Goal: Task Accomplishment & Management: Complete application form

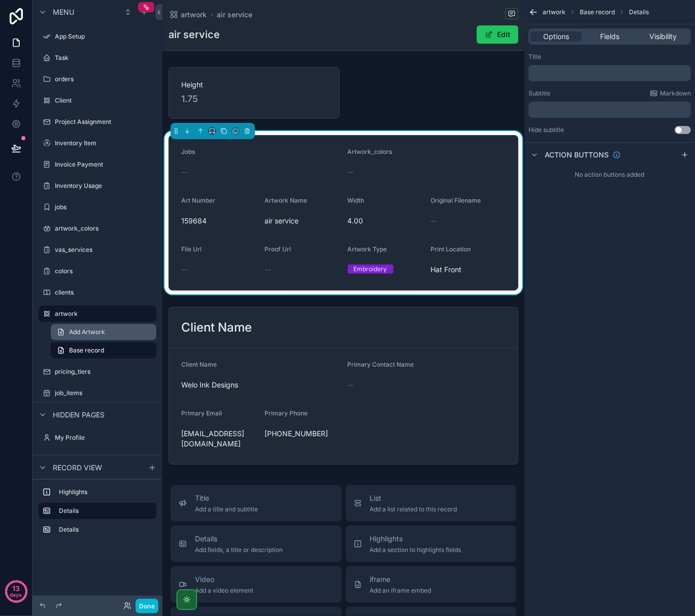
click at [107, 331] on link "Add Artwork" at bounding box center [104, 332] width 106 height 16
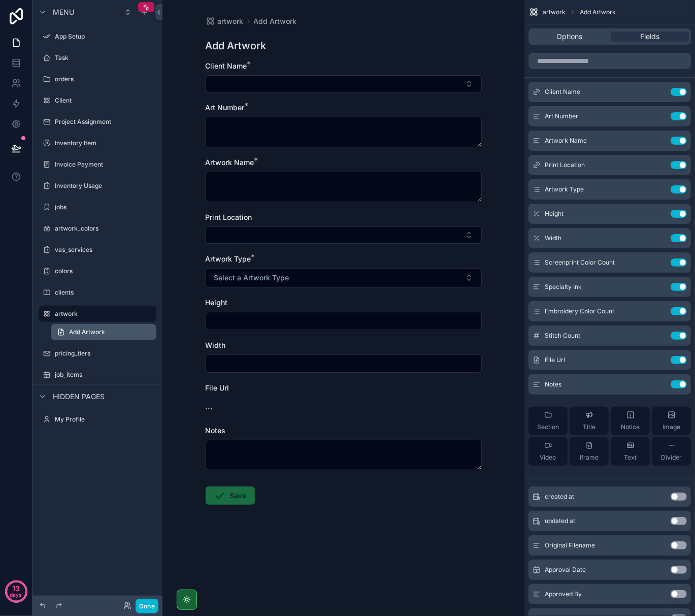
click at [145, 333] on link "Add Artwork" at bounding box center [104, 332] width 106 height 16
click at [145, 316] on icon "scrollable content" at bounding box center [148, 314] width 8 height 8
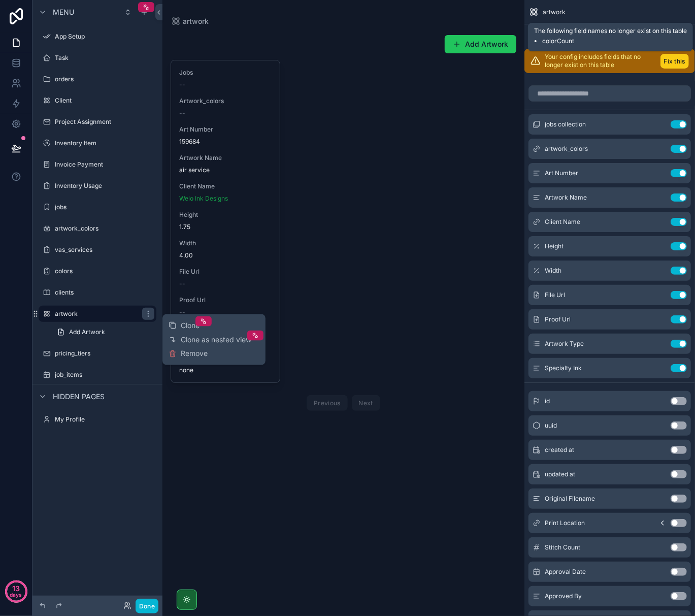
click at [672, 59] on button "Fix this" at bounding box center [674, 61] width 28 height 15
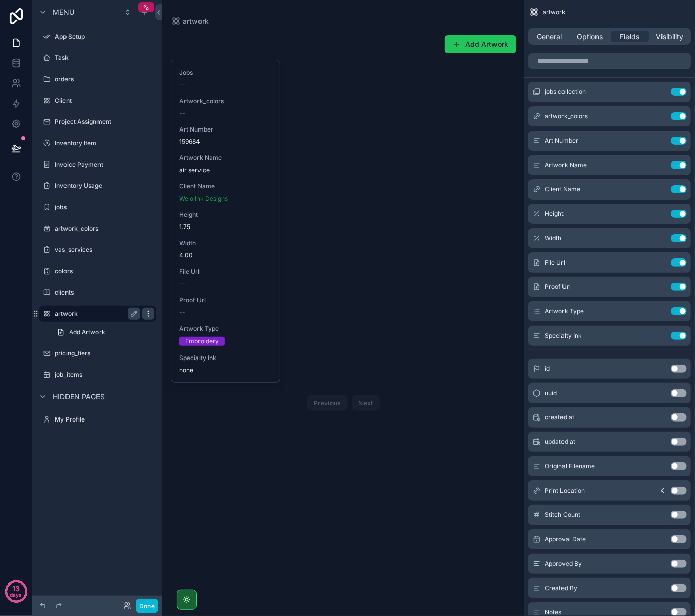
click at [147, 311] on icon "scrollable content" at bounding box center [148, 314] width 8 height 8
click at [136, 315] on icon "scrollable content" at bounding box center [134, 314] width 8 height 8
click at [131, 317] on icon "scrollable content" at bounding box center [134, 314] width 8 height 8
click at [76, 316] on label "artwork" at bounding box center [95, 314] width 81 height 8
click at [91, 333] on span "Add Artwork" at bounding box center [87, 332] width 36 height 8
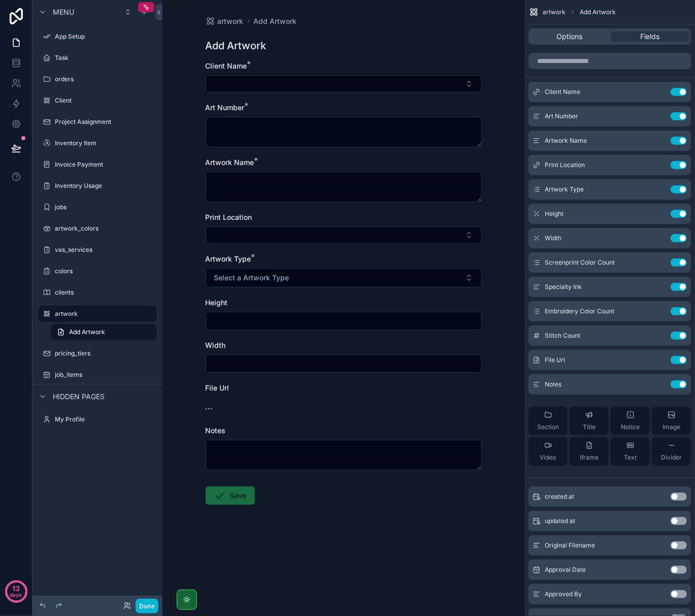
click at [0, 0] on icon "scrollable content" at bounding box center [0, 0] width 0 height 0
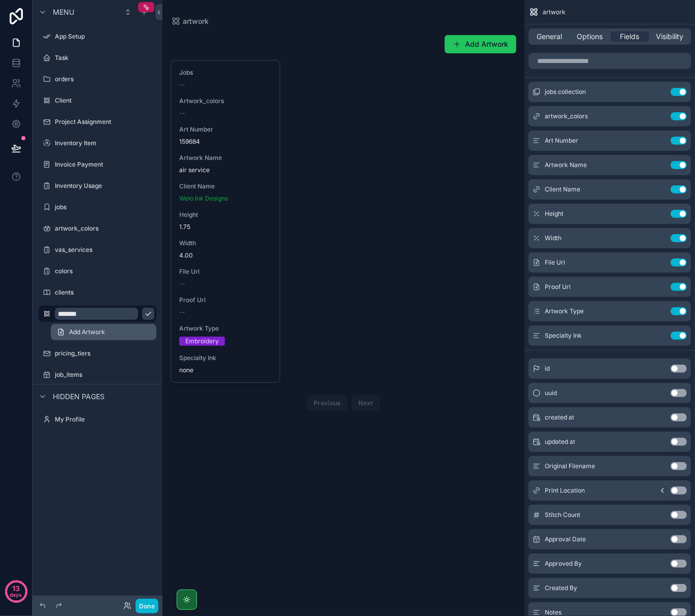
click at [81, 326] on link "Add Artwork" at bounding box center [104, 332] width 106 height 16
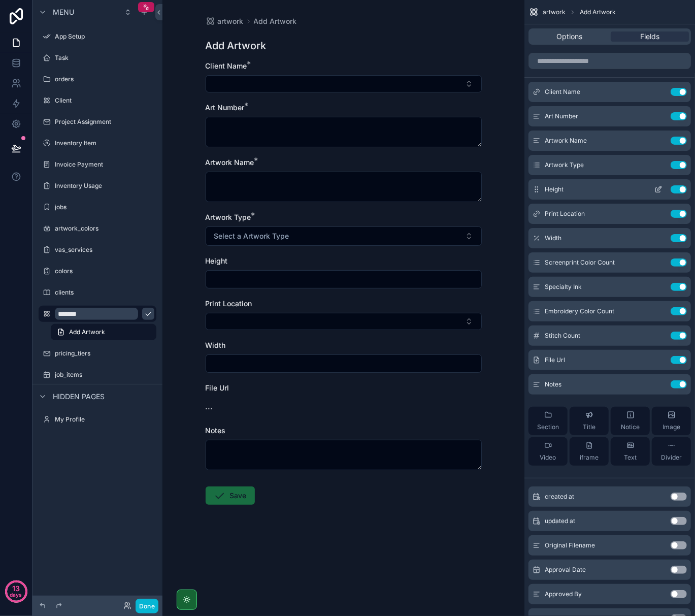
click at [677, 191] on button "Use setting" at bounding box center [678, 189] width 16 height 8
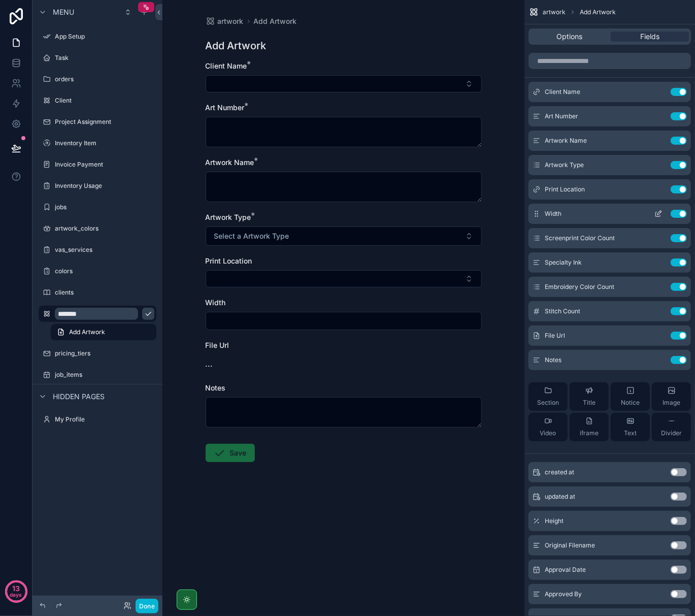
click at [679, 216] on button "Use setting" at bounding box center [678, 214] width 16 height 8
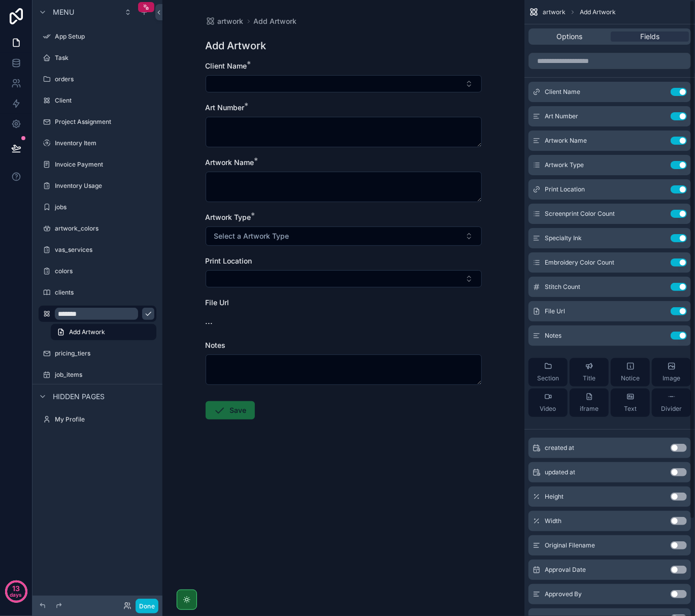
click at [679, 216] on button "Use setting" at bounding box center [678, 214] width 16 height 8
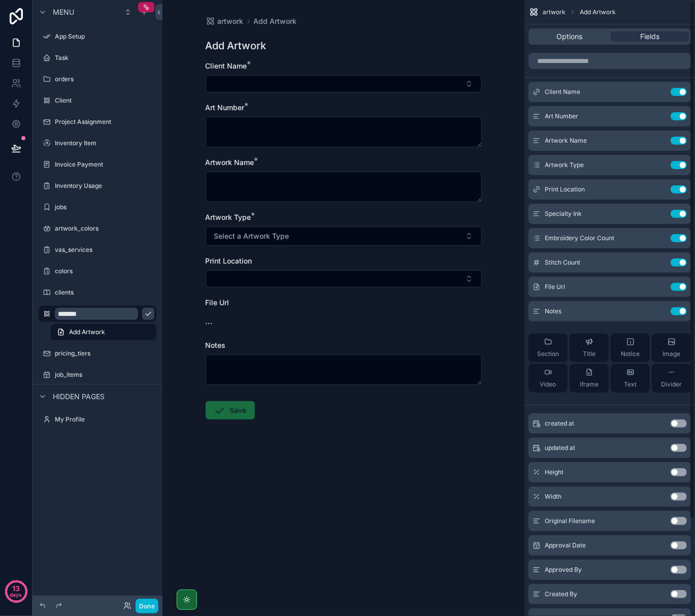
click at [679, 216] on button "Use setting" at bounding box center [678, 214] width 16 height 8
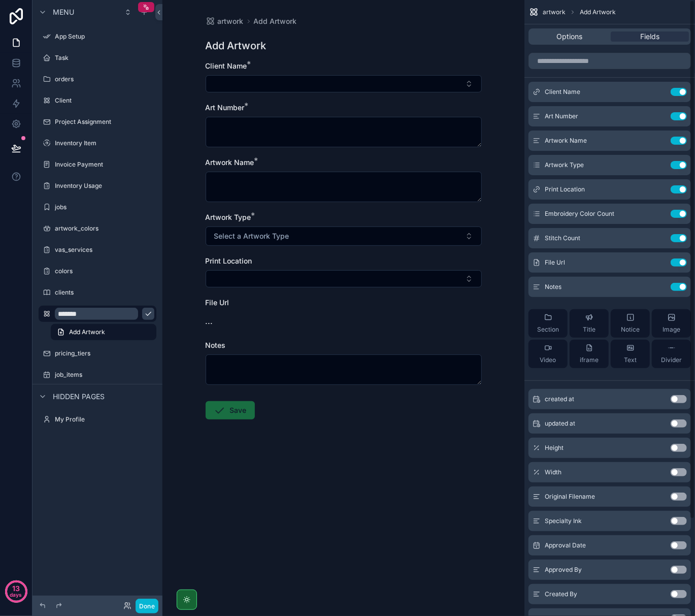
click at [679, 216] on button "Use setting" at bounding box center [678, 214] width 16 height 8
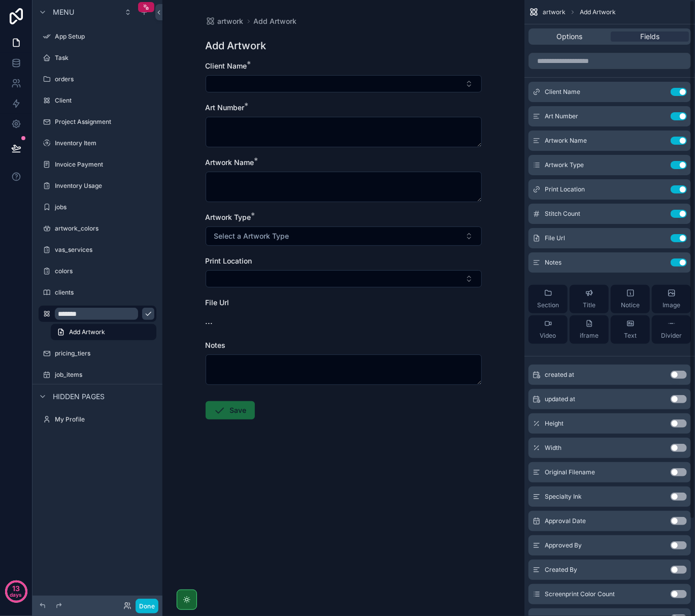
click at [679, 216] on button "Use setting" at bounding box center [678, 214] width 16 height 8
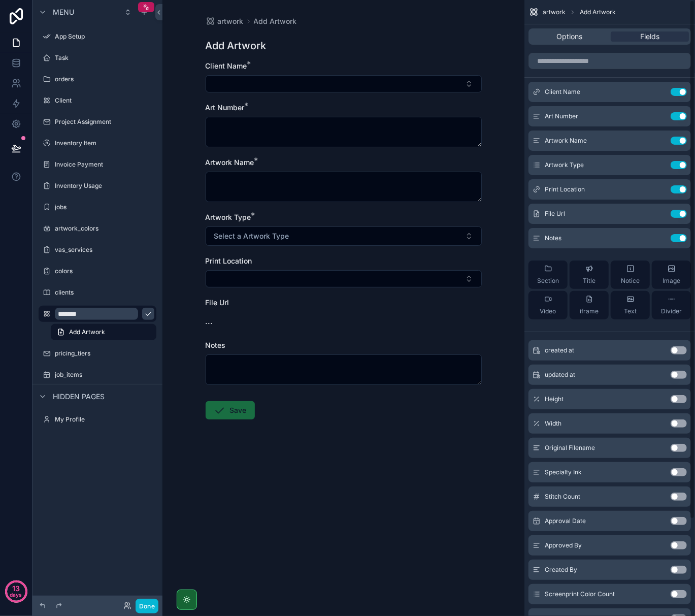
click at [679, 216] on button "Use setting" at bounding box center [678, 214] width 16 height 8
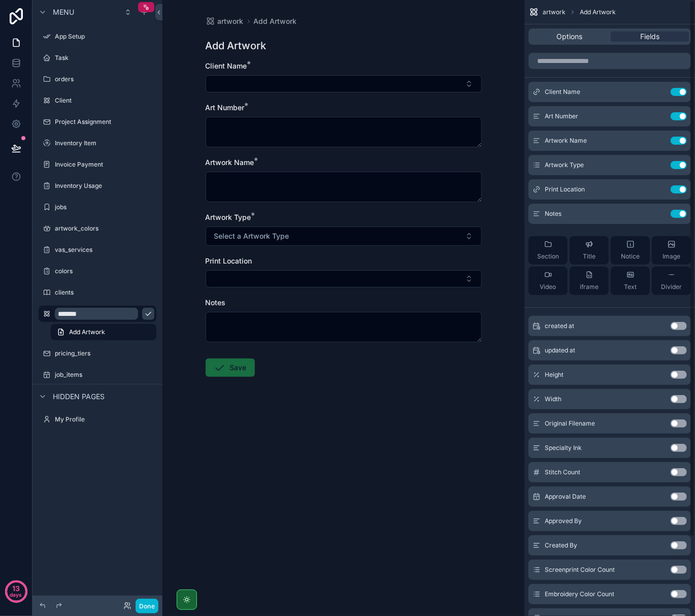
click at [679, 216] on button "Use setting" at bounding box center [678, 214] width 16 height 8
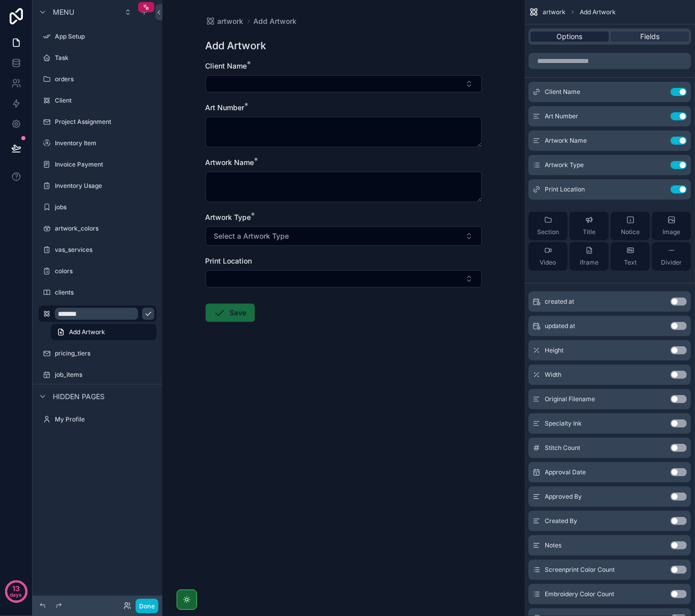
click at [575, 35] on span "Options" at bounding box center [570, 36] width 26 height 10
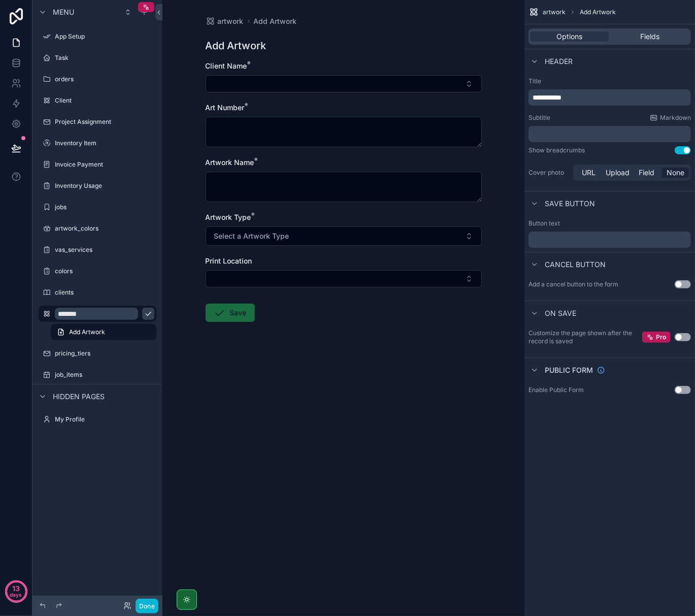
click at [250, 314] on span "Save" at bounding box center [230, 315] width 49 height 10
click at [681, 337] on button "Use setting" at bounding box center [683, 337] width 16 height 8
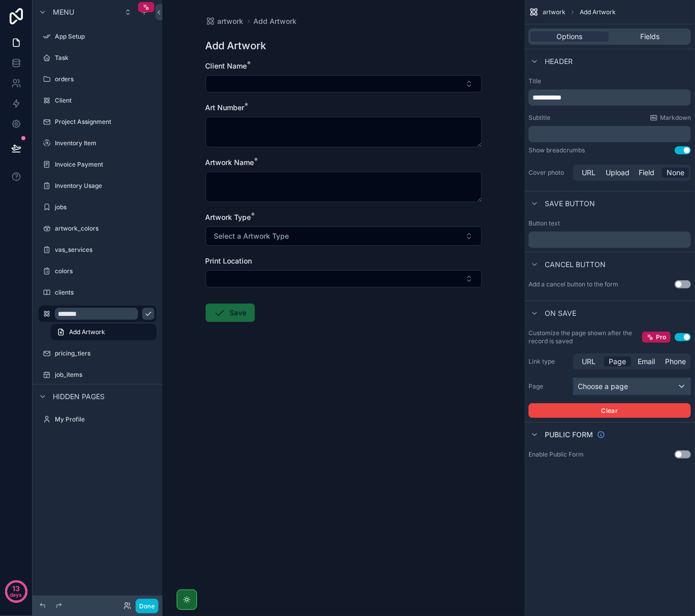
click at [595, 386] on div "Choose a page" at bounding box center [632, 386] width 117 height 16
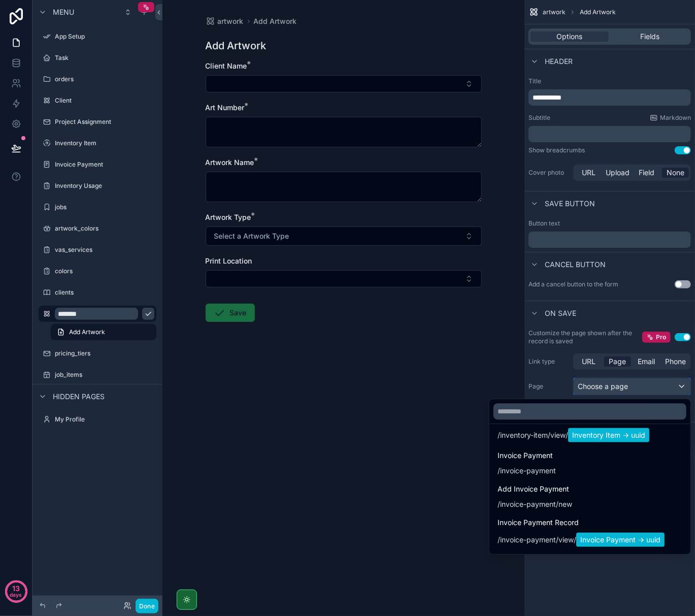
scroll to position [677, 0]
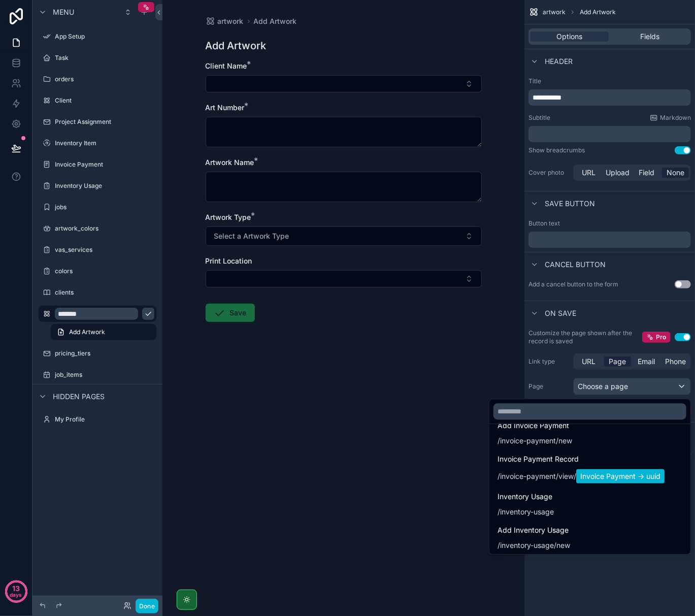
click at [258, 493] on div "artwork Add Artwork Add Artwork Client Name * Art Number * Artwork Name * Artwo…" at bounding box center [343, 308] width 362 height 616
click at [608, 319] on div "scrollable content" at bounding box center [347, 308] width 695 height 616
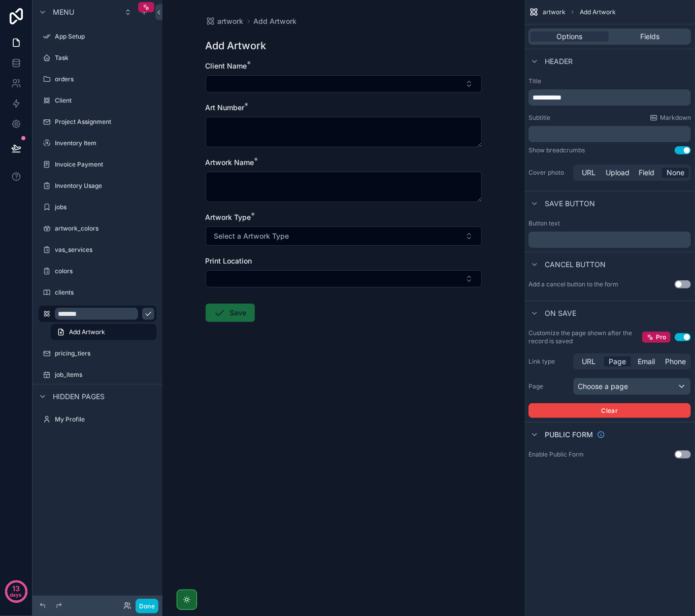
click at [679, 284] on button "Use setting" at bounding box center [683, 284] width 16 height 8
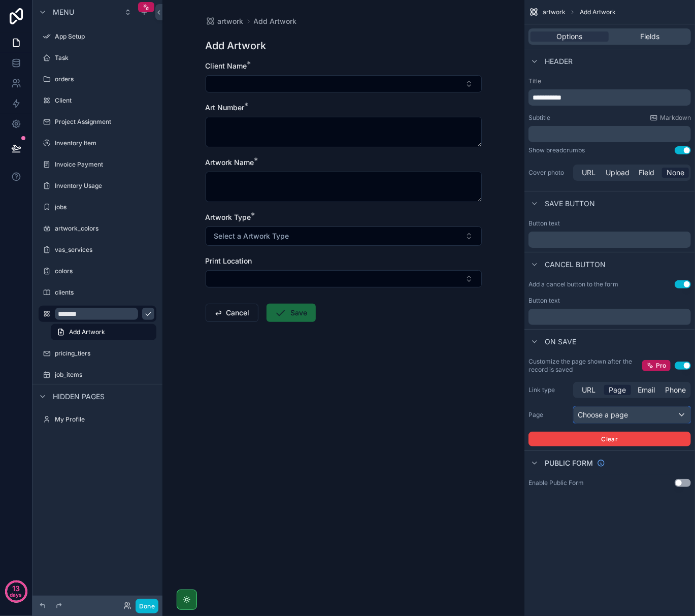
click at [661, 412] on div "Choose a page" at bounding box center [632, 415] width 117 height 16
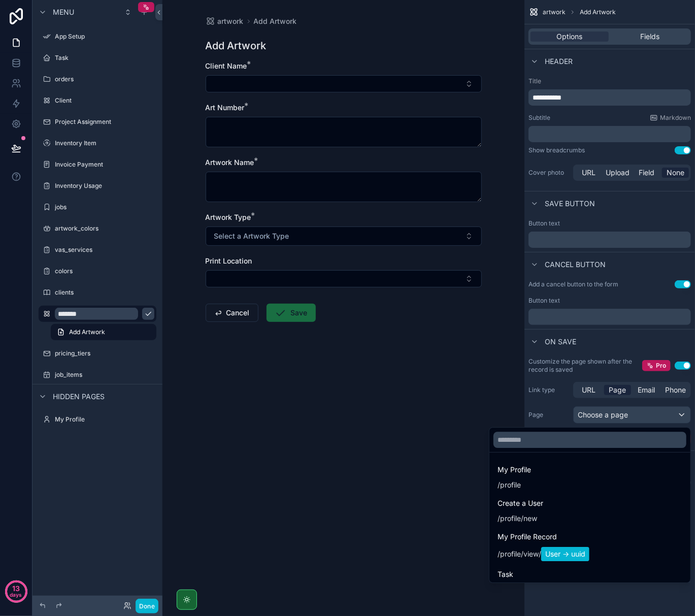
click at [487, 381] on div "artwork Add Artwork Add Artwork Client Name * Art Number * Artwork Name * Artwo…" at bounding box center [343, 193] width 292 height 387
click at [601, 364] on div "scrollable content" at bounding box center [347, 308] width 695 height 616
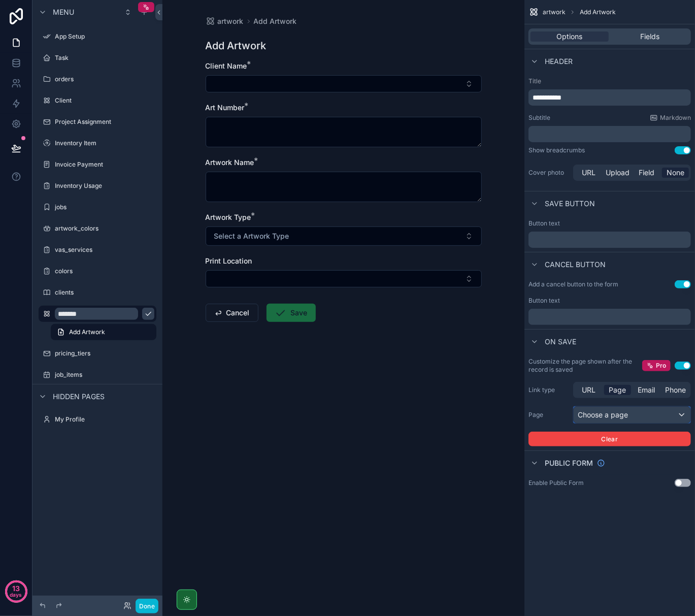
click at [604, 415] on div "Choose a page" at bounding box center [632, 415] width 117 height 16
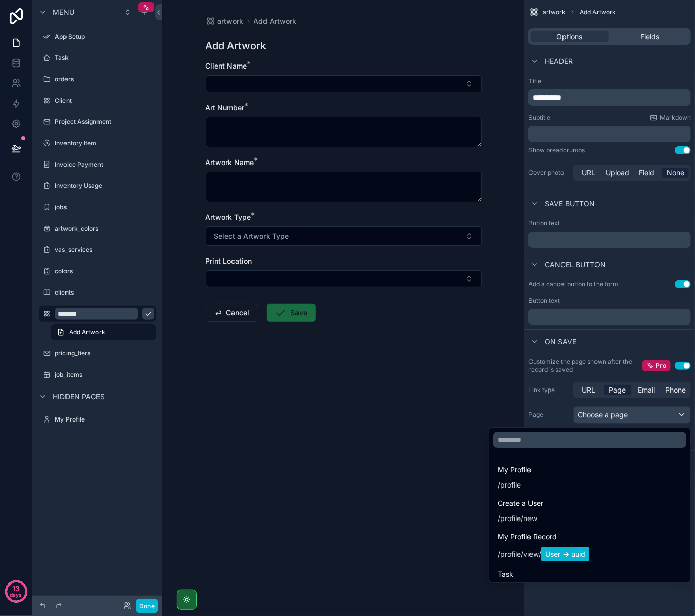
click at [555, 396] on div "scrollable content" at bounding box center [347, 308] width 695 height 616
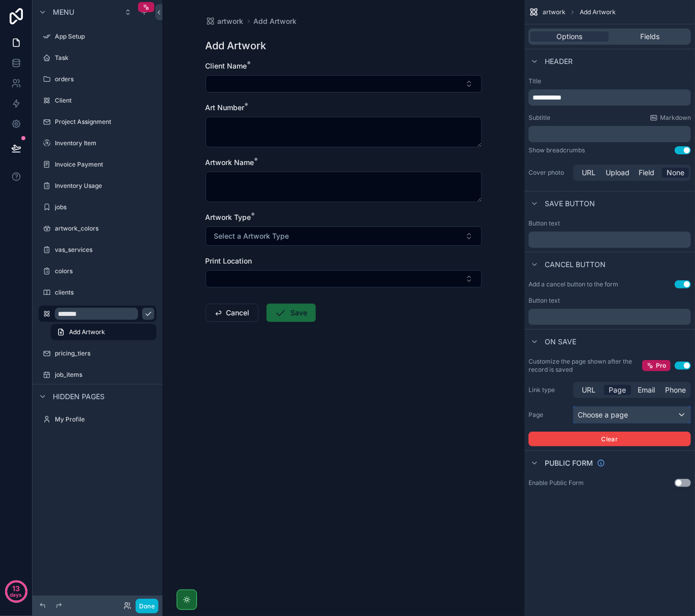
click at [632, 417] on div "Choose a page" at bounding box center [632, 415] width 117 height 16
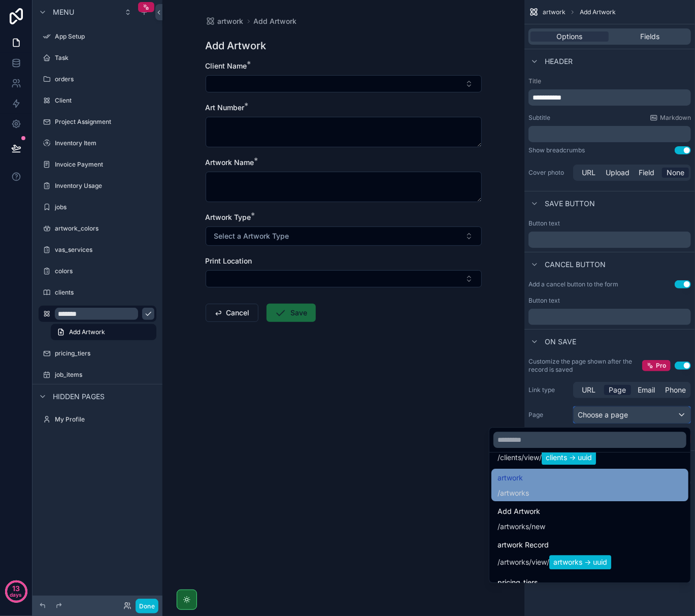
scroll to position [1353, 0]
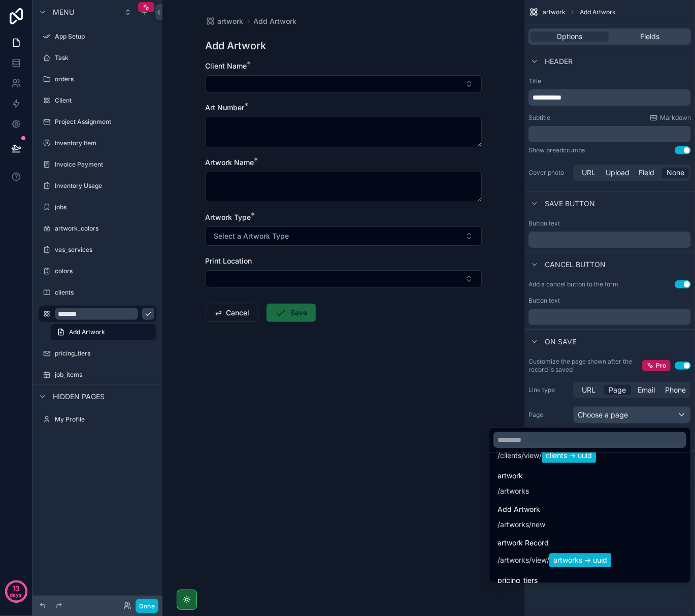
click at [291, 388] on div "artwork Add Artwork Add Artwork Client Name * Art Number * Artwork Name * Artwo…" at bounding box center [343, 308] width 362 height 616
click at [477, 423] on div "artwork Add Artwork Add Artwork Client Name * Art Number * Artwork Name * Artwo…" at bounding box center [343, 308] width 362 height 616
click at [366, 534] on div "artwork Add Artwork Add Artwork Client Name * Art Number * Artwork Name * Artwo…" at bounding box center [343, 308] width 362 height 616
click at [279, 556] on div "artwork Add Artwork Add Artwork Client Name * Art Number * Artwork Name * Artwo…" at bounding box center [343, 308] width 362 height 616
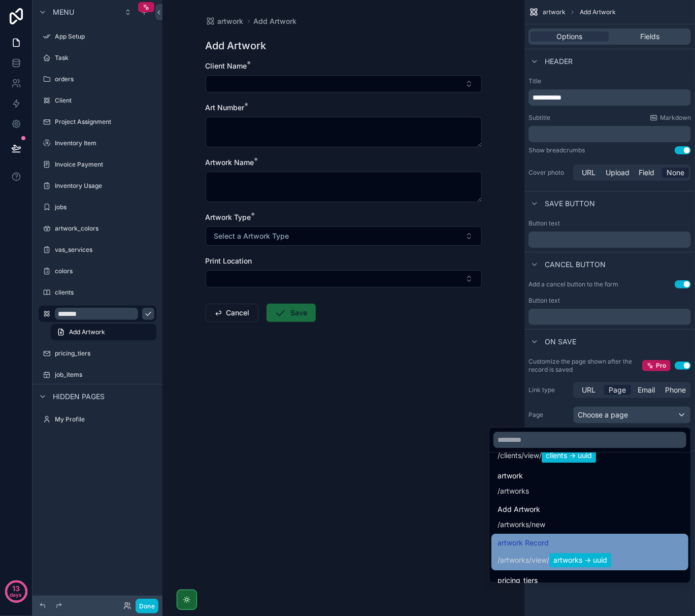
click at [519, 550] on div "artwork Record / artworks / view / artworks -> uuid" at bounding box center [554, 551] width 114 height 30
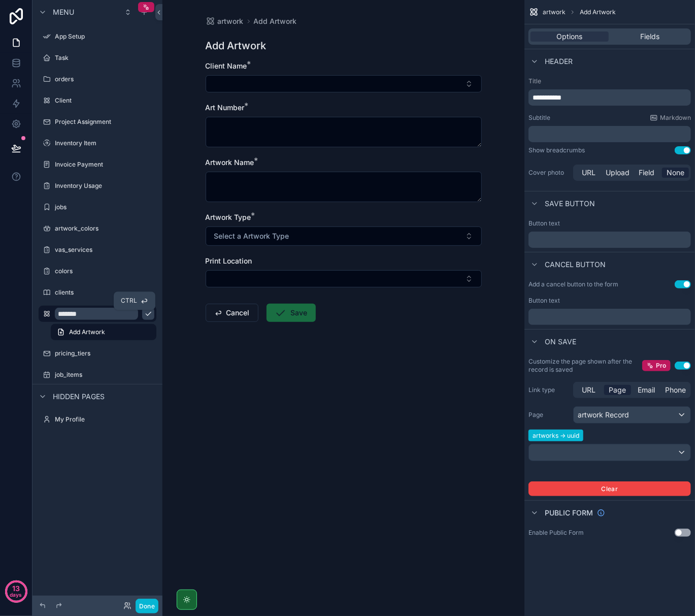
click at [144, 314] on icon "scrollable content" at bounding box center [148, 314] width 8 height 8
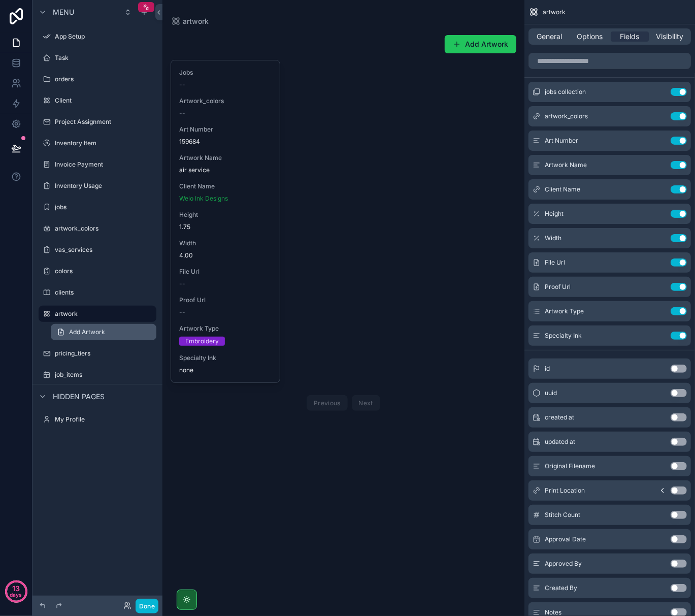
click at [123, 335] on link "Add Artwork" at bounding box center [104, 332] width 106 height 16
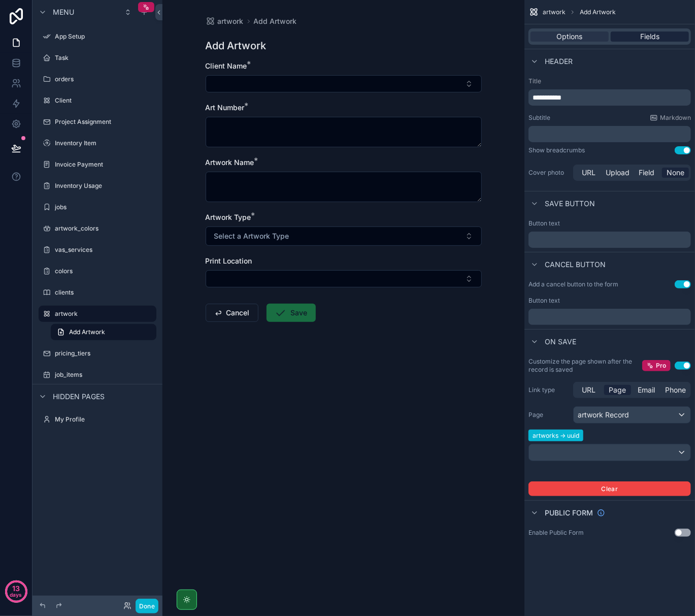
click at [646, 31] on span "Fields" at bounding box center [649, 36] width 19 height 10
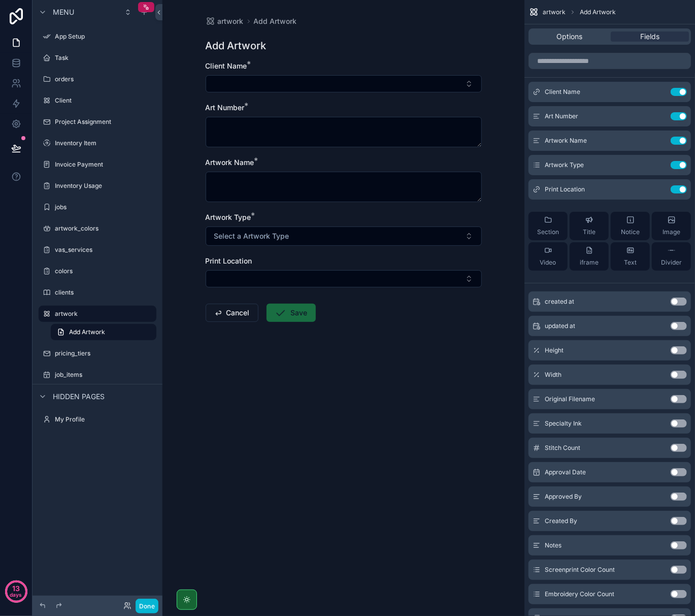
click at [680, 568] on button "Use setting" at bounding box center [678, 569] width 16 height 8
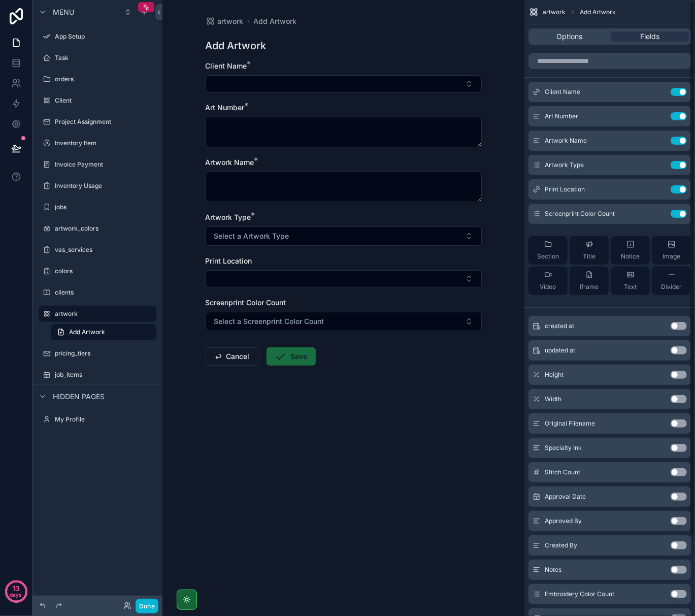
click at [680, 593] on button "Use setting" at bounding box center [678, 594] width 16 height 8
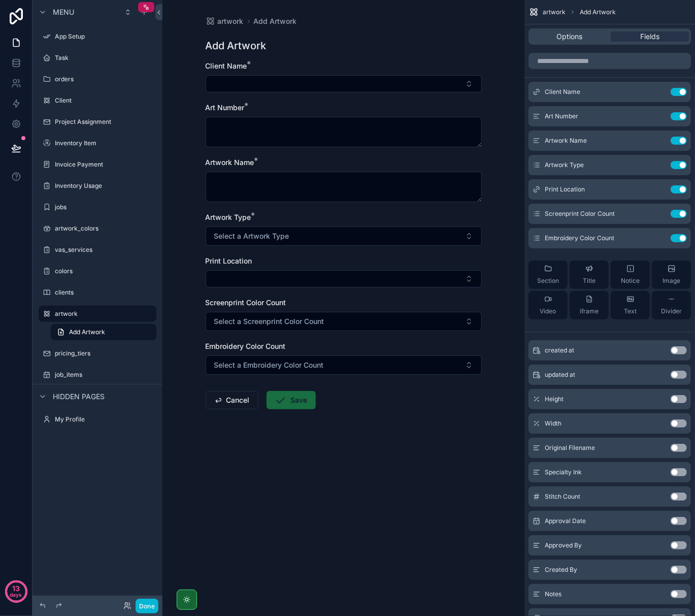
click at [676, 498] on button "Use setting" at bounding box center [678, 496] width 16 height 8
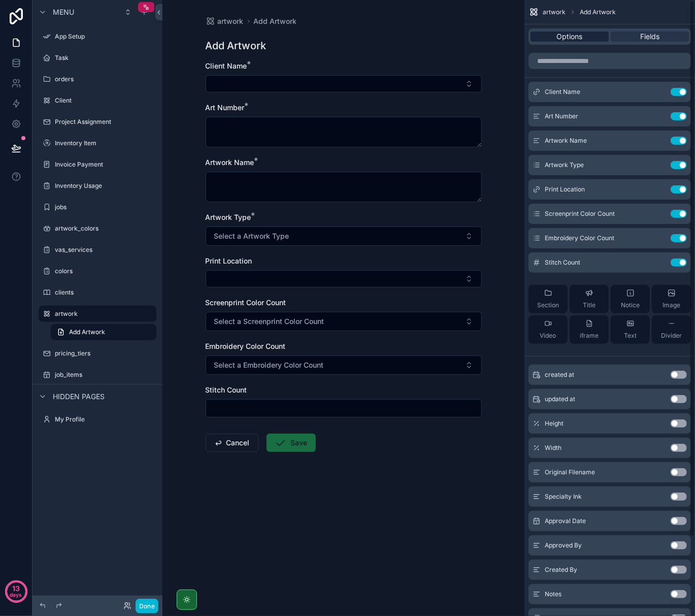
click at [575, 37] on span "Options" at bounding box center [570, 36] width 26 height 10
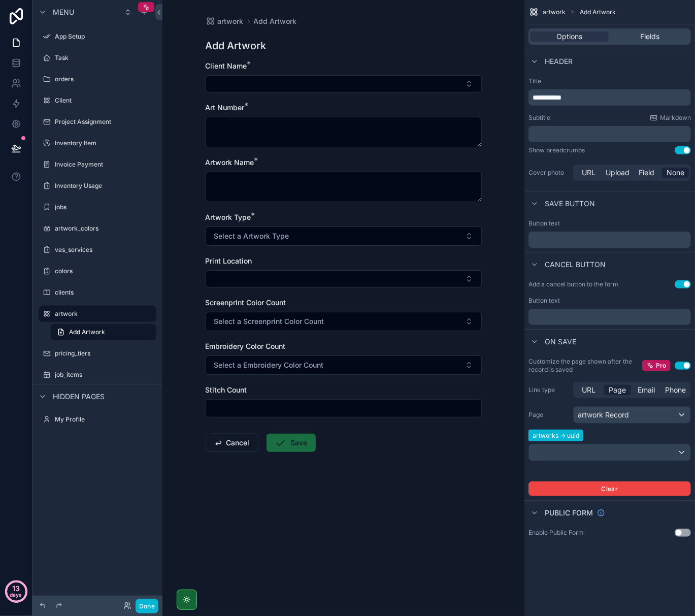
click at [19, 585] on p "13" at bounding box center [16, 588] width 8 height 10
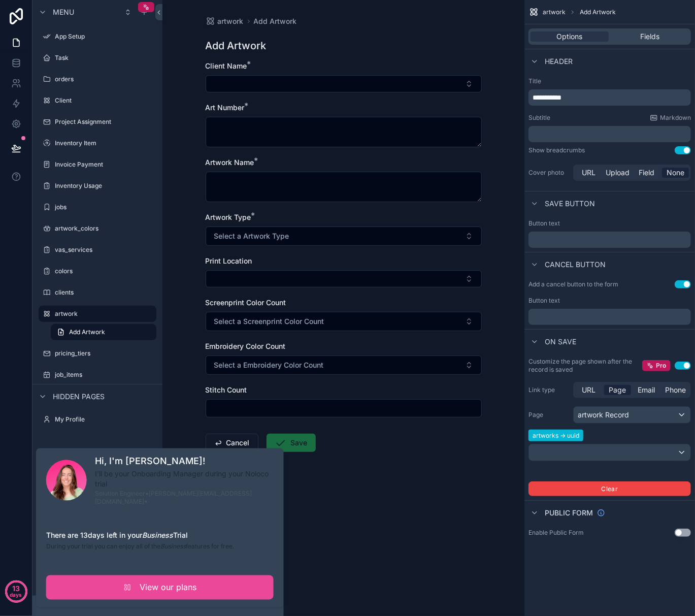
click at [323, 553] on div "artwork Add Artwork Add Artwork Client Name * Art Number * Artwork Name * Artwo…" at bounding box center [343, 308] width 362 height 616
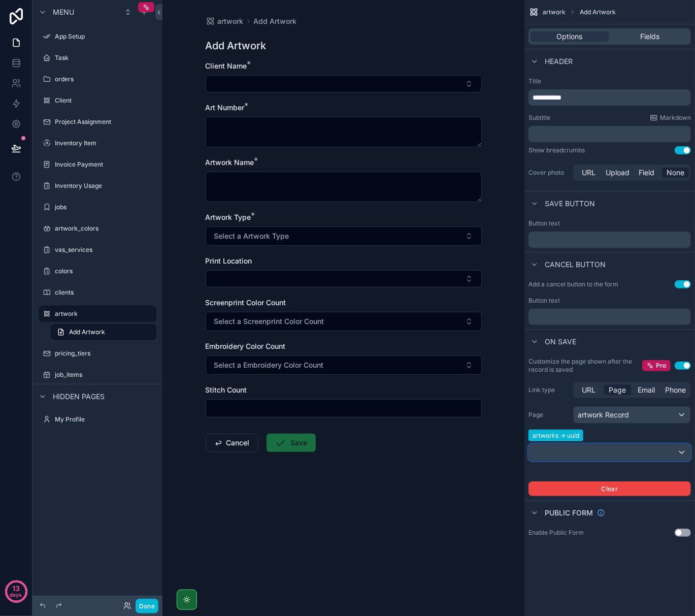
click at [642, 451] on div "scrollable content" at bounding box center [609, 452] width 161 height 16
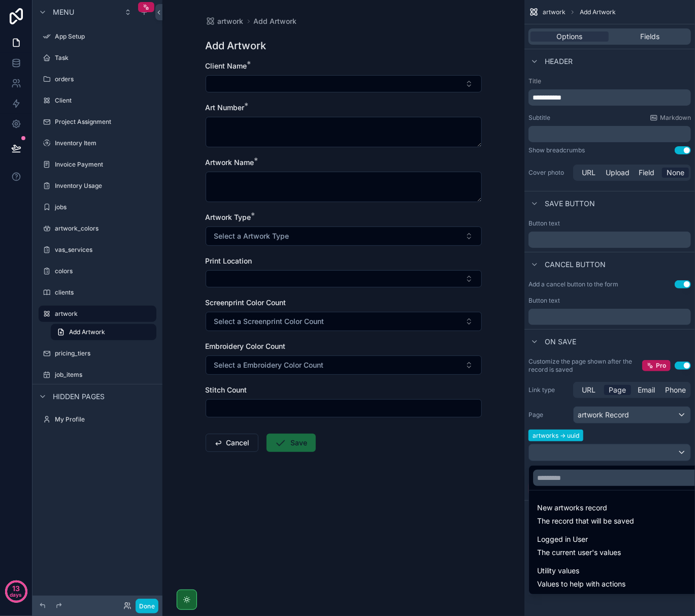
click at [664, 457] on div "scrollable content" at bounding box center [347, 308] width 695 height 616
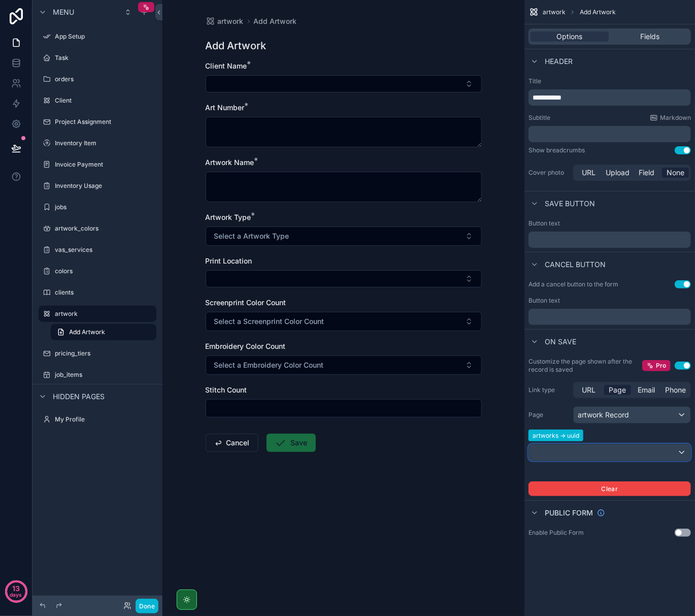
click at [664, 457] on div "scrollable content" at bounding box center [609, 452] width 161 height 16
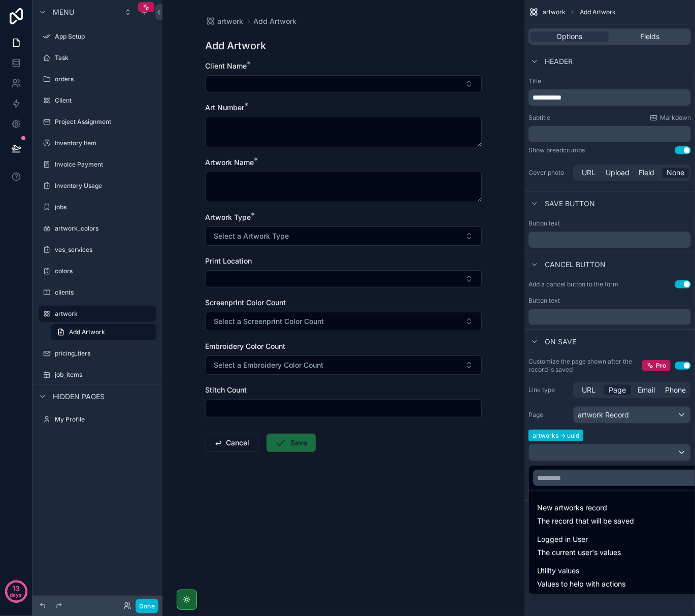
click at [653, 39] on div "scrollable content" at bounding box center [347, 308] width 695 height 616
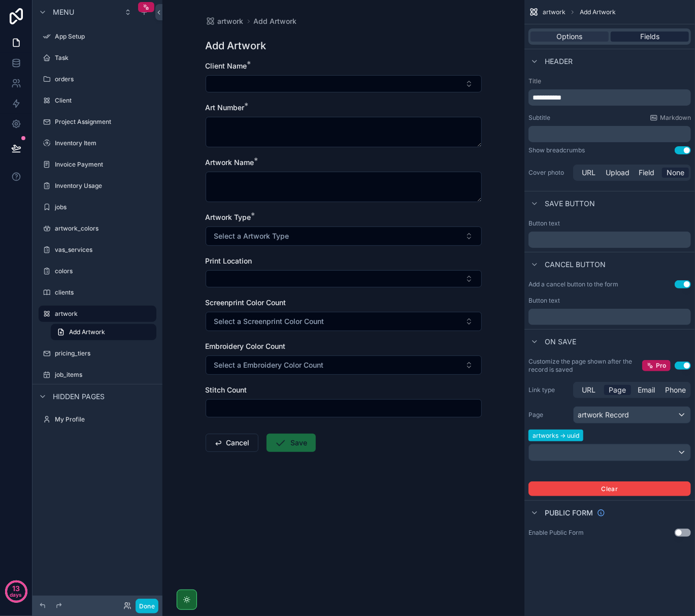
click at [651, 39] on span "Fields" at bounding box center [649, 36] width 19 height 10
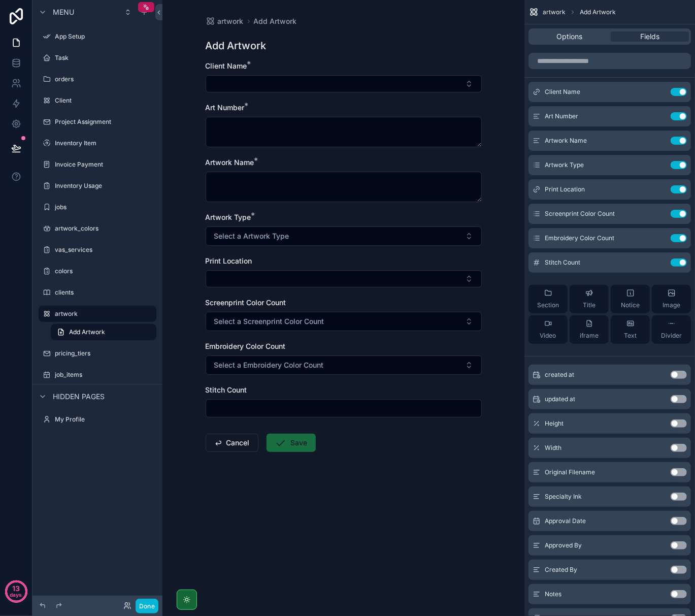
click at [677, 421] on button "Use setting" at bounding box center [678, 423] width 16 height 8
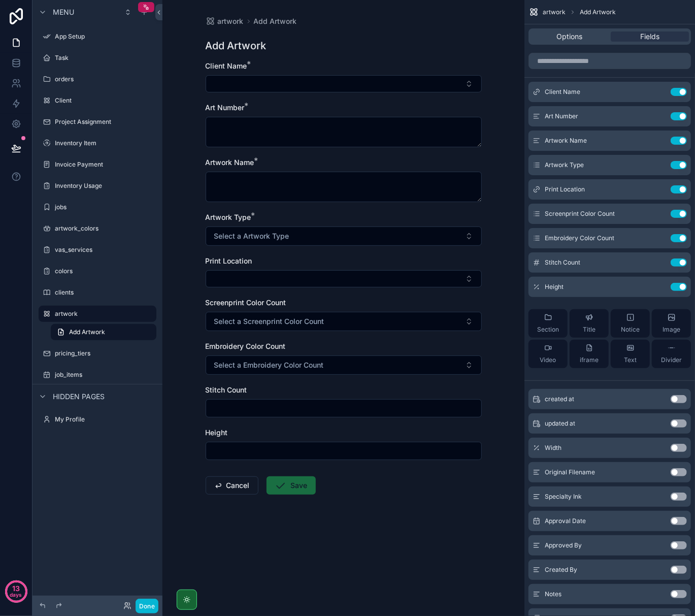
click at [678, 446] on button "Use setting" at bounding box center [678, 448] width 16 height 8
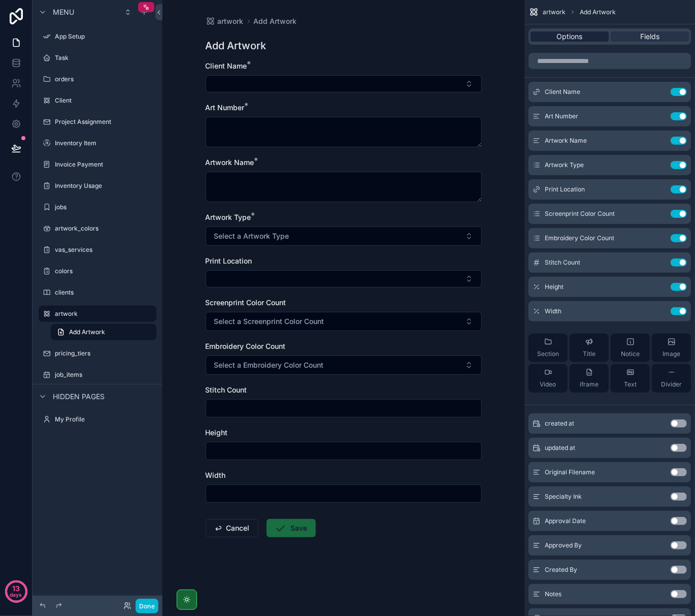
click at [569, 33] on span "Options" at bounding box center [570, 36] width 26 height 10
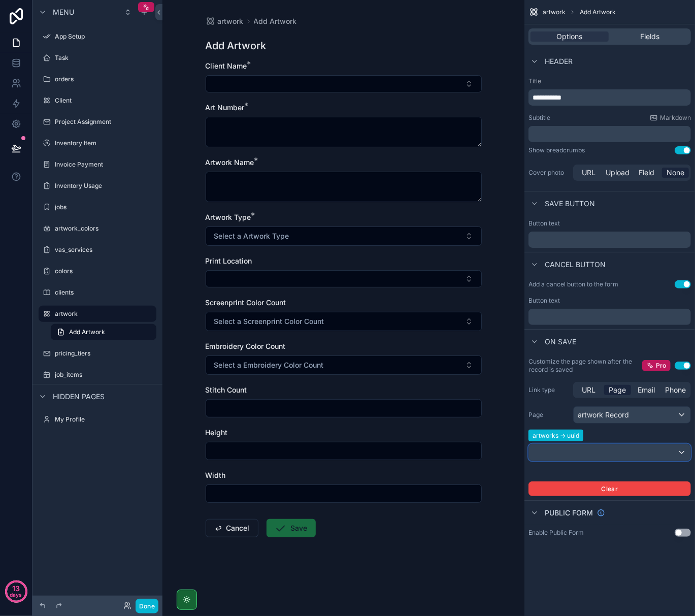
click at [543, 455] on div "scrollable content" at bounding box center [609, 452] width 161 height 16
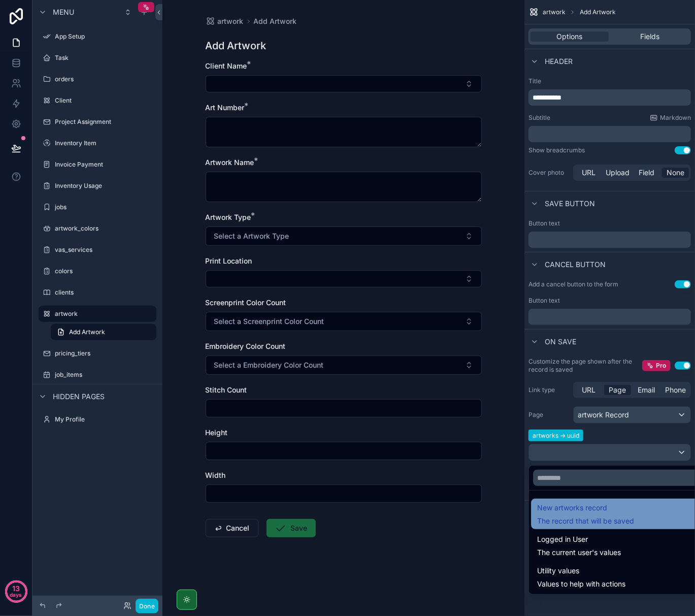
click at [547, 512] on span "New artworks record" at bounding box center [585, 507] width 97 height 12
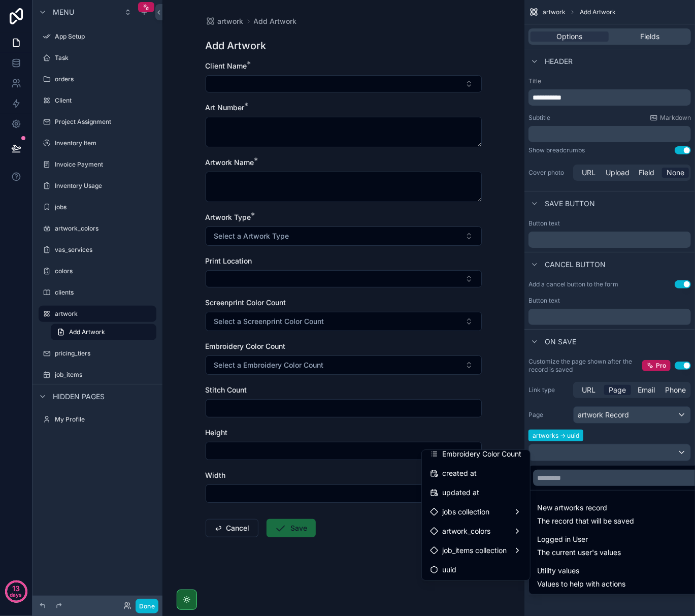
scroll to position [355, 0]
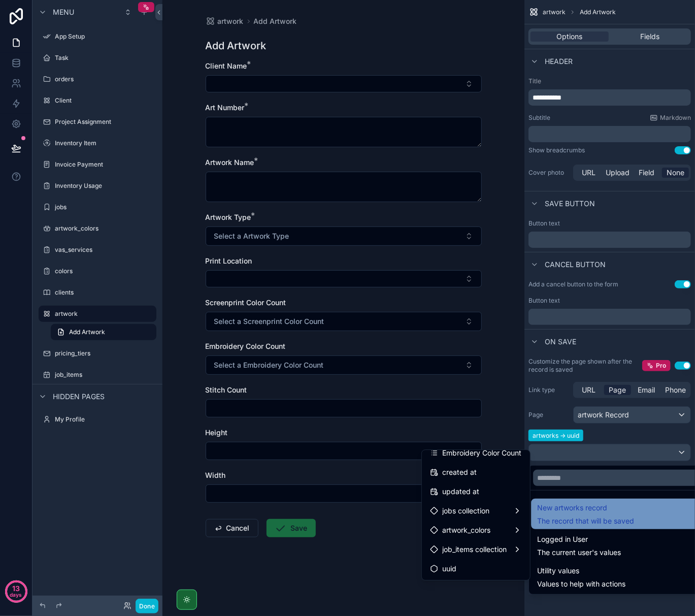
click at [558, 515] on div "New artworks record The record that will be saved" at bounding box center [585, 513] width 97 height 24
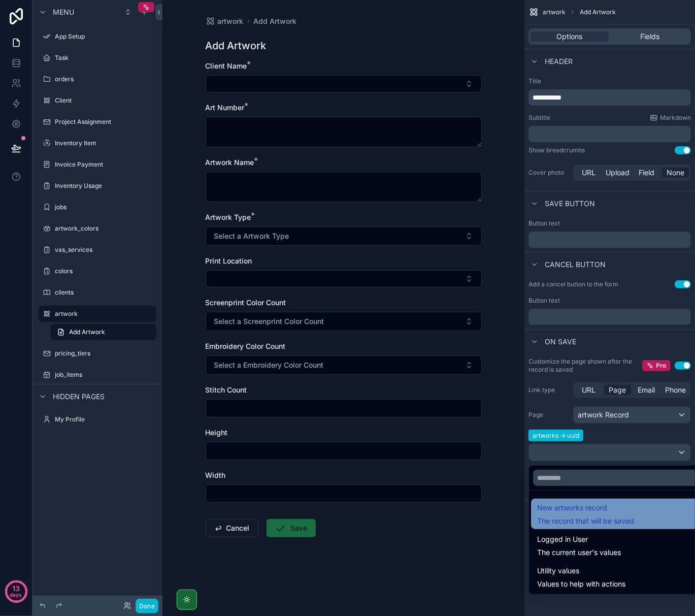
click at [558, 515] on div "New artworks record The record that will be saved" at bounding box center [585, 513] width 97 height 24
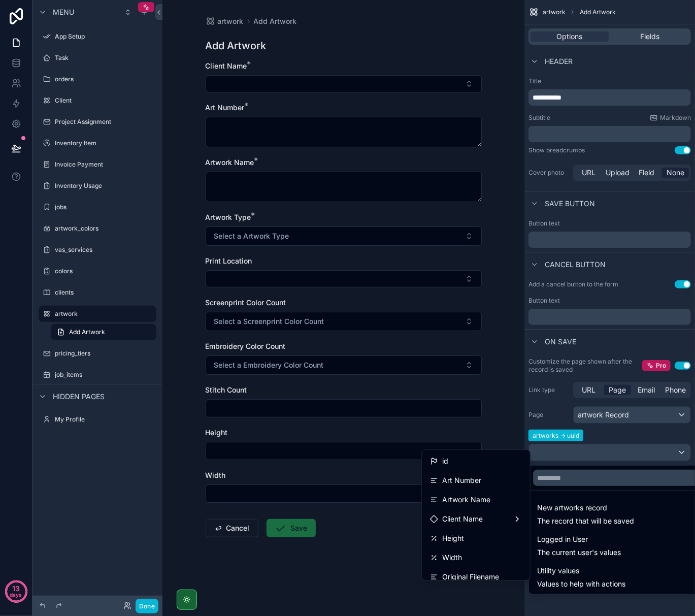
click at [681, 150] on div "scrollable content" at bounding box center [347, 308] width 695 height 616
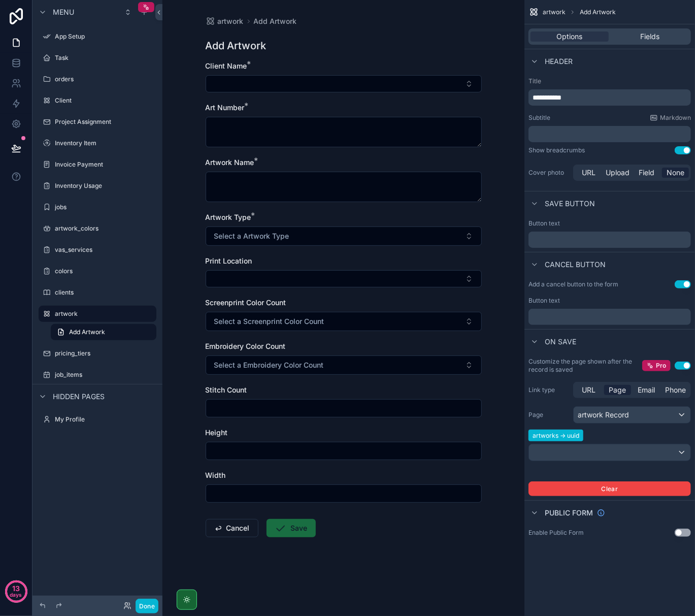
click at [681, 150] on button "Use setting" at bounding box center [683, 150] width 16 height 8
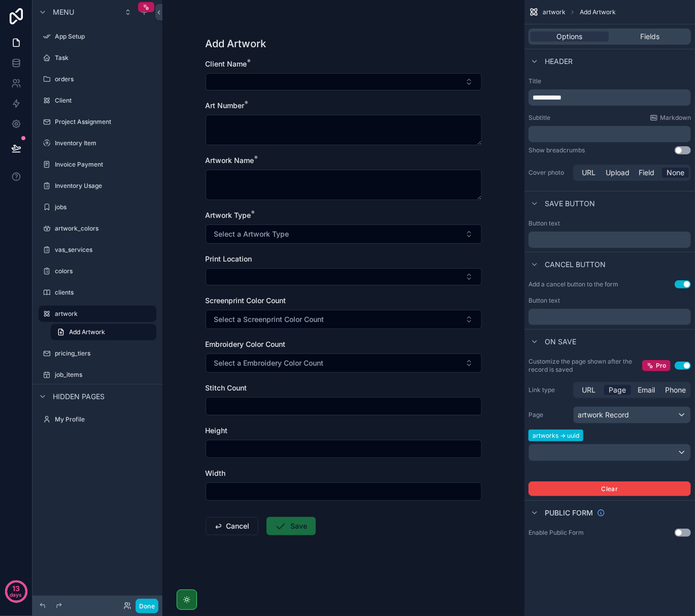
click at [681, 150] on button "Use setting" at bounding box center [683, 150] width 16 height 8
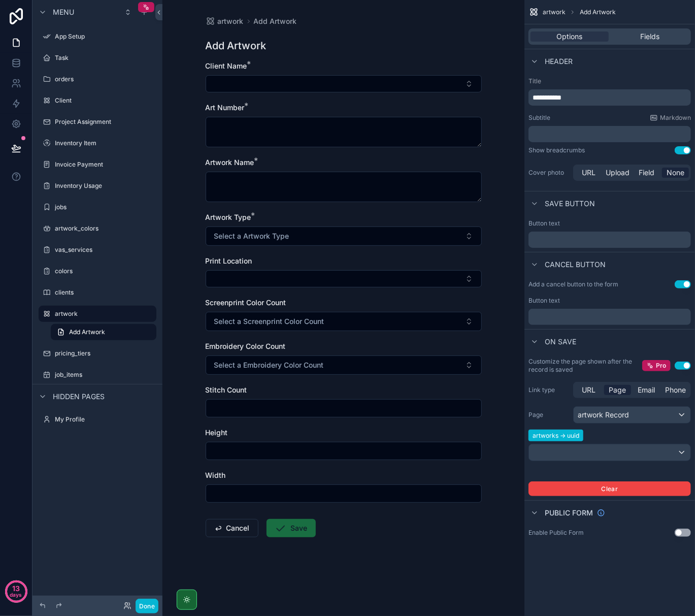
click at [681, 150] on button "Use setting" at bounding box center [683, 150] width 16 height 8
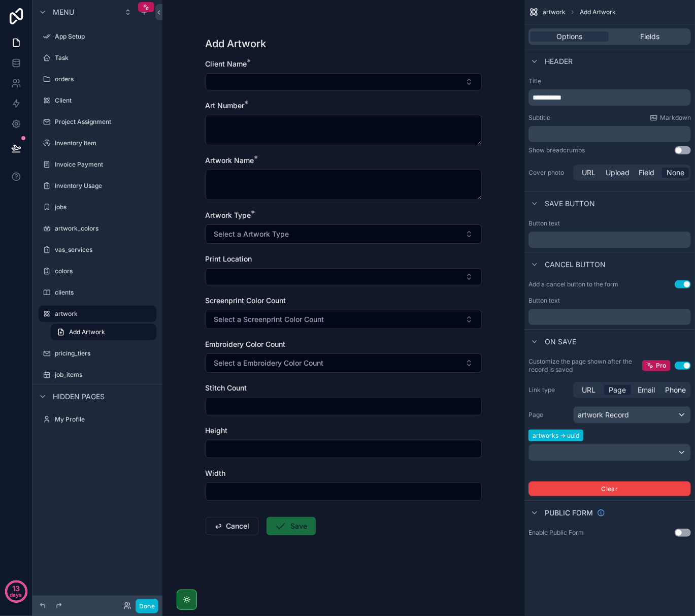
click at [681, 150] on button "Use setting" at bounding box center [683, 150] width 16 height 8
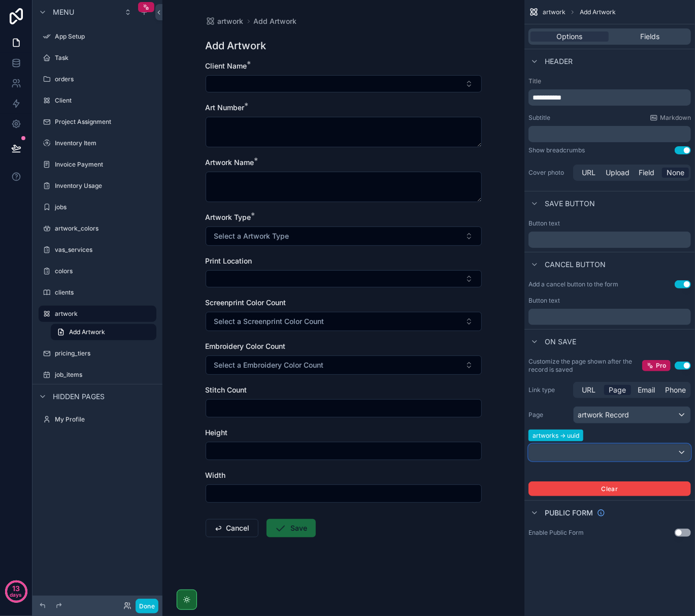
click at [572, 455] on div "scrollable content" at bounding box center [609, 452] width 161 height 16
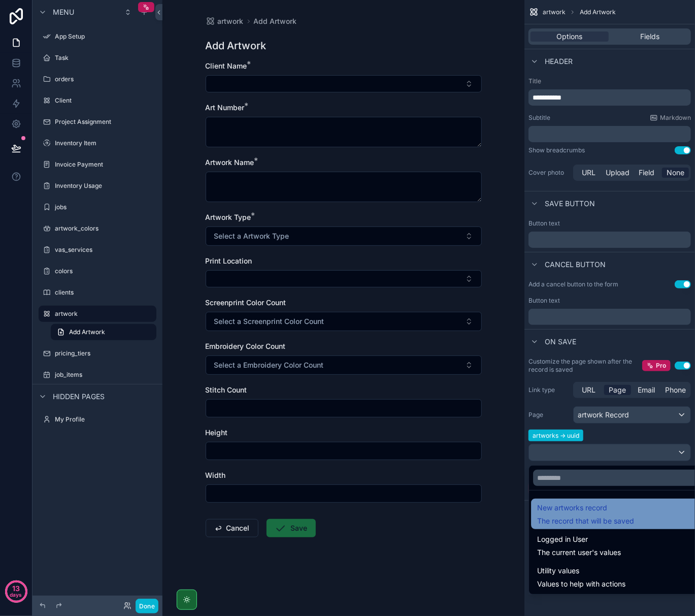
click at [567, 510] on span "New artworks record" at bounding box center [585, 507] width 97 height 12
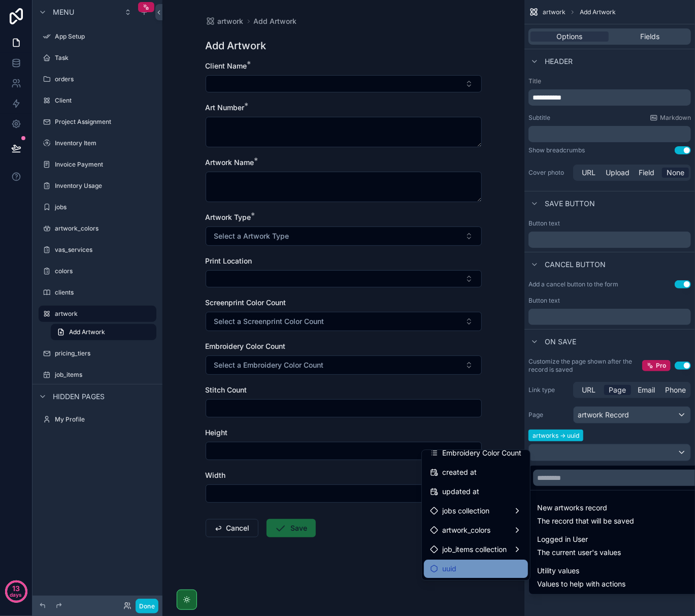
click at [444, 565] on span "uuid" at bounding box center [449, 568] width 14 height 12
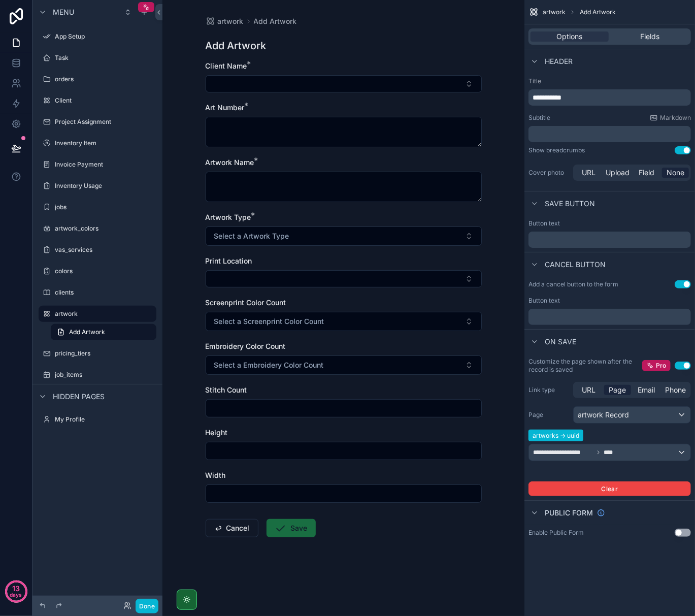
click at [396, 562] on form "Client Name * Art Number * Artwork Name * Artwork Type * Select a Artwork Type …" at bounding box center [344, 331] width 276 height 541
click at [372, 561] on form "Client Name * Art Number * Artwork Name * Artwork Type * Select a Artwork Type …" at bounding box center [344, 331] width 276 height 541
click at [393, 33] on div "artwork Add Artwork Add Artwork Client Name * Art Number * Artwork Name * Artwo…" at bounding box center [343, 301] width 292 height 602
click at [151, 609] on button "Done" at bounding box center [147, 605] width 23 height 15
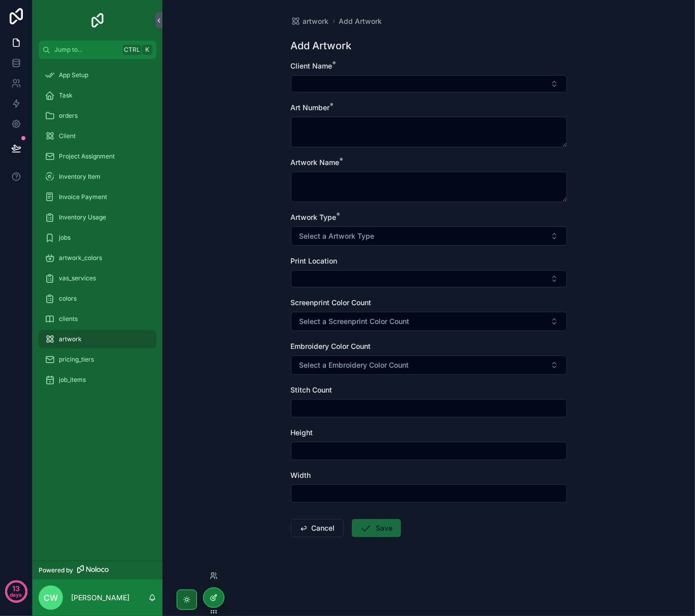
click at [217, 596] on icon at bounding box center [214, 597] width 8 height 8
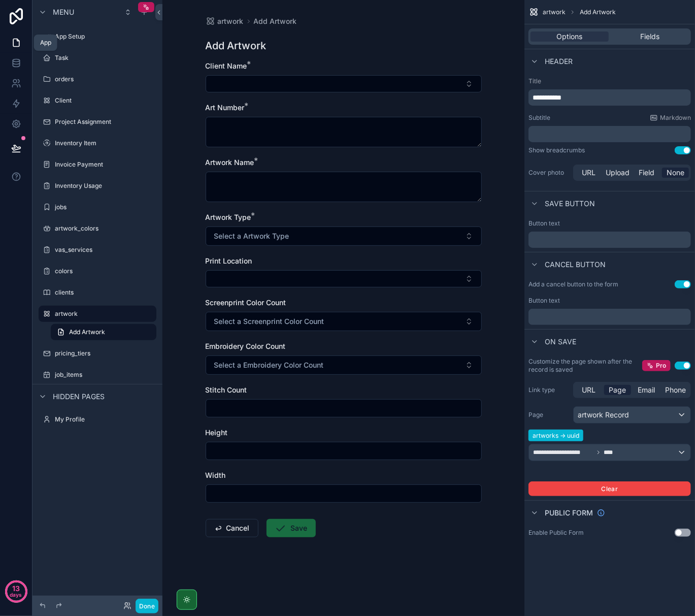
click at [17, 46] on icon at bounding box center [16, 43] width 6 height 8
click at [41, 41] on div "App" at bounding box center [45, 43] width 11 height 8
click at [315, 49] on div "Add Artwork" at bounding box center [344, 46] width 276 height 14
click at [86, 319] on div "artwork" at bounding box center [97, 314] width 85 height 12
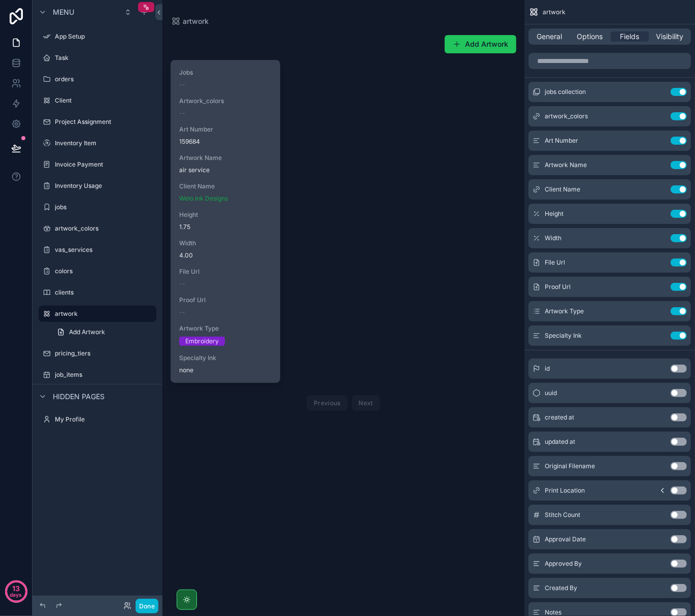
click at [225, 193] on div "Client Name Welo Ink Designs" at bounding box center [225, 192] width 92 height 20
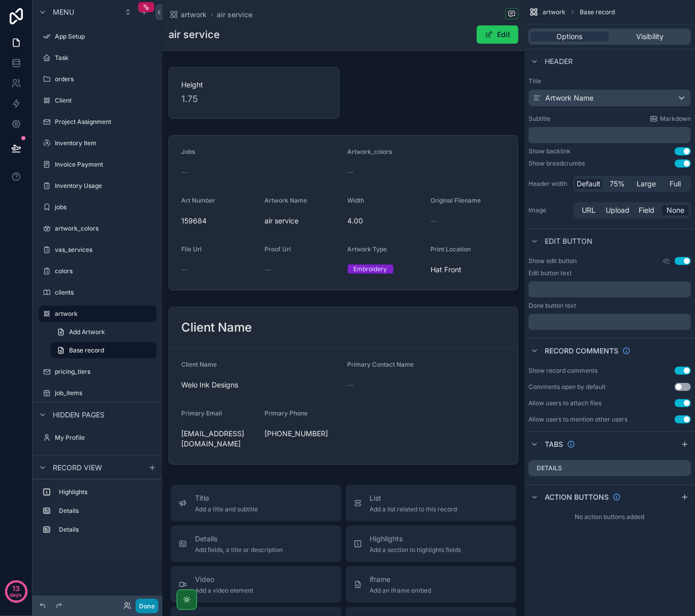
click at [149, 608] on button "Done" at bounding box center [147, 605] width 23 height 15
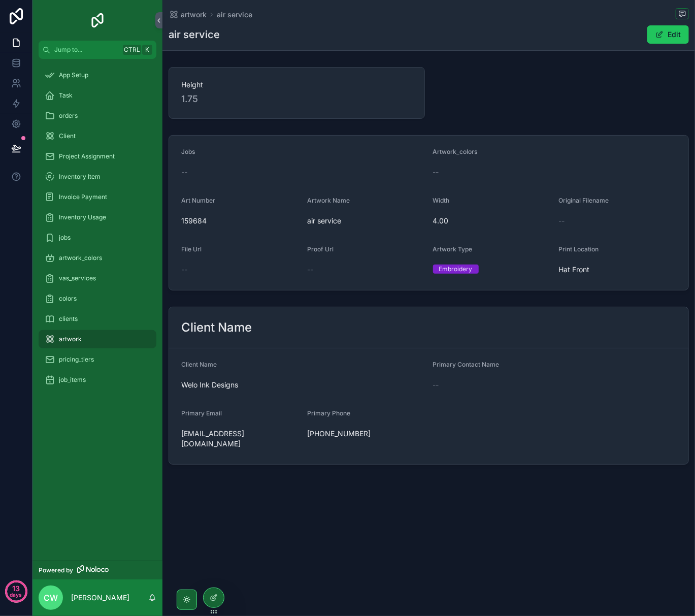
click at [88, 338] on div "artwork" at bounding box center [98, 339] width 106 height 16
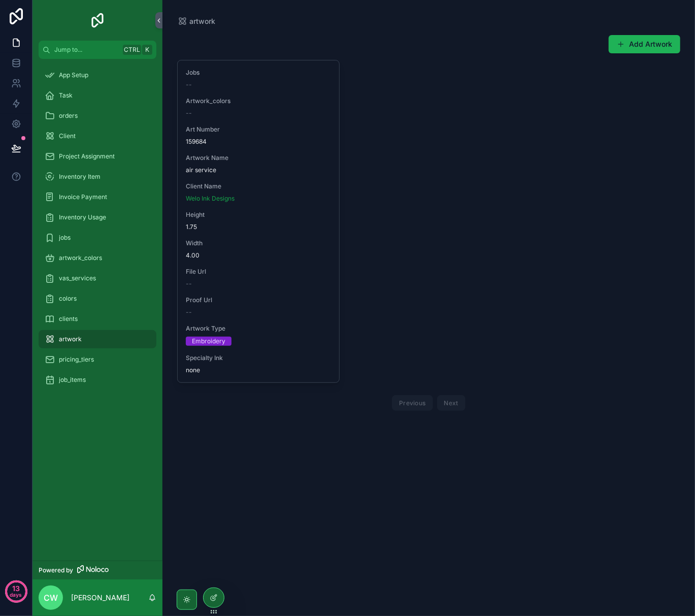
click at [644, 44] on button "Add Artwork" at bounding box center [645, 44] width 72 height 18
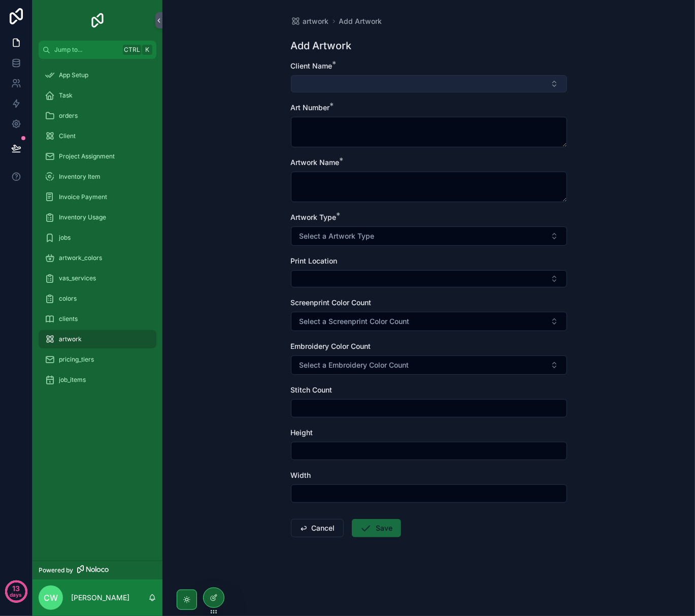
click at [372, 84] on button "Select Button" at bounding box center [429, 83] width 276 height 17
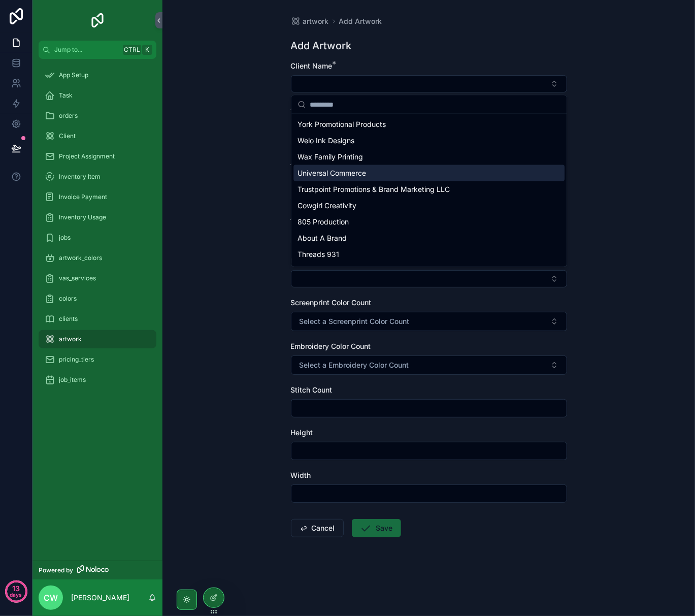
click at [350, 170] on span "Universal Commerce" at bounding box center [331, 173] width 69 height 10
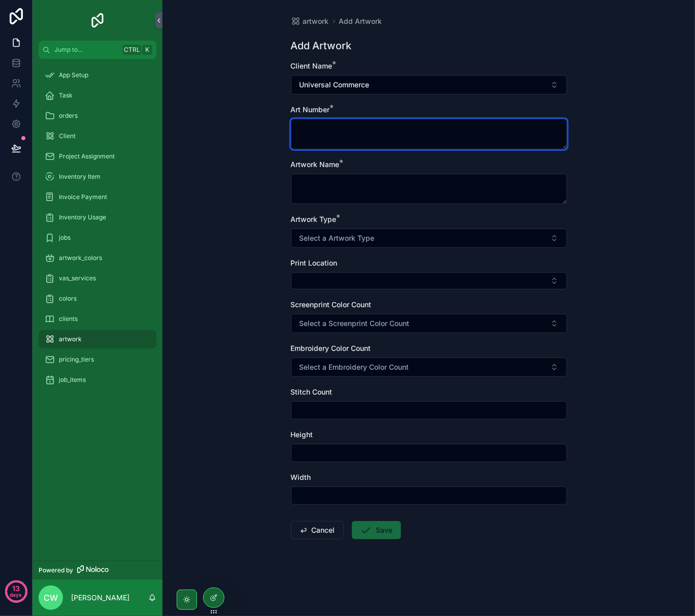
click at [368, 134] on textarea "scrollable content" at bounding box center [429, 134] width 276 height 30
type textarea "****"
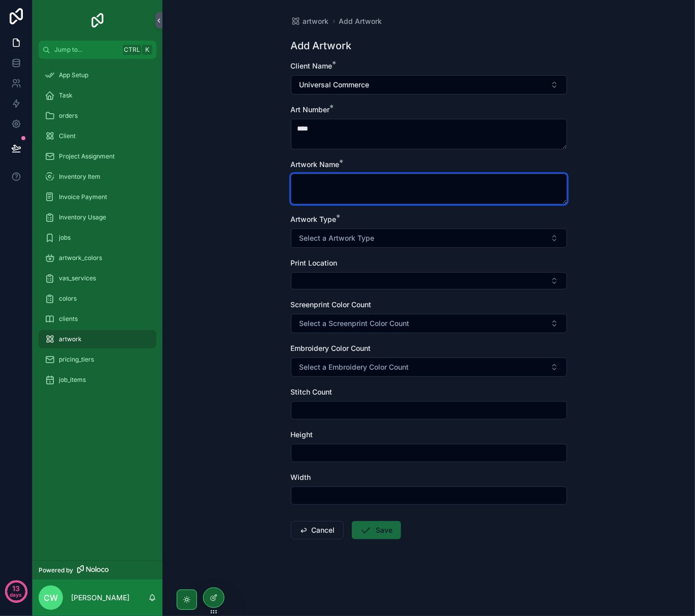
click at [334, 193] on textarea "scrollable content" at bounding box center [429, 189] width 276 height 30
type textarea "****"
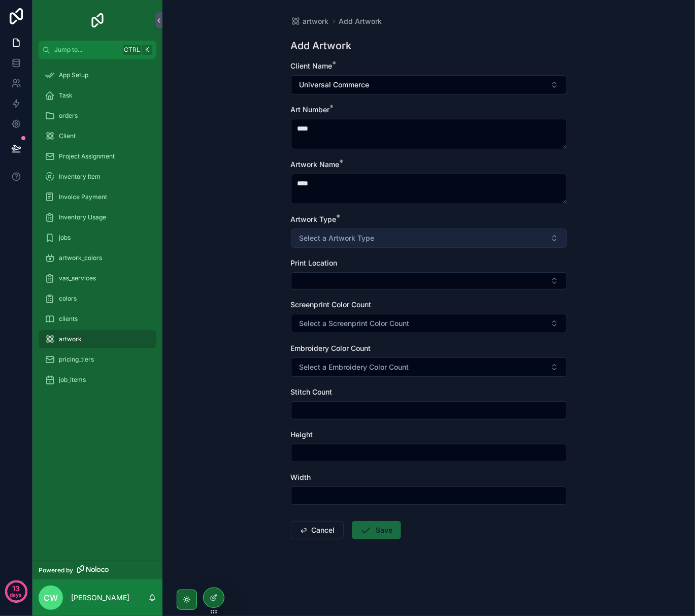
click at [356, 237] on span "Select a Artwork Type" at bounding box center [336, 238] width 75 height 10
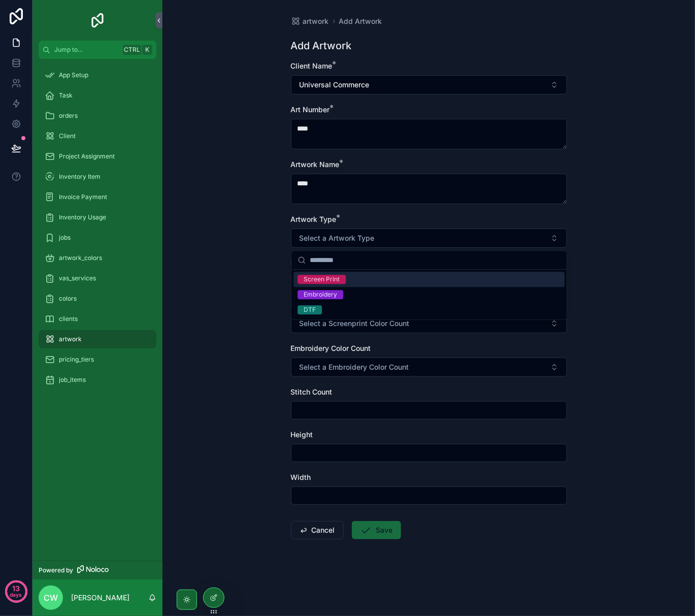
click at [348, 281] on div "Screen Print" at bounding box center [428, 279] width 271 height 15
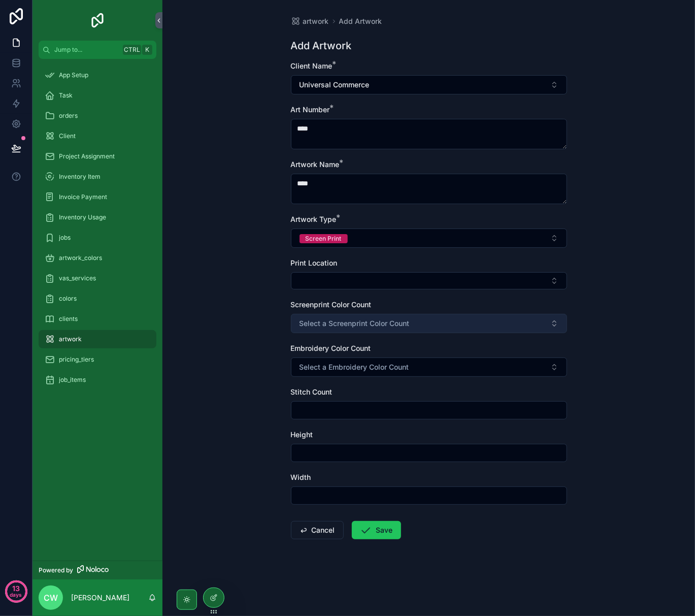
click at [384, 326] on span "Select a Screenprint Color Count" at bounding box center [354, 323] width 110 height 10
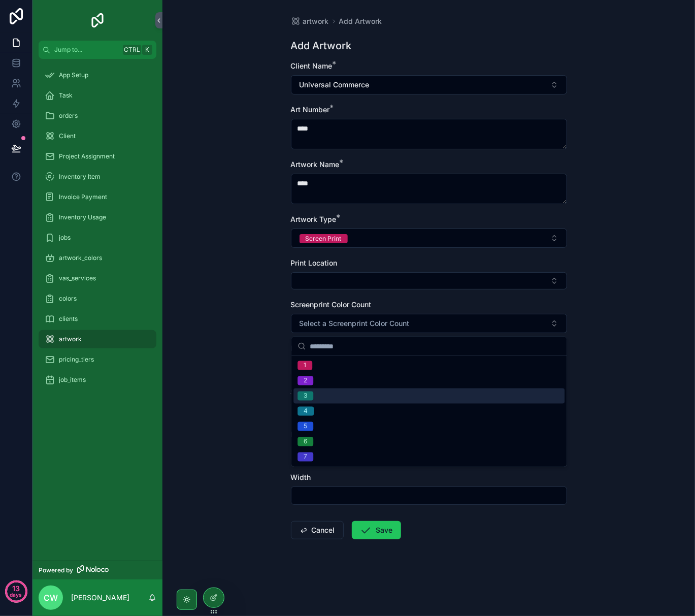
click at [337, 394] on div "3" at bounding box center [428, 395] width 271 height 15
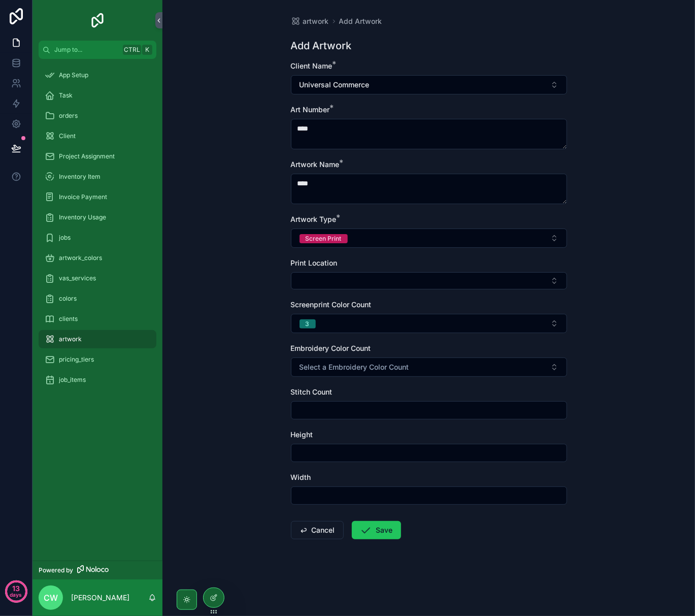
click at [333, 450] on input "scrollable content" at bounding box center [428, 453] width 275 height 14
type input "****"
click at [443, 496] on input "scrollable content" at bounding box center [428, 495] width 275 height 14
type input "*"
click at [381, 530] on button "Save" at bounding box center [376, 530] width 49 height 18
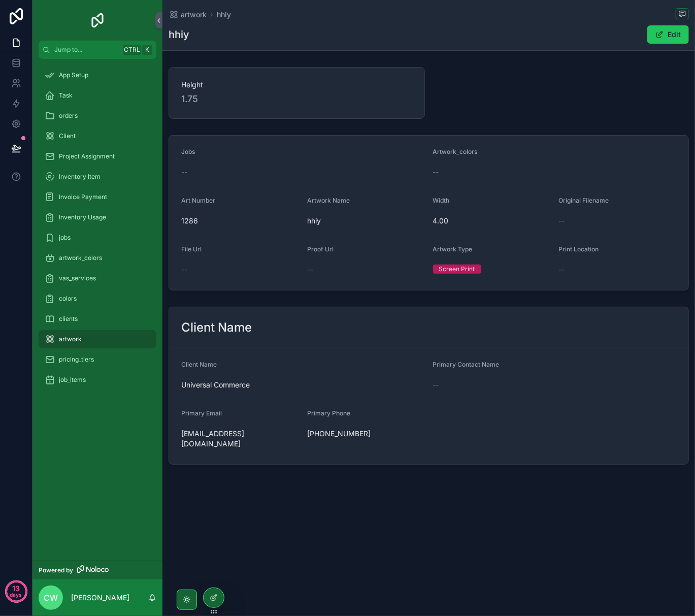
click at [60, 335] on span "artwork" at bounding box center [70, 339] width 23 height 8
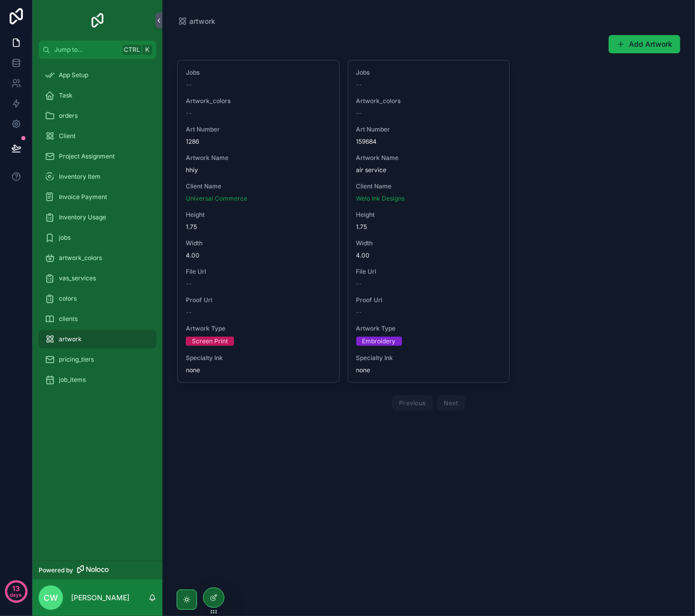
click at [667, 49] on button "Add Artwork" at bounding box center [645, 44] width 72 height 18
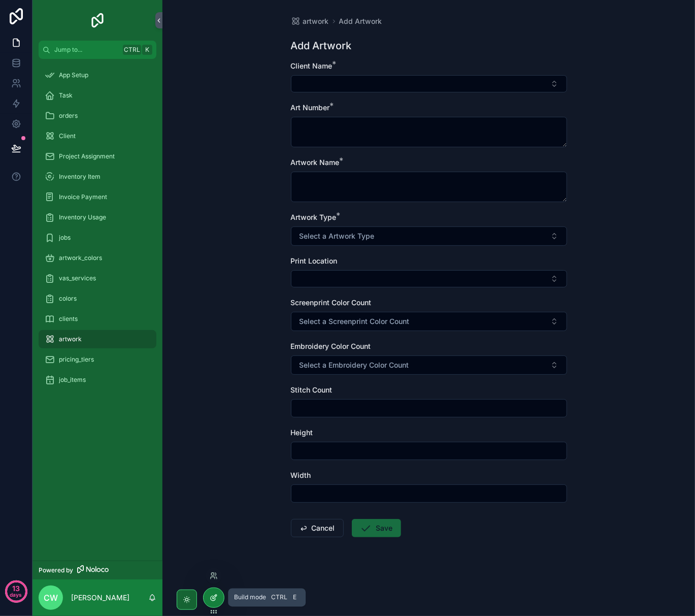
click at [211, 595] on icon at bounding box center [214, 597] width 8 height 8
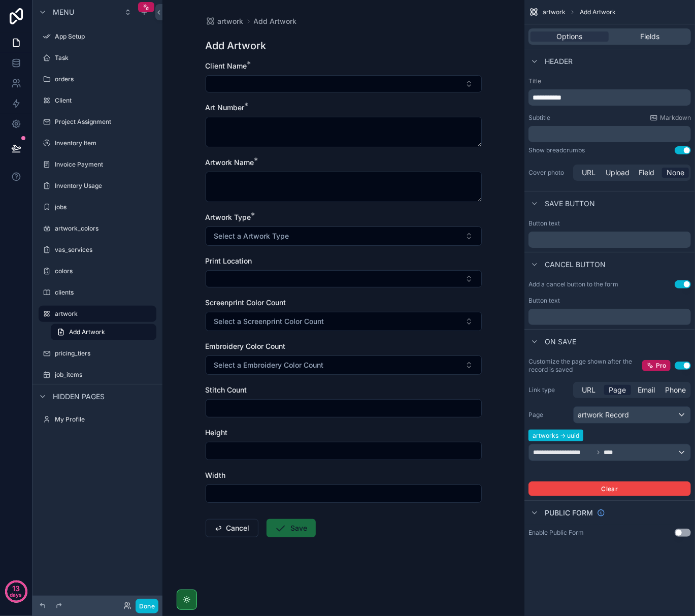
click at [284, 352] on div "Embroidery Color Count Select a Embroidery Color Count" at bounding box center [344, 357] width 276 height 33
click at [652, 31] on span "Fields" at bounding box center [649, 36] width 19 height 10
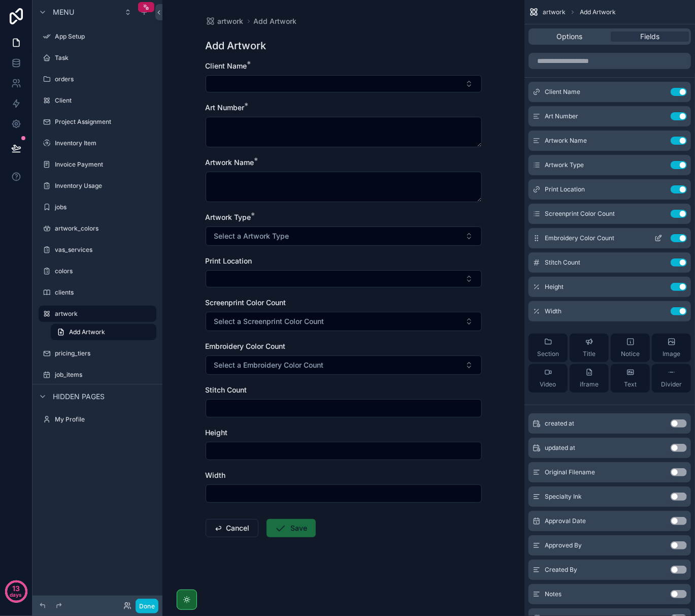
click at [658, 236] on icon "scrollable content" at bounding box center [658, 238] width 8 height 8
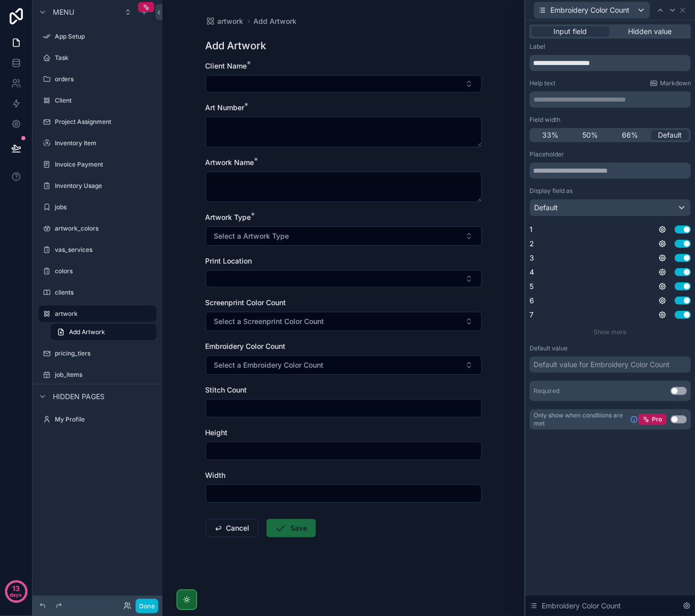
click at [675, 416] on button "Use setting" at bounding box center [678, 419] width 16 height 8
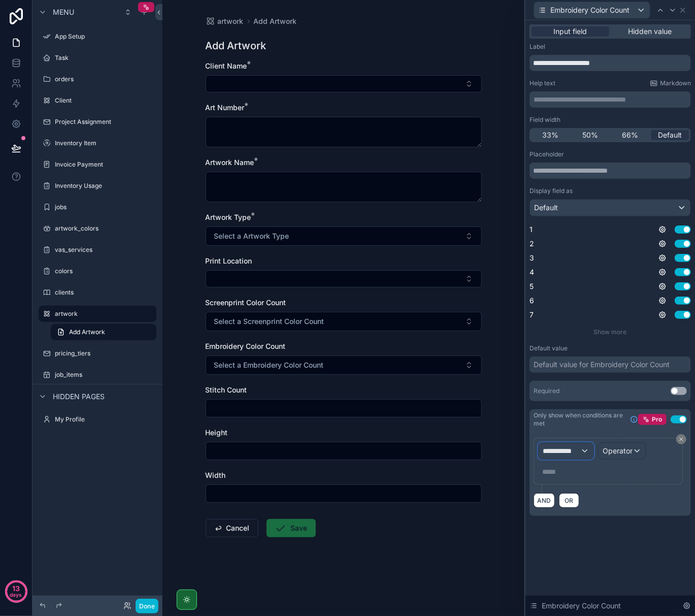
click at [573, 453] on span "**********" at bounding box center [562, 451] width 38 height 10
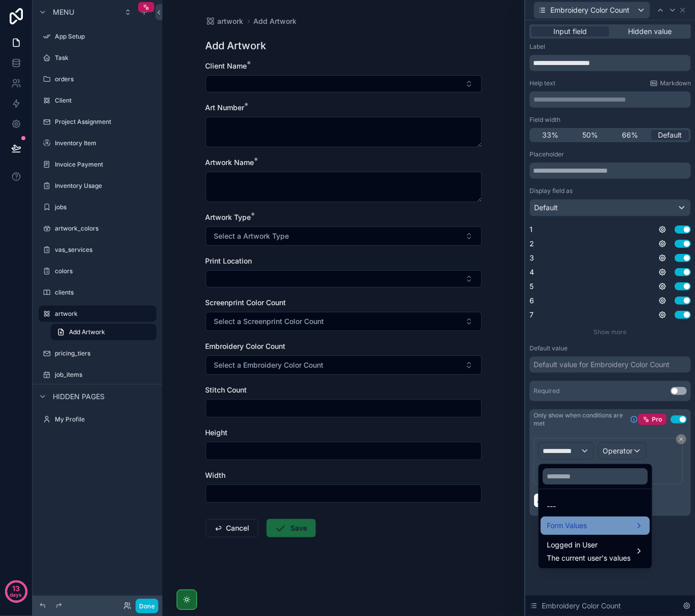
click at [574, 520] on span "Form Values" at bounding box center [567, 525] width 40 height 12
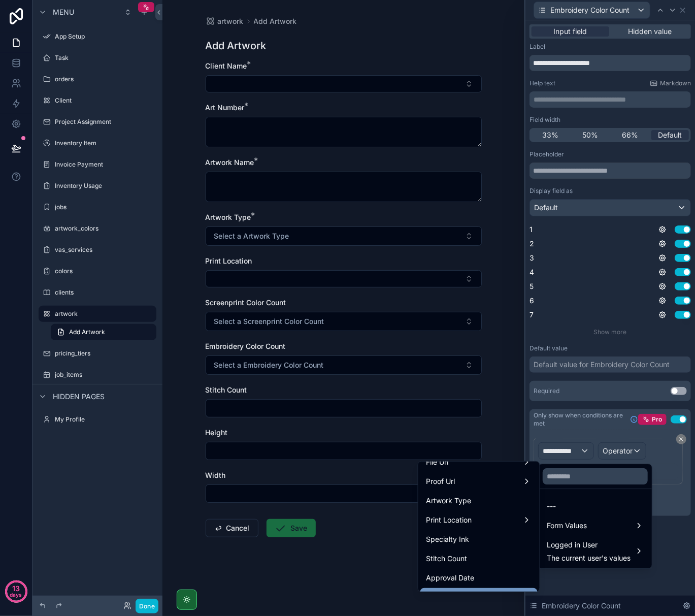
scroll to position [203, 0]
click at [474, 508] on div "Artwork Type" at bounding box center [478, 501] width 117 height 18
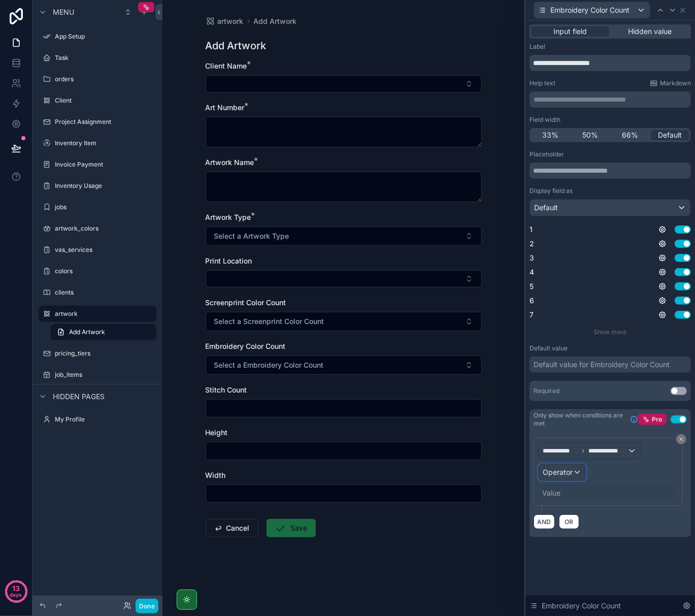
click at [573, 474] on span "Operator" at bounding box center [558, 471] width 30 height 9
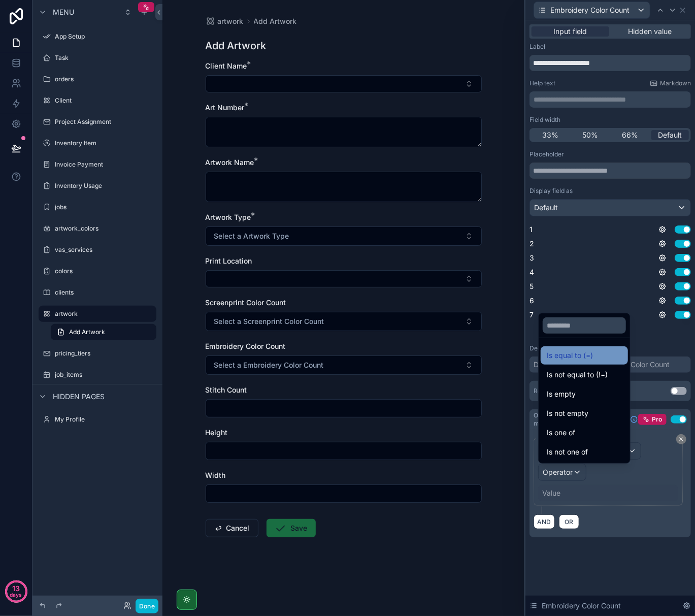
click at [588, 361] on div "Is equal to (=)" at bounding box center [584, 355] width 87 height 18
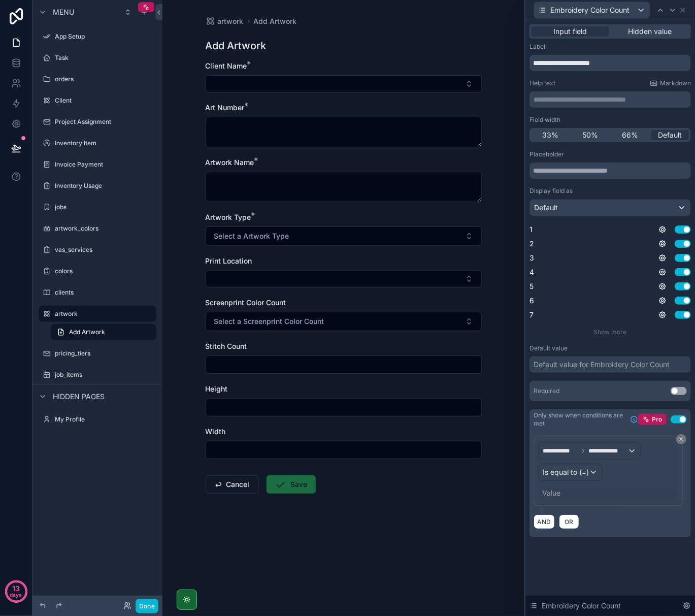
click at [551, 492] on div "Value" at bounding box center [551, 493] width 18 height 10
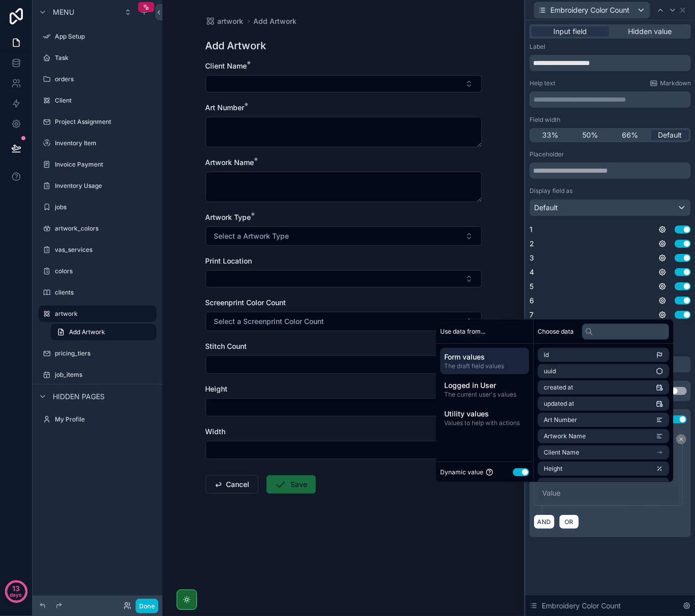
click at [516, 470] on button "Use setting" at bounding box center [521, 472] width 16 height 8
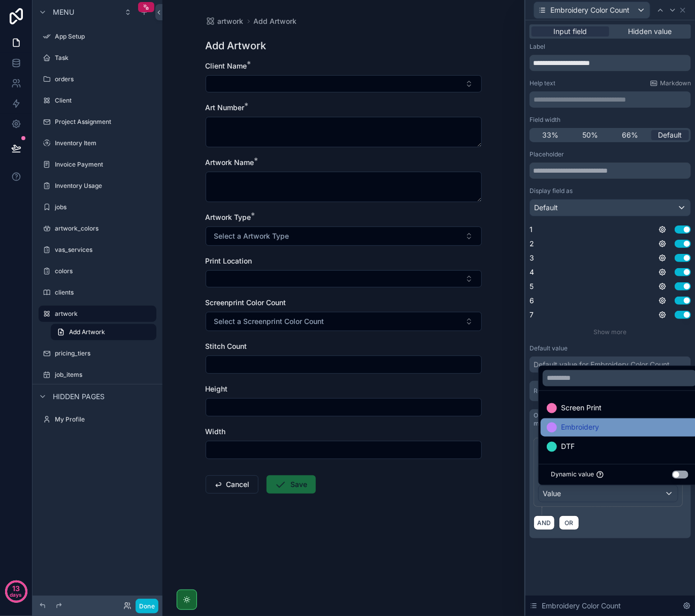
click at [565, 430] on span "Embroidery" at bounding box center [580, 427] width 38 height 12
click at [583, 564] on div "**********" at bounding box center [610, 317] width 170 height 595
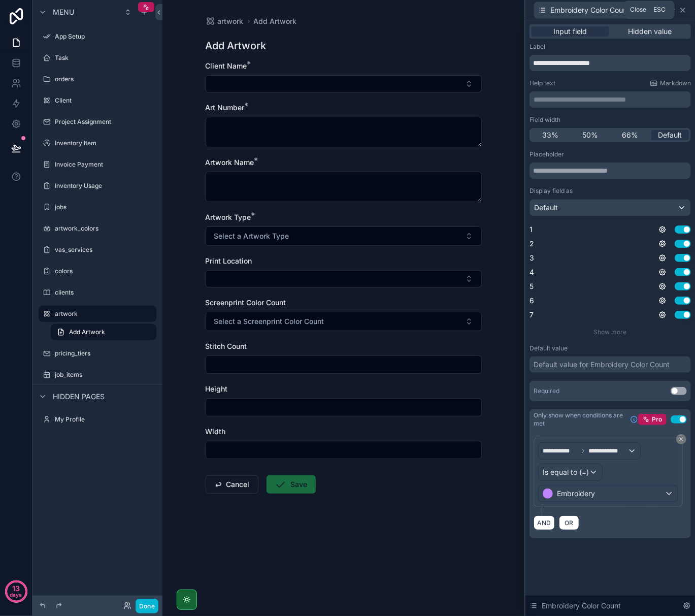
click at [685, 11] on icon at bounding box center [683, 10] width 8 height 8
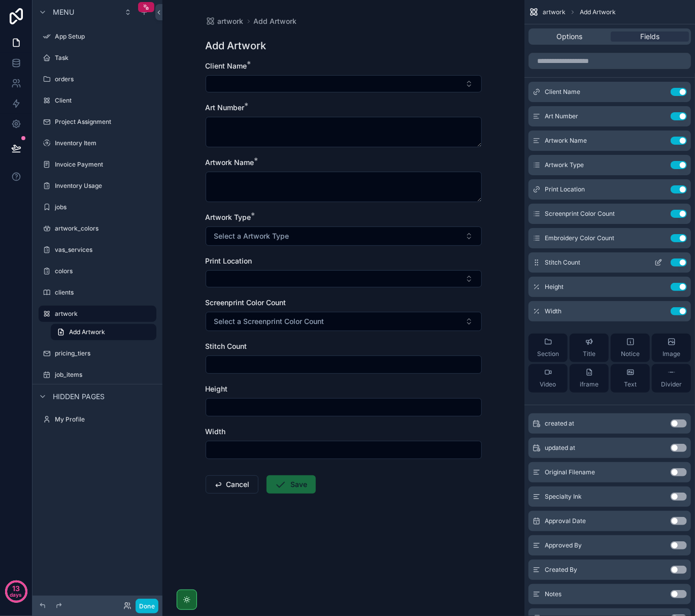
click at [655, 262] on icon "scrollable content" at bounding box center [658, 262] width 8 height 8
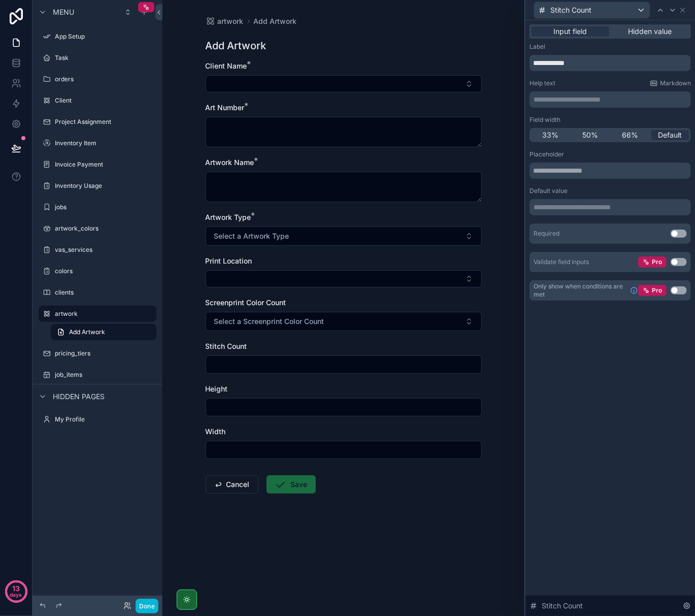
click at [672, 289] on button "Use setting" at bounding box center [678, 290] width 16 height 8
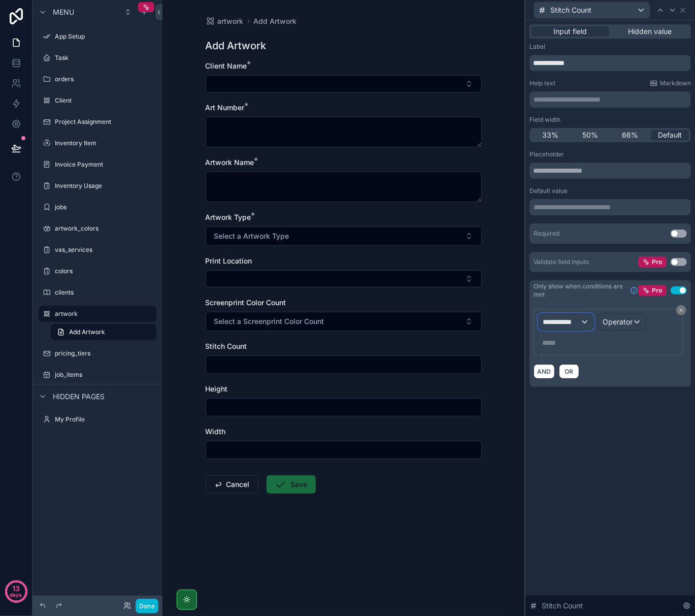
click at [583, 322] on div "**********" at bounding box center [566, 322] width 55 height 16
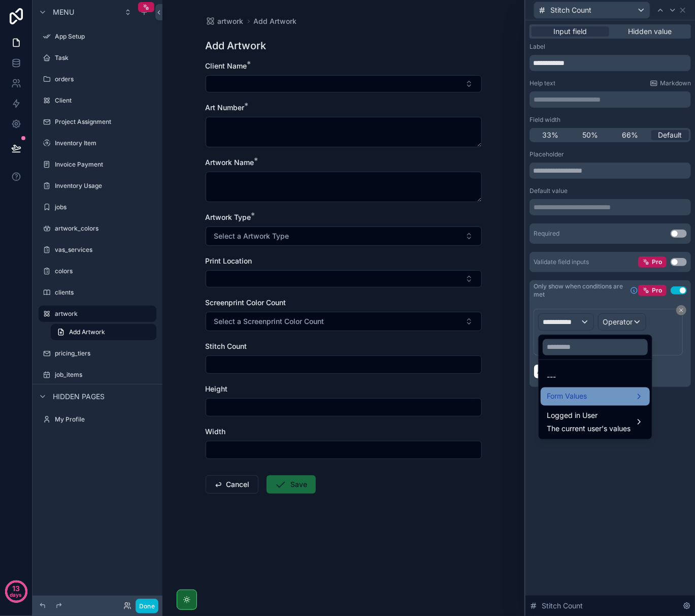
click at [586, 398] on span "Form Values" at bounding box center [567, 396] width 40 height 12
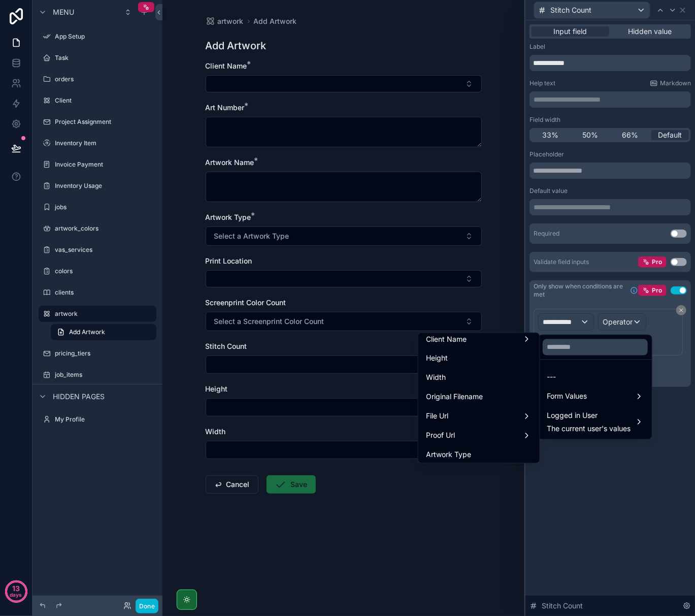
scroll to position [135, 0]
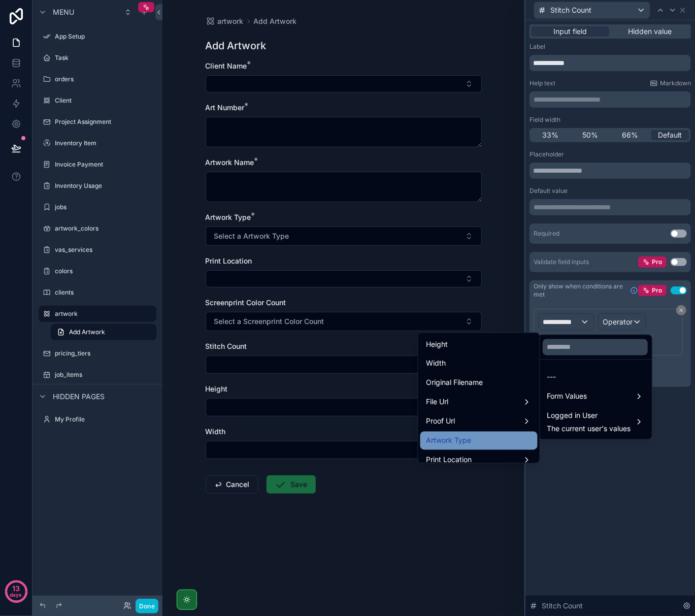
click at [492, 434] on div "Artwork Type" at bounding box center [478, 440] width 105 height 12
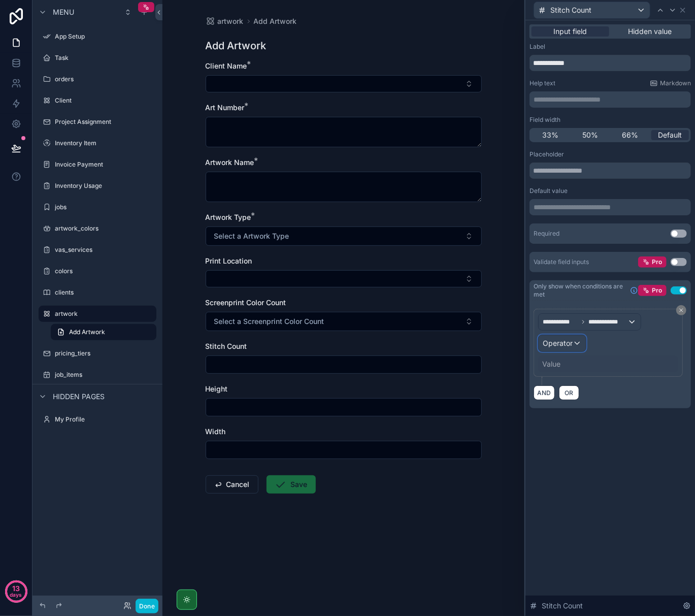
click at [567, 344] on span "Operator" at bounding box center [558, 343] width 30 height 9
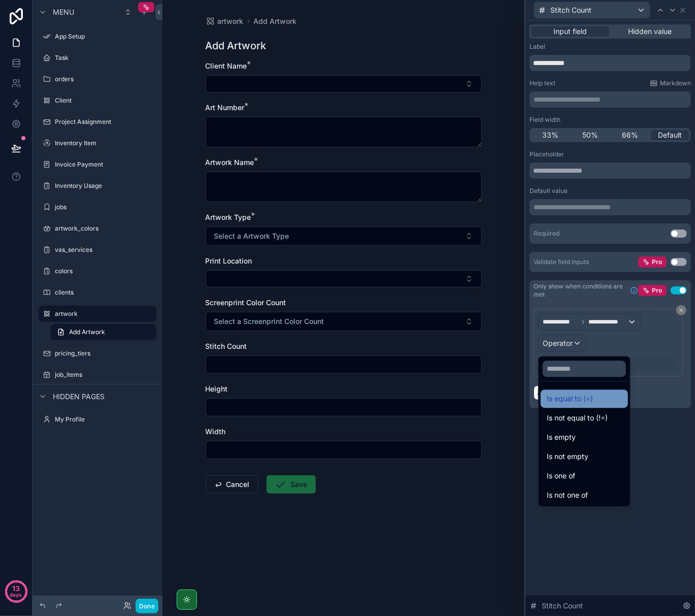
click at [577, 390] on div "Is equal to (=)" at bounding box center [584, 398] width 87 height 18
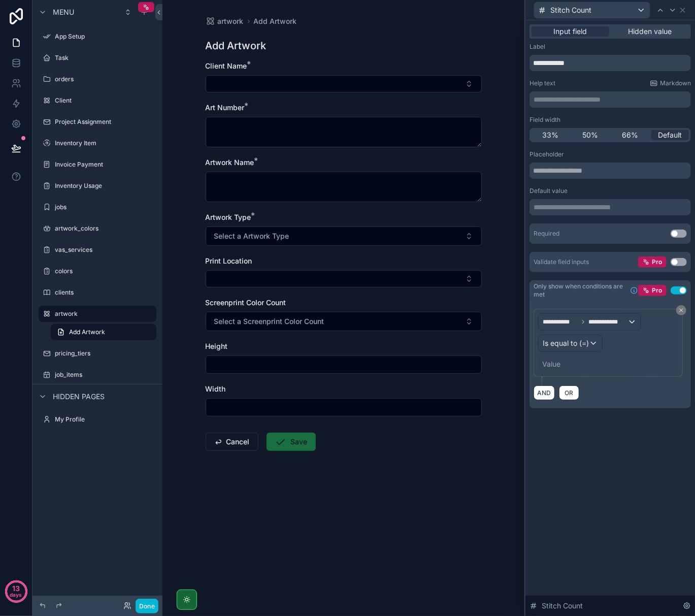
click at [567, 361] on div "Value" at bounding box center [608, 364] width 140 height 16
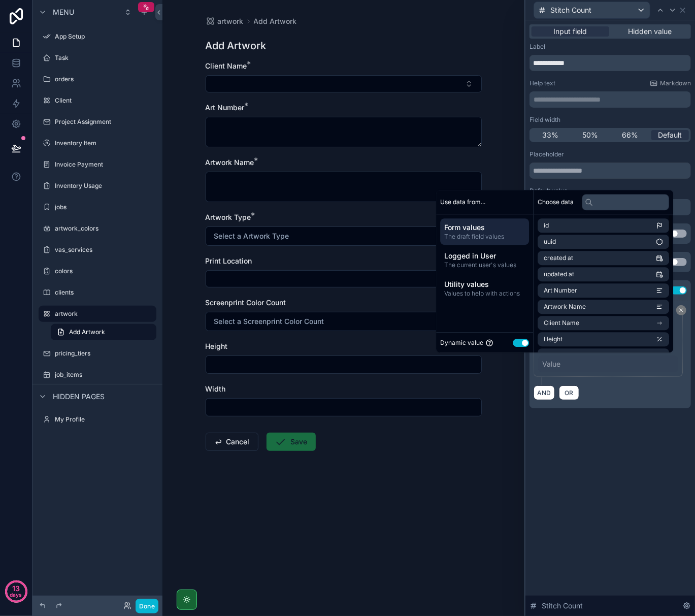
click at [520, 342] on button "Use setting" at bounding box center [521, 343] width 16 height 8
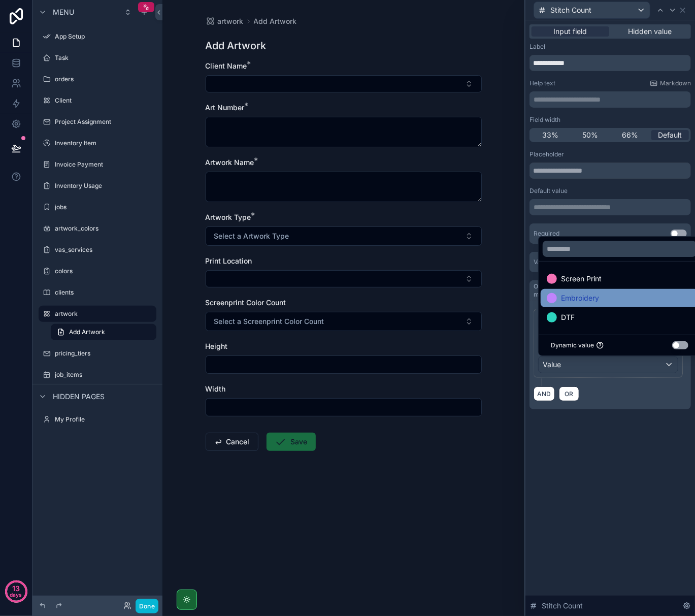
click at [564, 296] on span "Embroidery" at bounding box center [580, 298] width 38 height 12
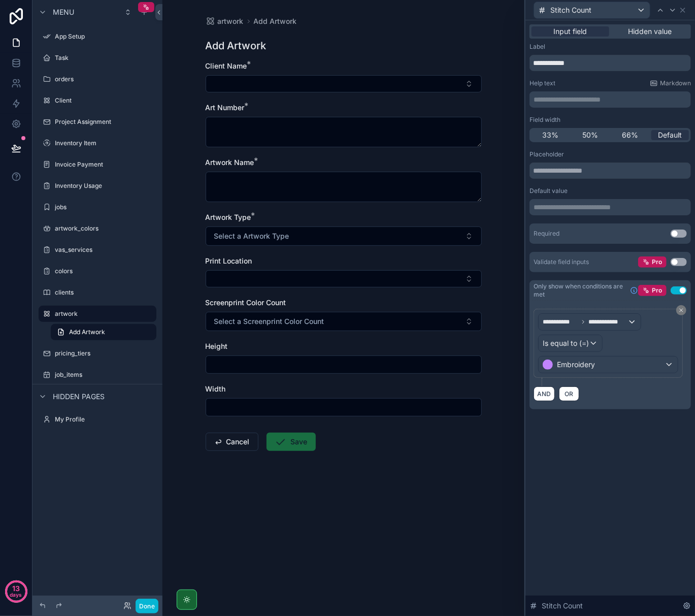
click at [602, 458] on div "**********" at bounding box center [610, 317] width 170 height 595
click at [682, 7] on icon at bounding box center [683, 10] width 8 height 8
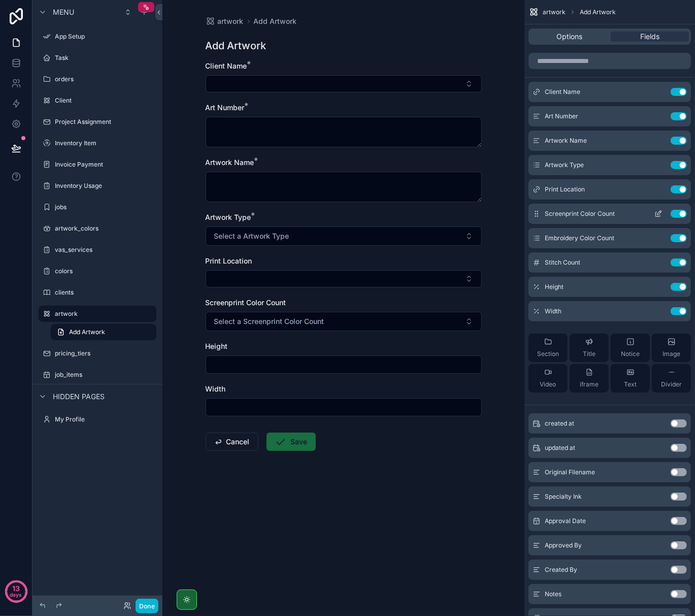
click at [659, 213] on icon "scrollable content" at bounding box center [658, 214] width 8 height 8
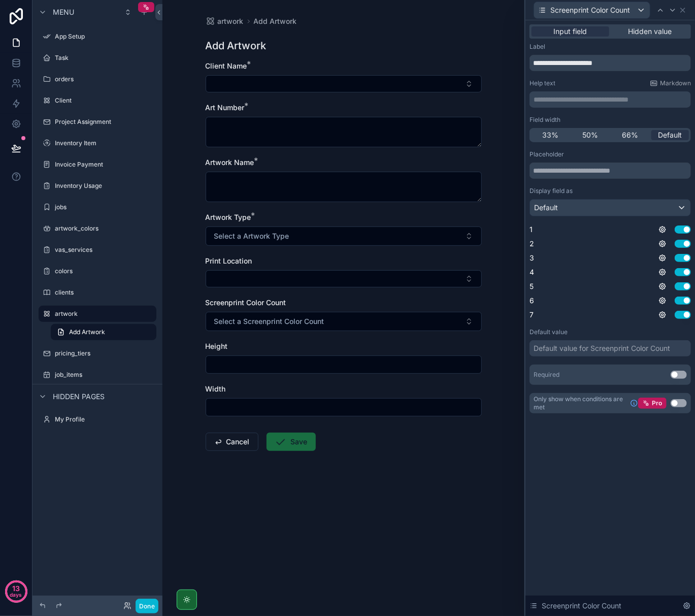
click at [673, 400] on button "Use setting" at bounding box center [678, 403] width 16 height 8
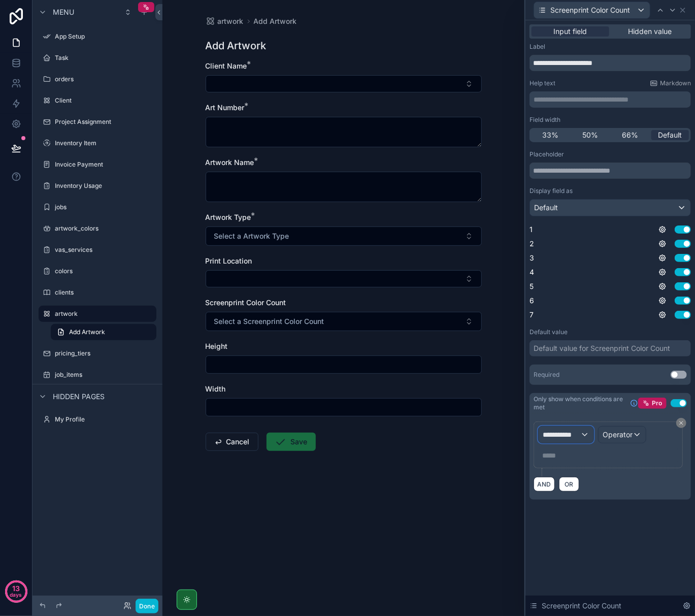
click at [575, 432] on span "**********" at bounding box center [562, 434] width 38 height 10
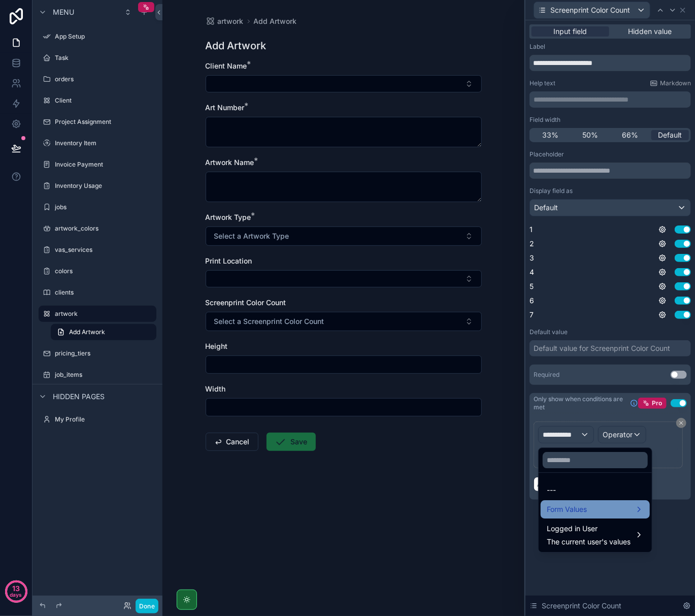
click at [582, 505] on span "Form Values" at bounding box center [567, 509] width 40 height 12
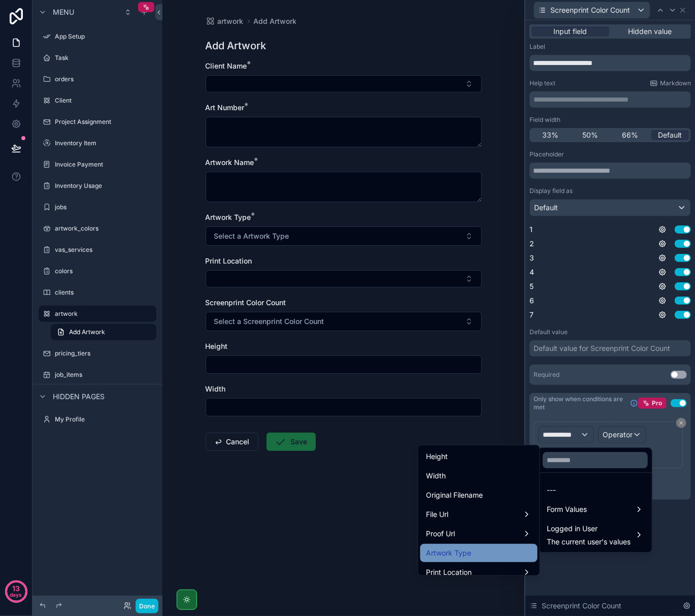
click at [482, 553] on div "Artwork Type" at bounding box center [478, 553] width 105 height 12
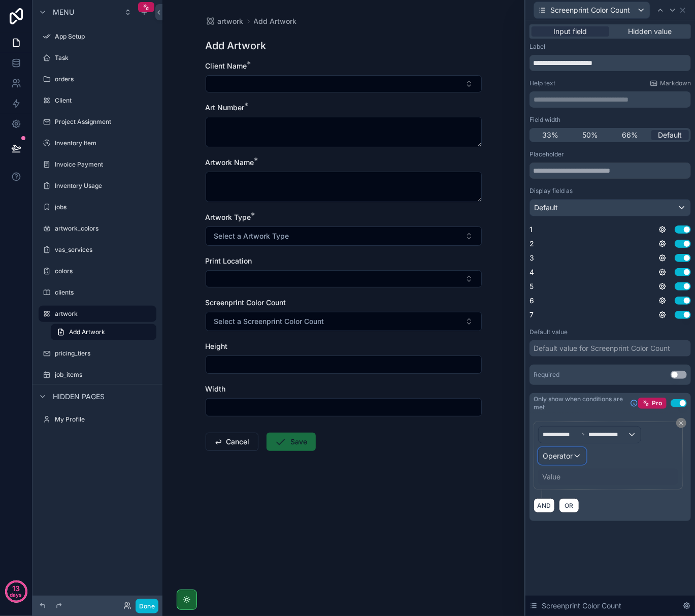
click at [565, 453] on span "Operator" at bounding box center [558, 455] width 30 height 9
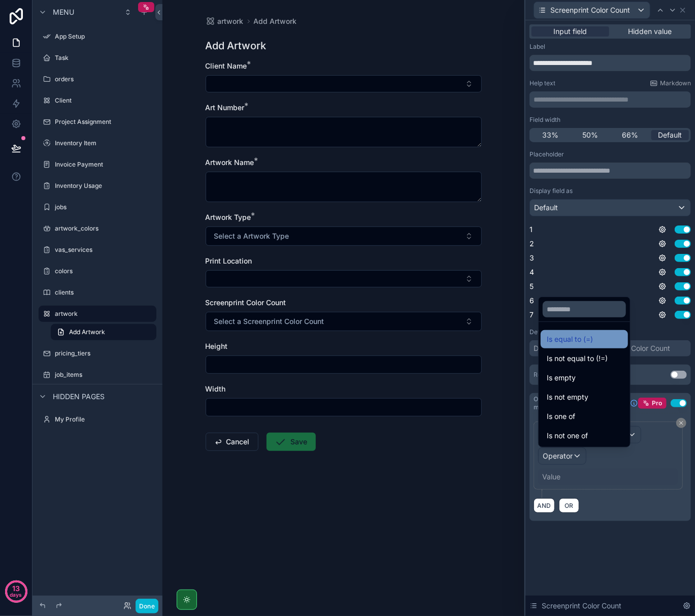
click at [595, 342] on div "Is equal to (=)" at bounding box center [584, 339] width 75 height 12
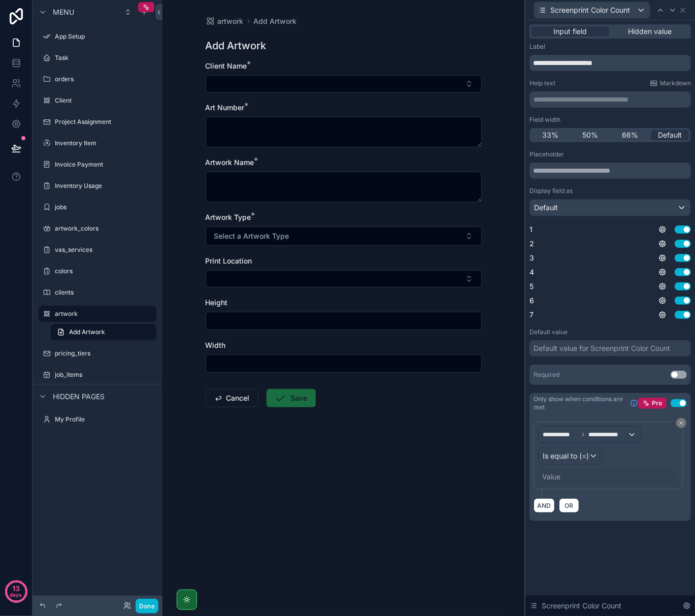
click at [551, 479] on div "Value" at bounding box center [551, 477] width 18 height 10
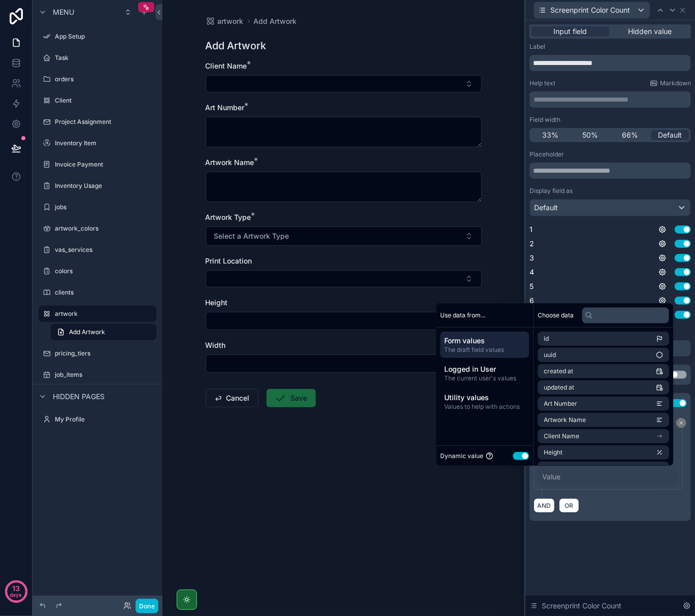
click at [517, 457] on button "Use setting" at bounding box center [521, 456] width 16 height 8
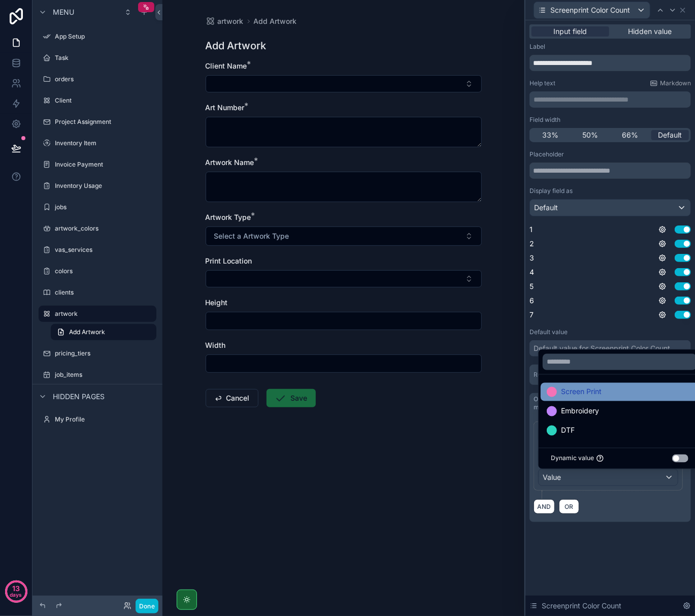
click at [576, 391] on span "Screen Print" at bounding box center [581, 392] width 41 height 12
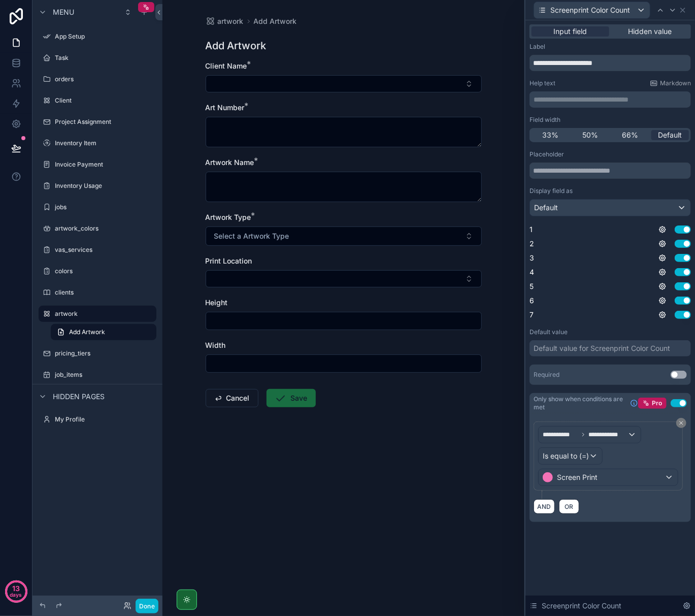
click at [587, 561] on div "**********" at bounding box center [610, 317] width 170 height 595
click at [682, 8] on icon at bounding box center [683, 10] width 8 height 8
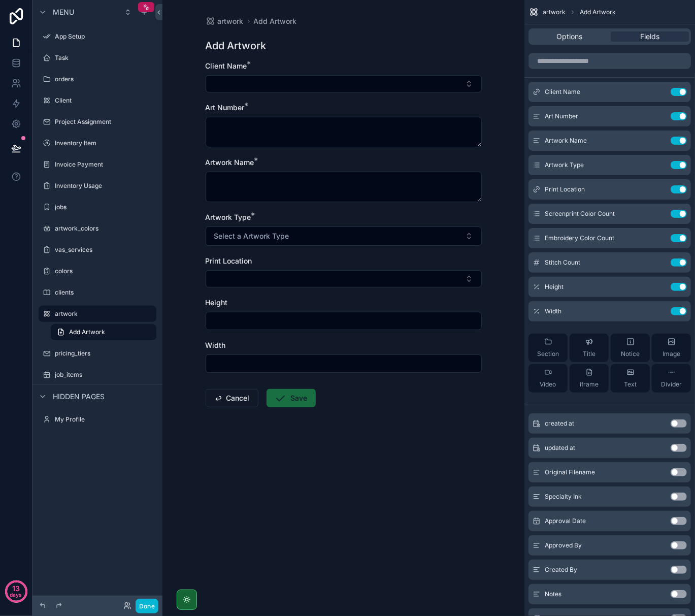
click at [304, 54] on div "artwork Add Artwork Add Artwork Client Name * Art Number * Artwork Name * Artwo…" at bounding box center [343, 236] width 292 height 472
click at [70, 317] on label "artwork" at bounding box center [95, 314] width 81 height 8
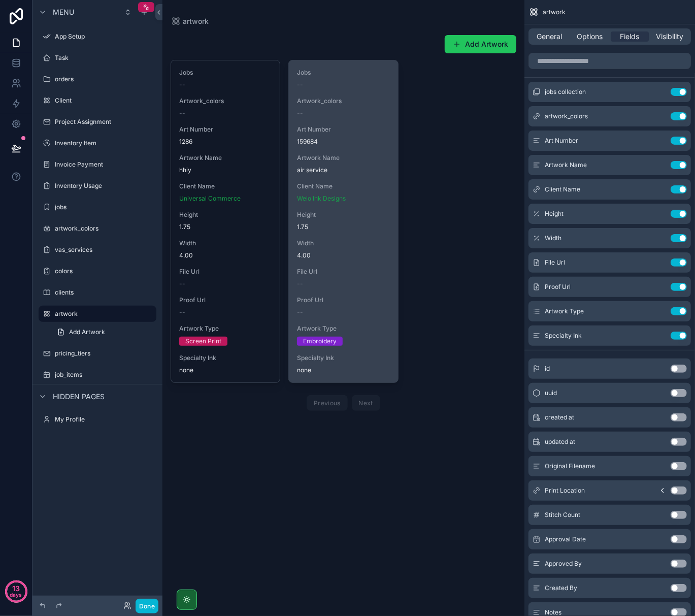
click at [323, 246] on span "Width" at bounding box center [343, 243] width 92 height 8
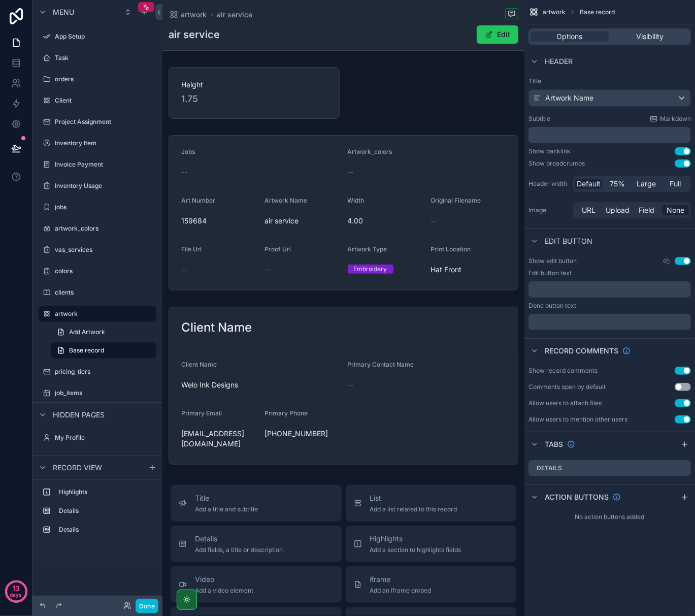
click at [601, 12] on span "Base record" at bounding box center [597, 12] width 35 height 8
click at [669, 38] on div "Visibility" at bounding box center [650, 36] width 78 height 10
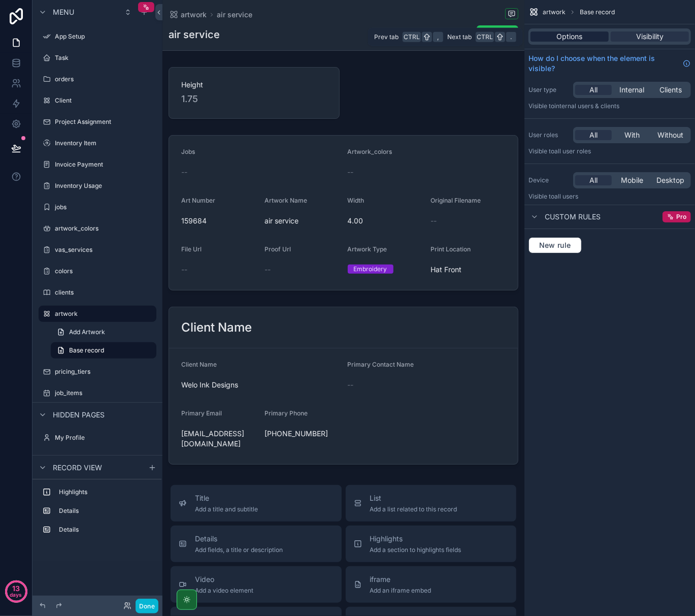
click at [578, 38] on span "Options" at bounding box center [570, 36] width 26 height 10
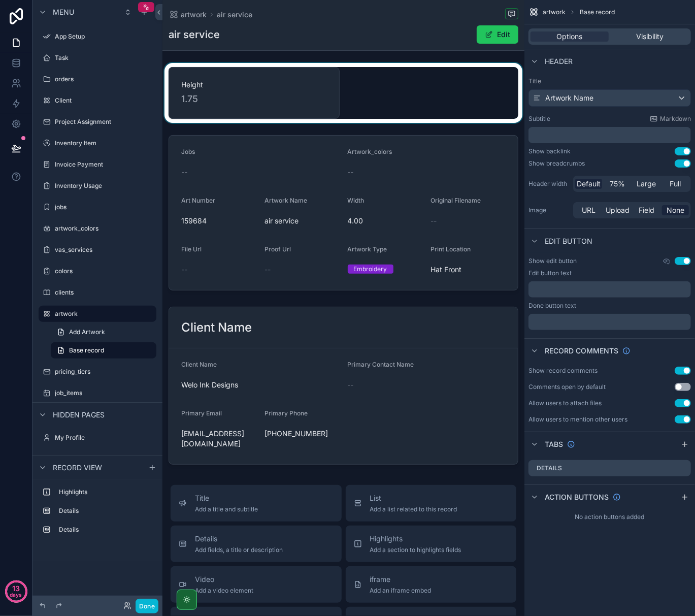
click at [317, 98] on div "scrollable content" at bounding box center [343, 93] width 362 height 60
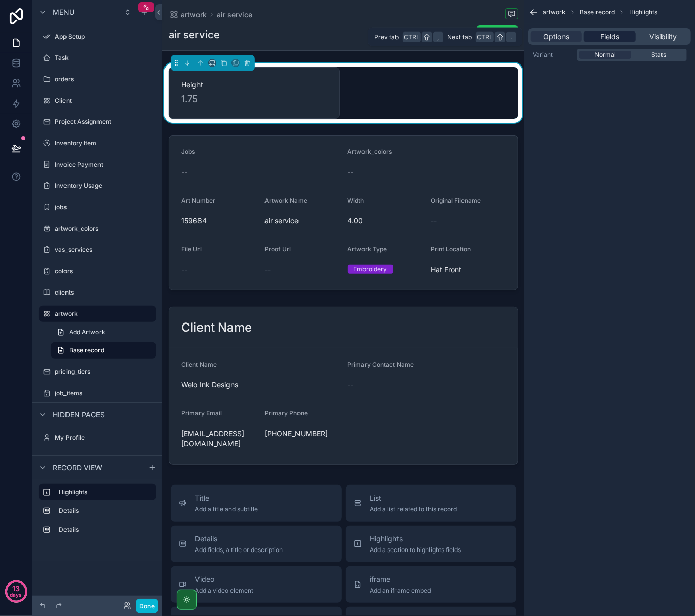
click at [608, 35] on span "Fields" at bounding box center [609, 36] width 19 height 10
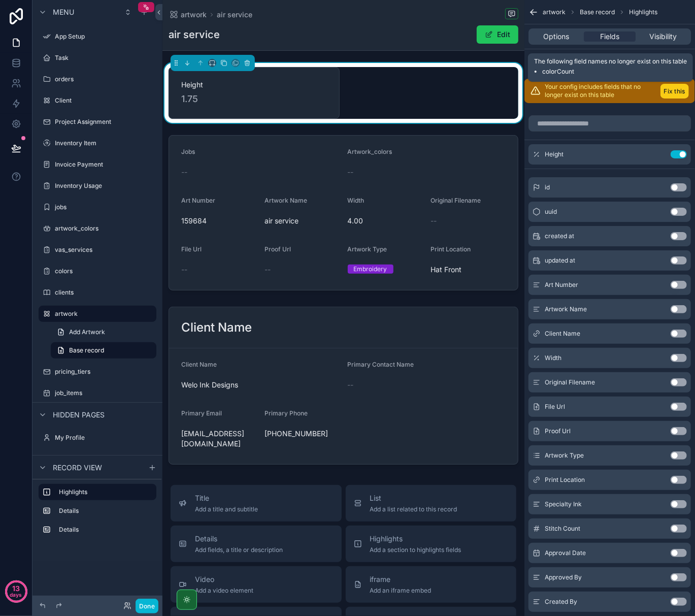
click at [671, 89] on button "Fix this" at bounding box center [674, 91] width 28 height 15
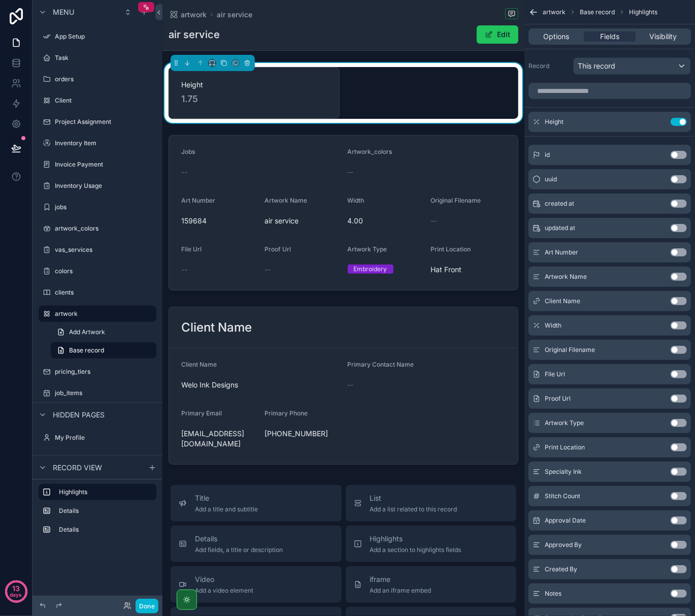
click at [682, 254] on button "Use setting" at bounding box center [678, 252] width 16 height 8
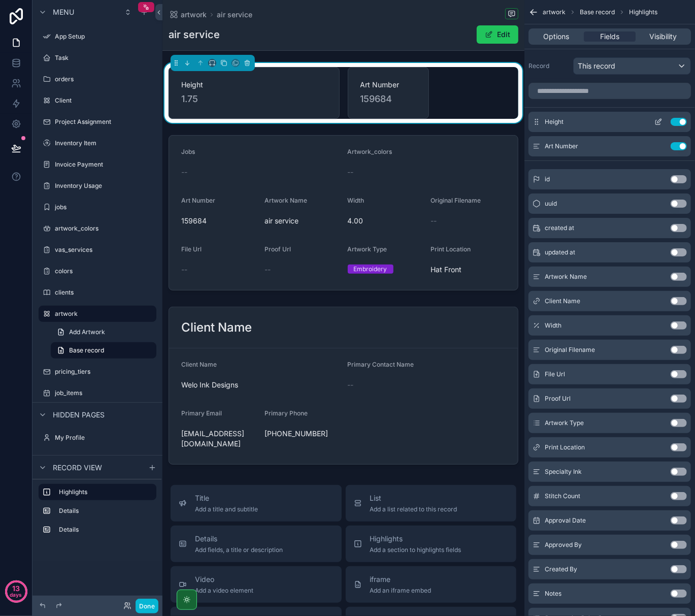
click at [682, 120] on button "Use setting" at bounding box center [678, 122] width 16 height 8
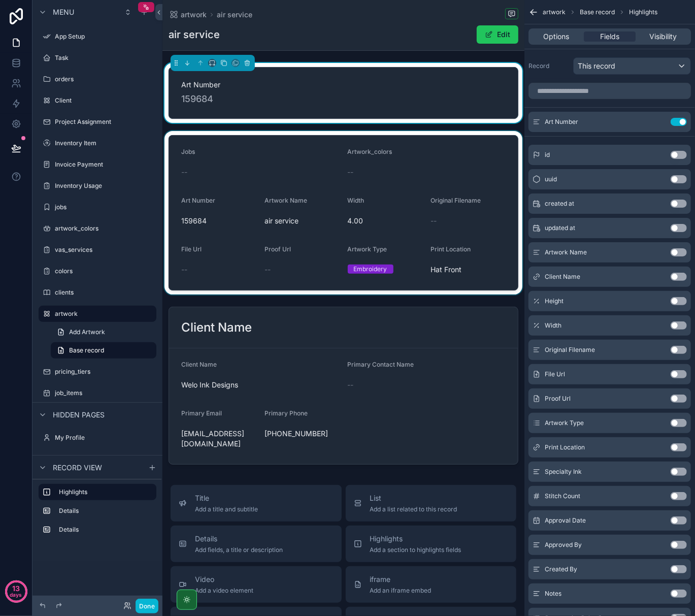
click at [457, 171] on div "scrollable content" at bounding box center [343, 212] width 362 height 163
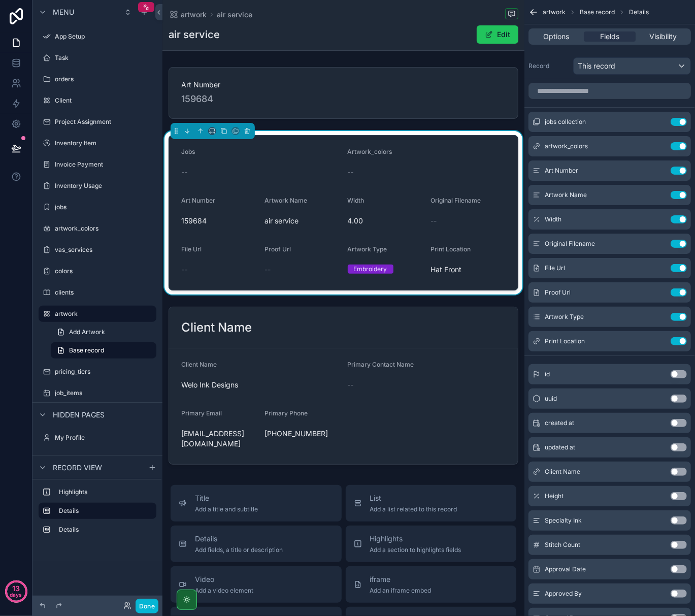
click at [679, 472] on button "Use setting" at bounding box center [678, 471] width 16 height 8
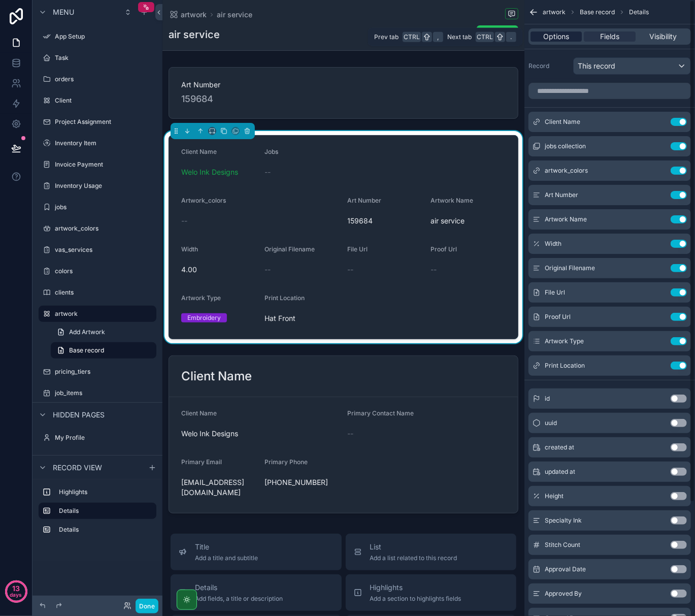
click at [555, 33] on span "Options" at bounding box center [556, 36] width 26 height 10
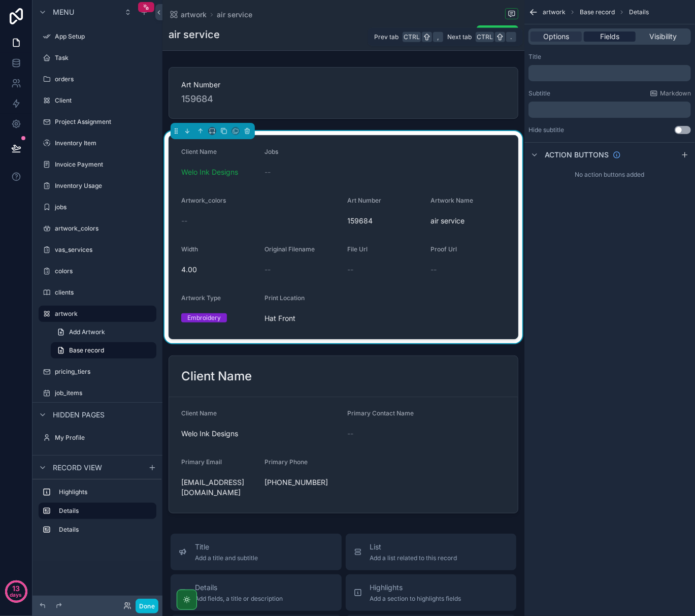
click at [597, 33] on div "Fields" at bounding box center [609, 36] width 51 height 10
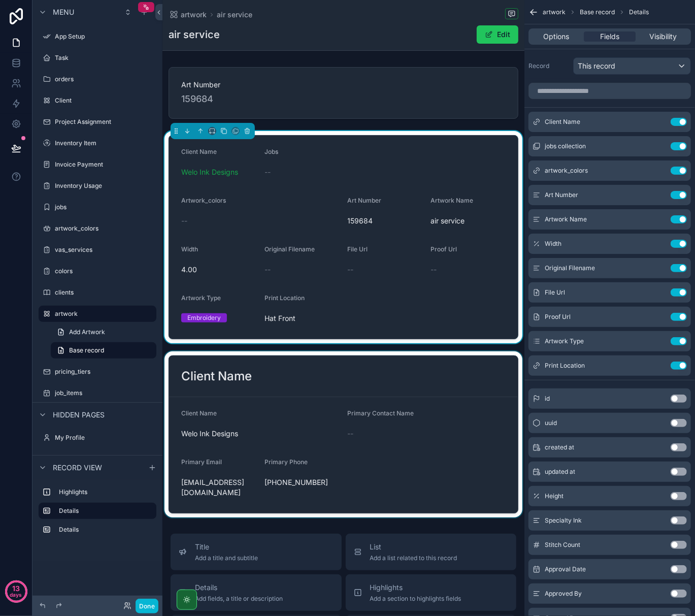
click at [407, 386] on div "scrollable content" at bounding box center [343, 434] width 362 height 166
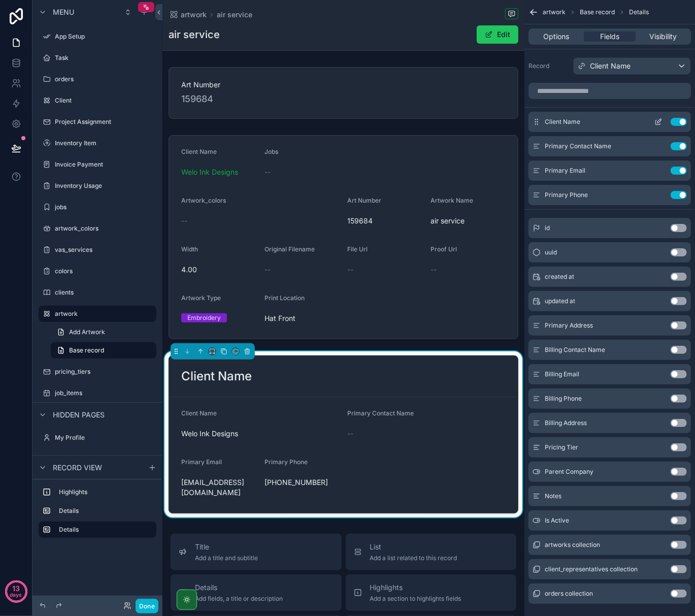
click at [683, 122] on button "Use setting" at bounding box center [678, 122] width 16 height 8
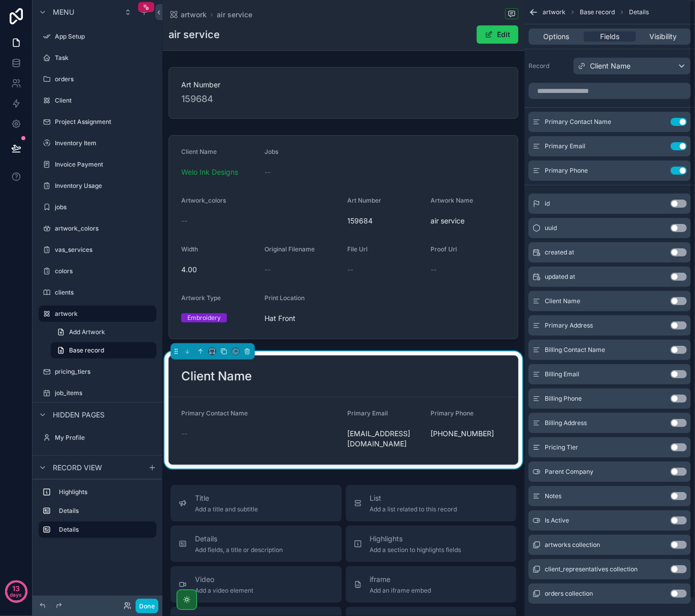
click at [683, 122] on button "Use setting" at bounding box center [678, 122] width 16 height 8
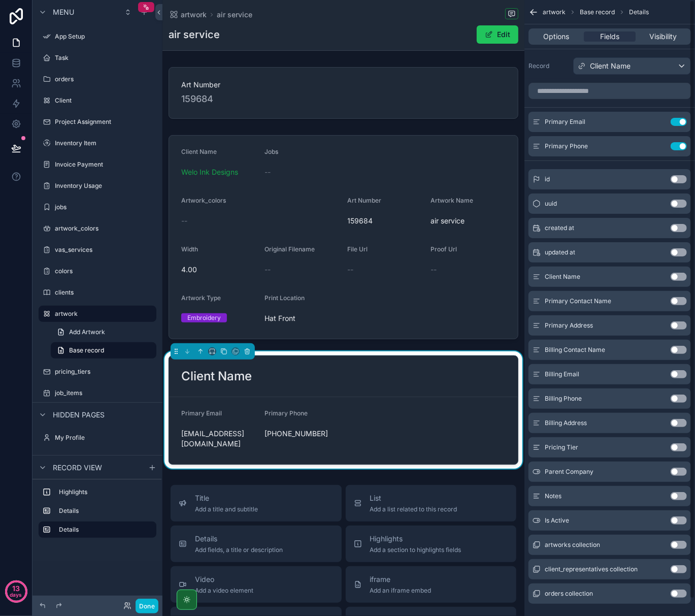
click at [683, 122] on button "Use setting" at bounding box center [678, 122] width 16 height 8
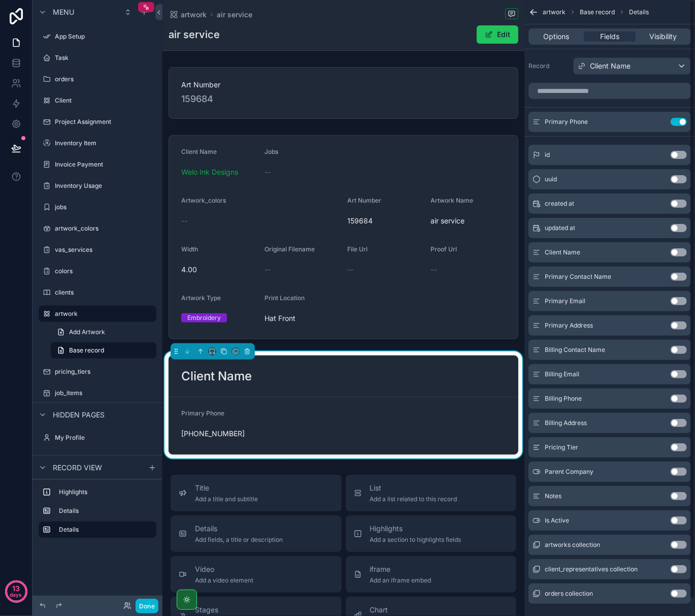
click at [683, 122] on button "Use setting" at bounding box center [678, 122] width 16 height 8
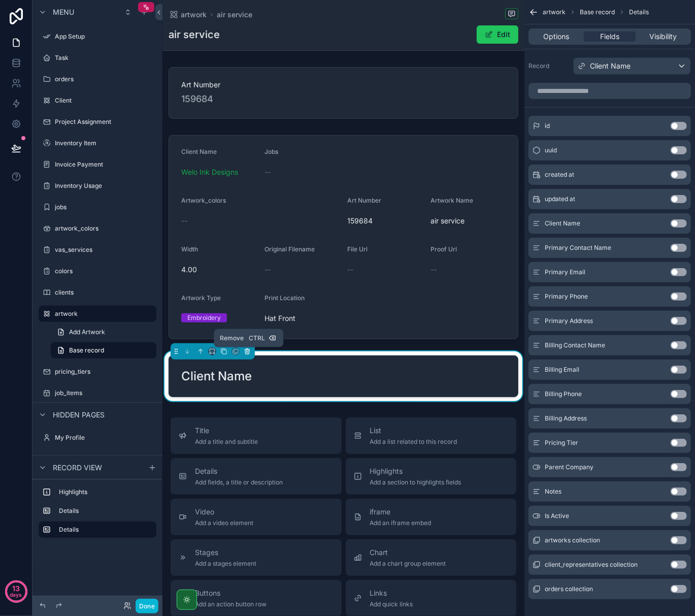
click at [249, 350] on icon "scrollable content" at bounding box center [247, 350] width 5 height 0
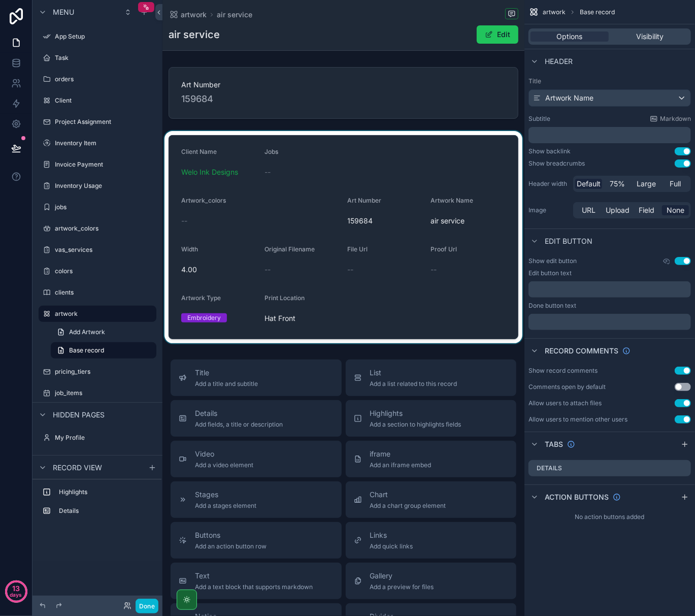
click at [411, 185] on div "scrollable content" at bounding box center [343, 237] width 362 height 212
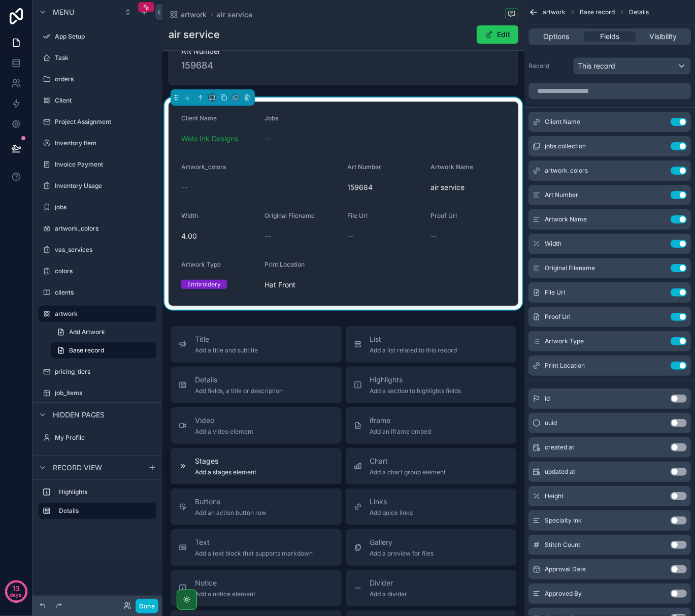
scroll to position [68, 0]
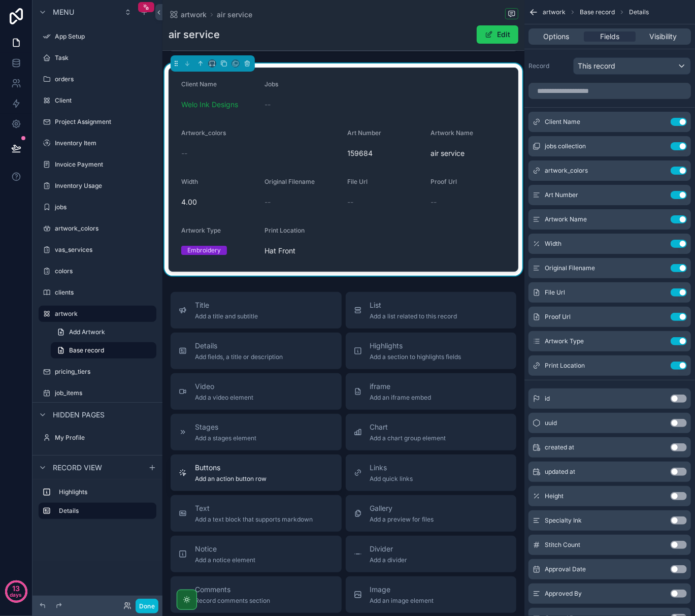
click at [284, 480] on div "Buttons Add an action button row" at bounding box center [256, 472] width 155 height 20
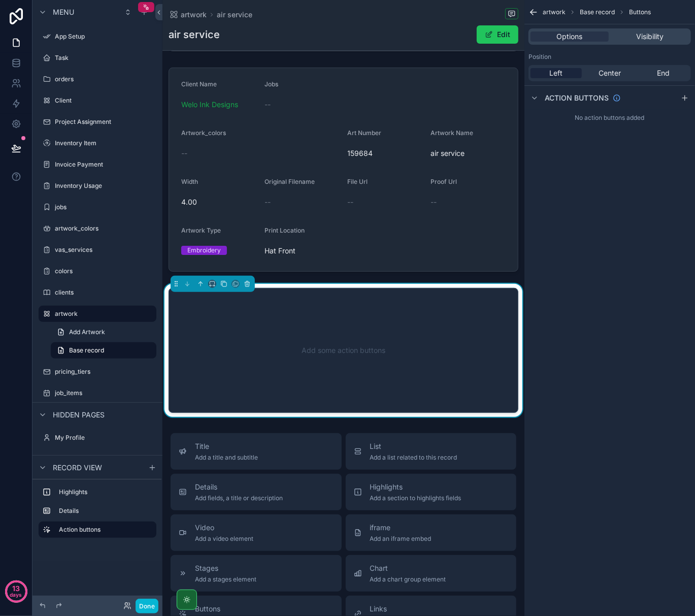
scroll to position [112, 0]
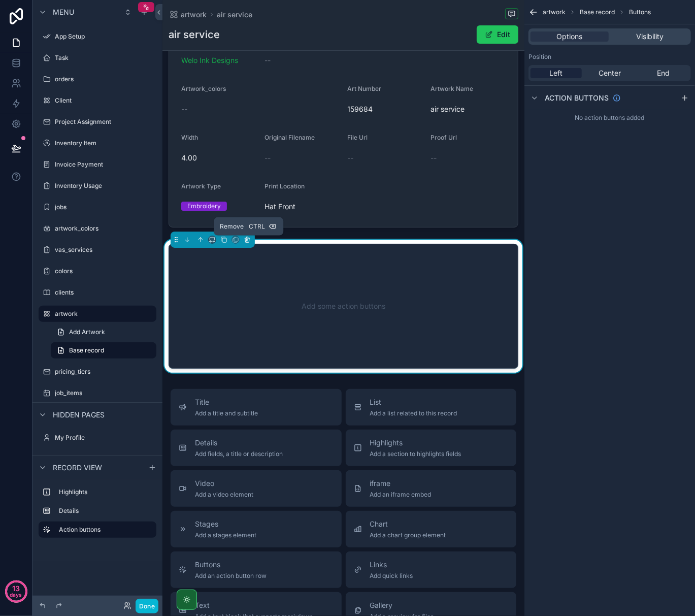
click at [246, 243] on icon "scrollable content" at bounding box center [247, 239] width 7 height 7
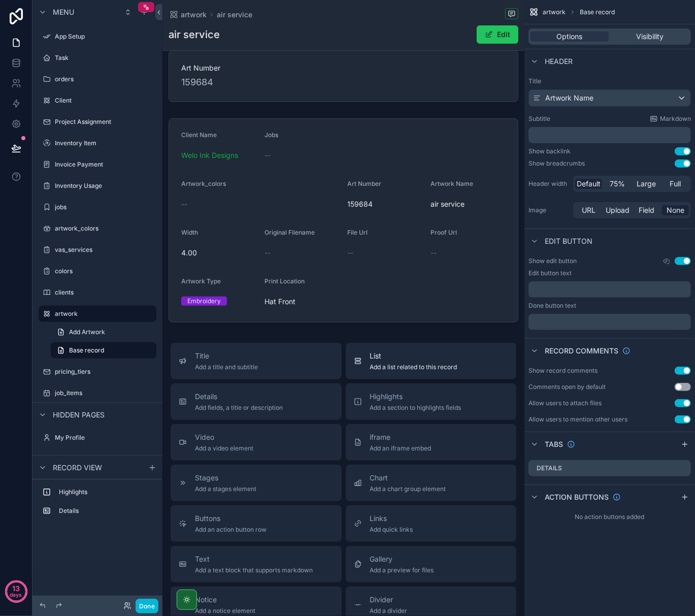
scroll to position [0, 0]
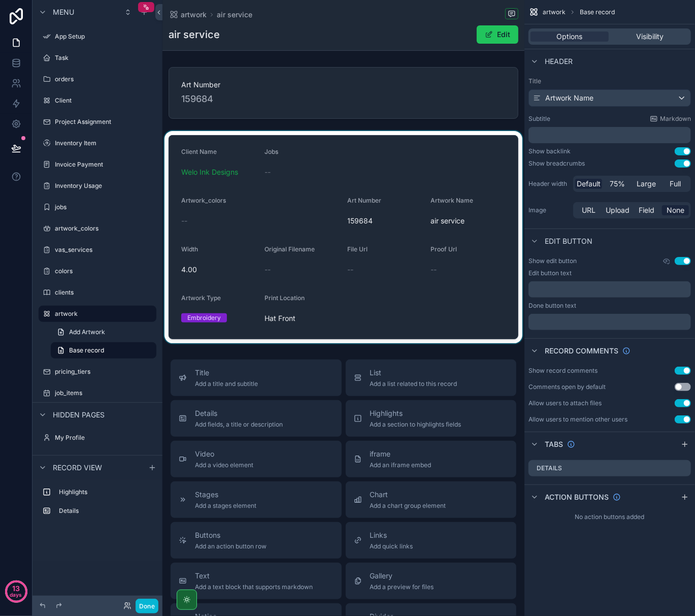
click at [367, 181] on div "scrollable content" at bounding box center [343, 237] width 362 height 212
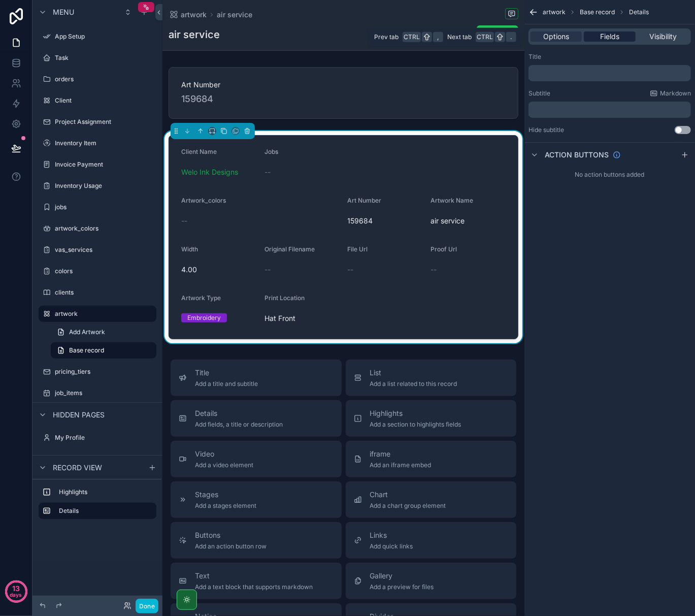
click at [618, 32] on span "Fields" at bounding box center [609, 36] width 19 height 10
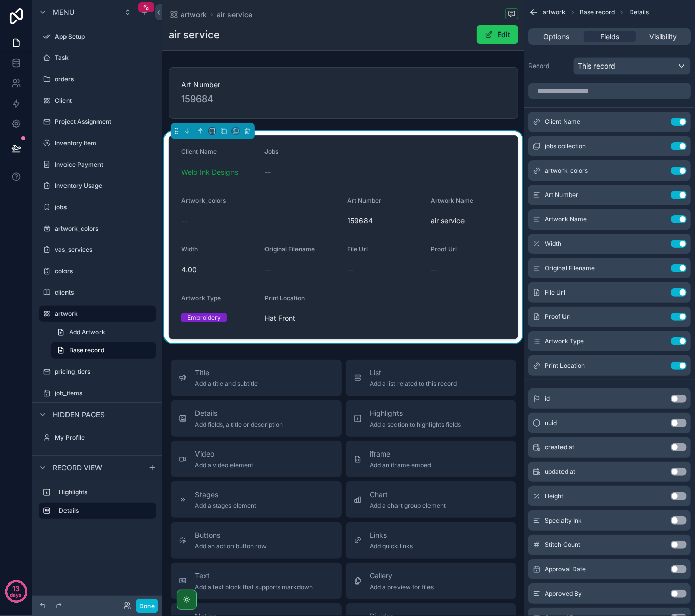
scroll to position [68, 0]
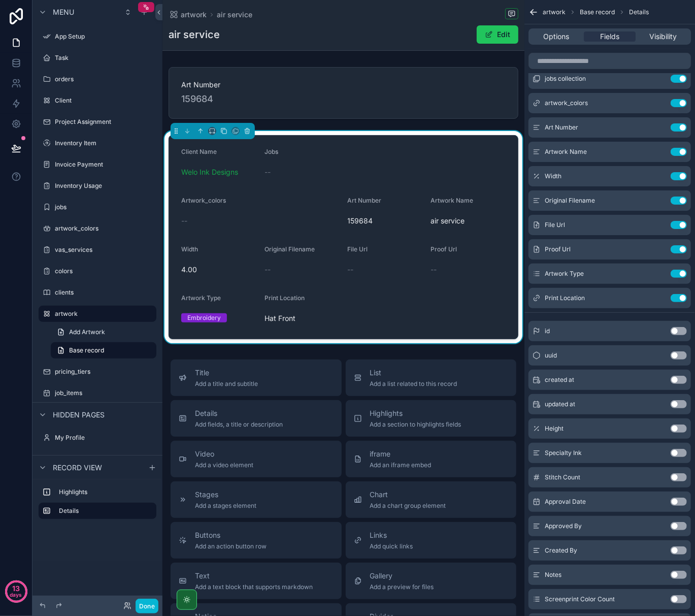
click at [678, 426] on button "Use setting" at bounding box center [678, 428] width 16 height 8
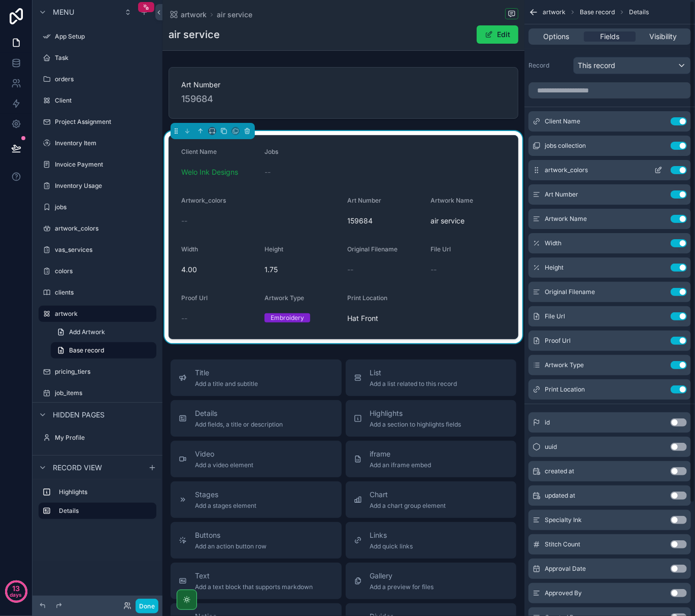
scroll to position [0, 0]
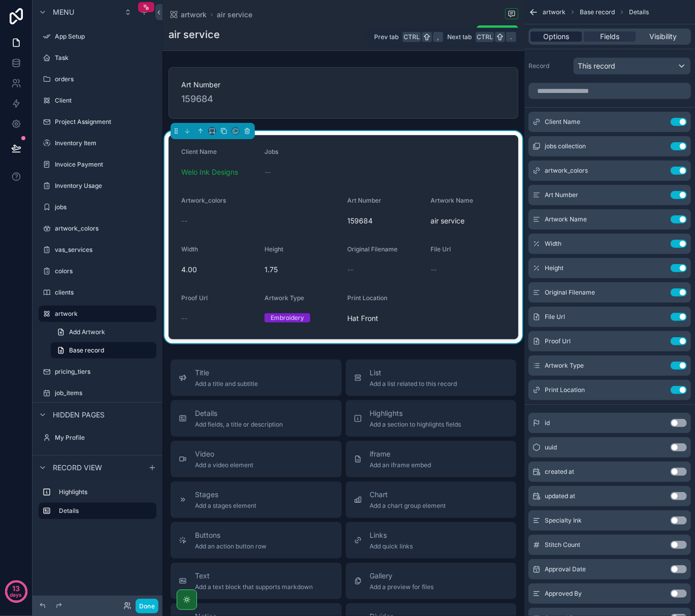
click at [563, 40] on span "Options" at bounding box center [556, 36] width 26 height 10
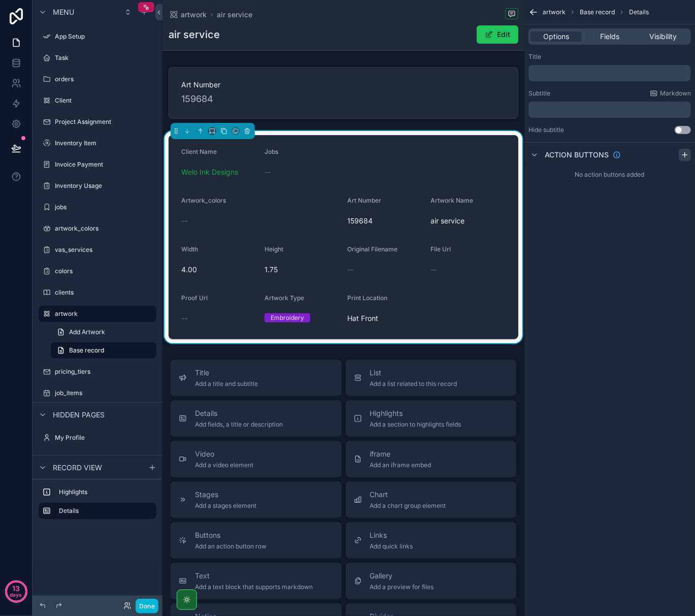
click at [683, 153] on icon "scrollable content" at bounding box center [685, 155] width 8 height 8
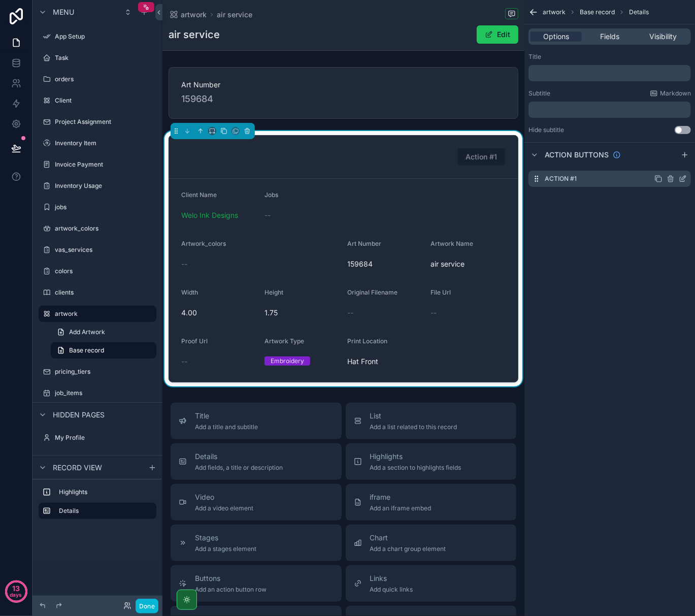
click at [686, 181] on icon "scrollable content" at bounding box center [683, 179] width 8 height 8
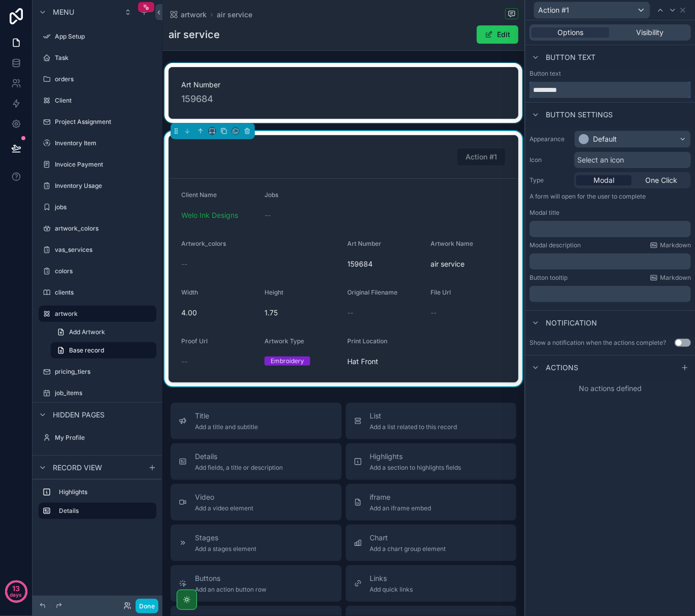
drag, startPoint x: 578, startPoint y: 91, endPoint x: 445, endPoint y: 93, distance: 133.0
click at [444, 92] on div "Action #1 Options Visibility Button text Button text ********* Button settings …" at bounding box center [347, 308] width 695 height 616
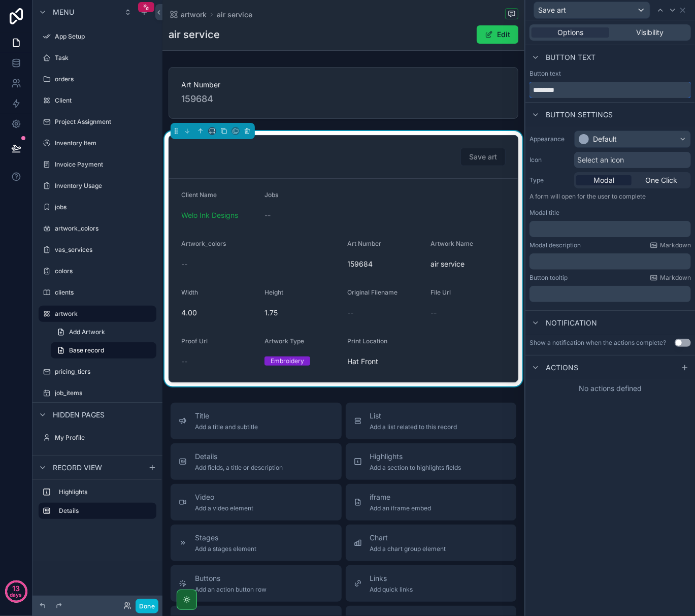
type input "********"
click at [619, 141] on div "Default" at bounding box center [633, 139] width 116 height 16
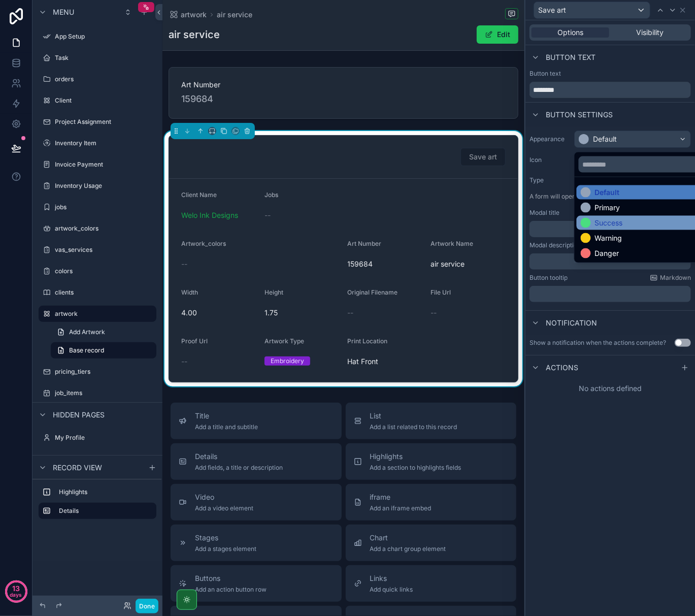
click at [597, 222] on div "Success" at bounding box center [609, 223] width 28 height 10
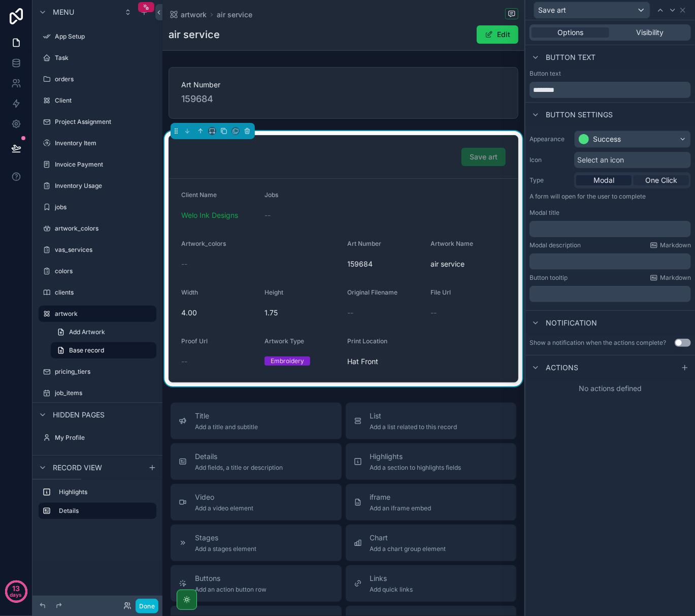
click at [657, 181] on span "One Click" at bounding box center [661, 180] width 32 height 10
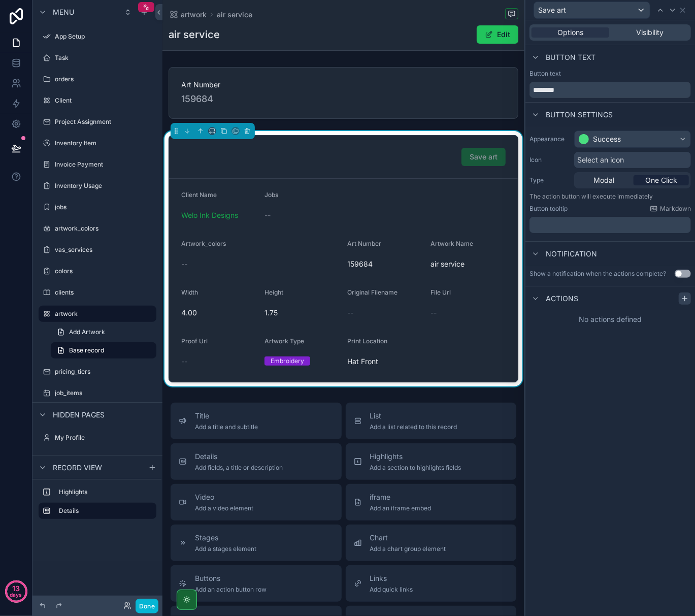
click at [685, 297] on icon at bounding box center [685, 298] width 8 height 8
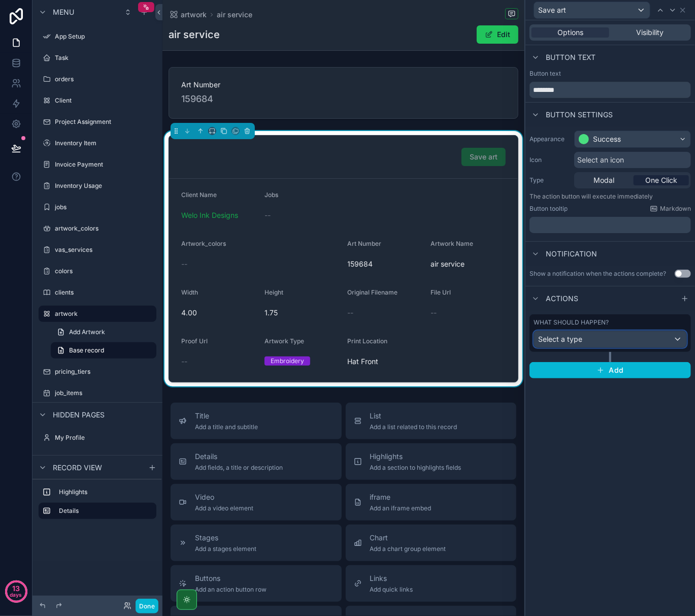
click at [632, 344] on div "Select a type" at bounding box center [610, 339] width 152 height 16
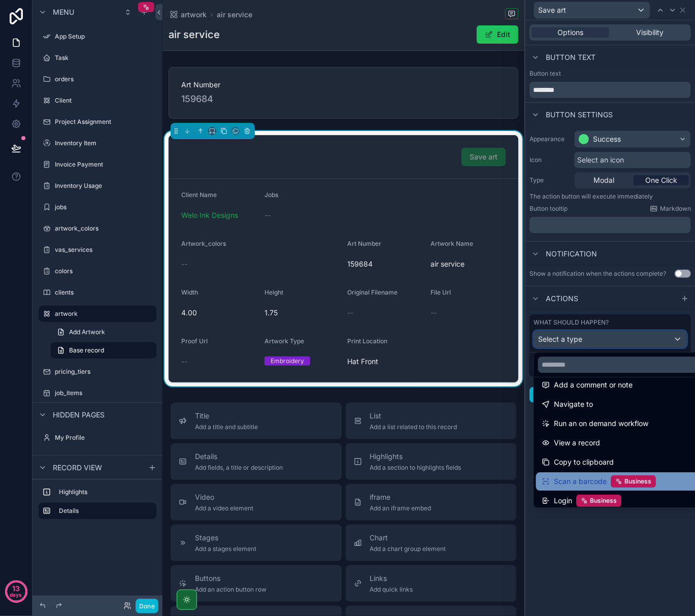
scroll to position [72, 0]
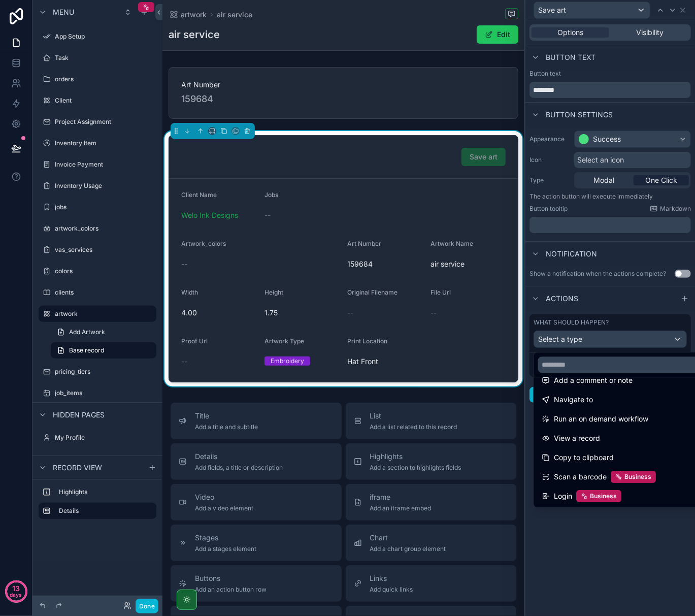
click at [580, 545] on div at bounding box center [610, 308] width 170 height 616
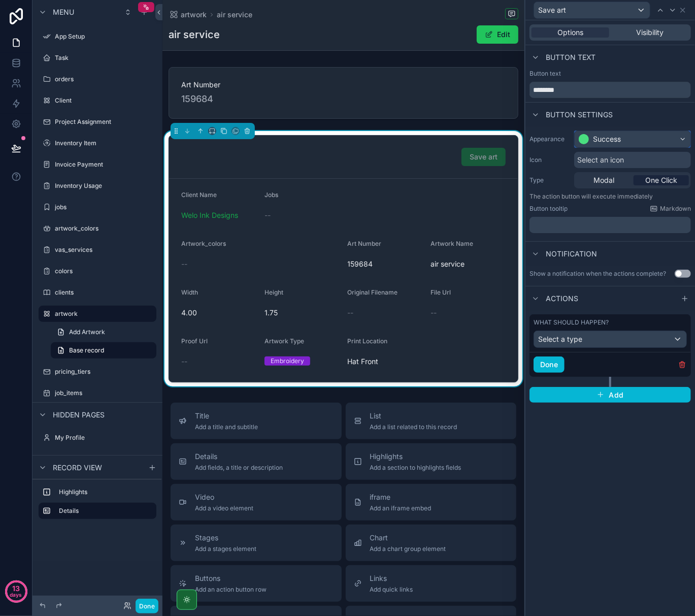
click at [595, 138] on div "Success" at bounding box center [607, 139] width 28 height 10
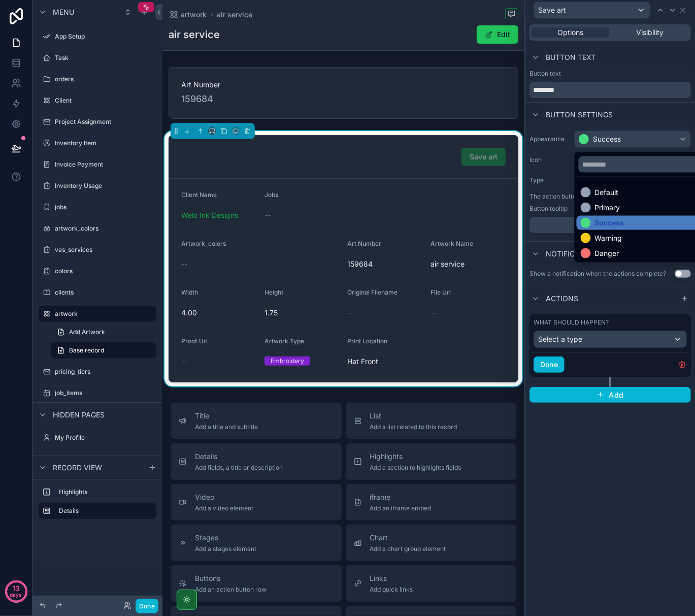
click at [575, 65] on div at bounding box center [610, 308] width 170 height 616
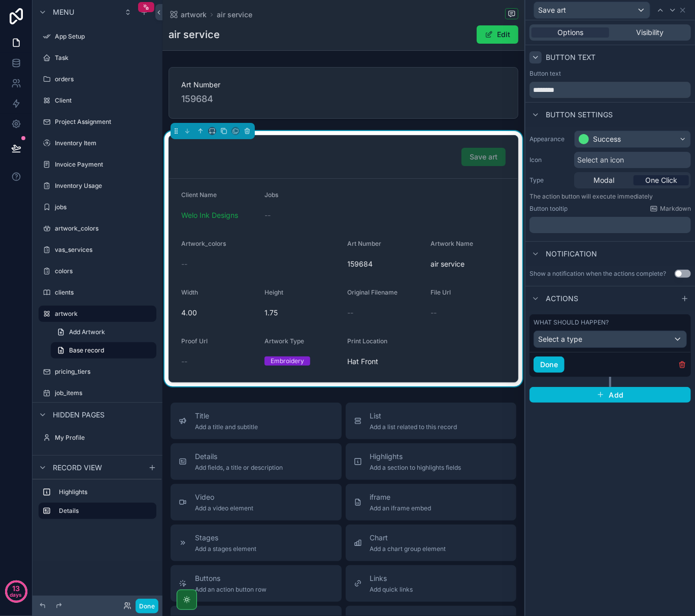
click at [537, 54] on icon at bounding box center [535, 57] width 8 height 8
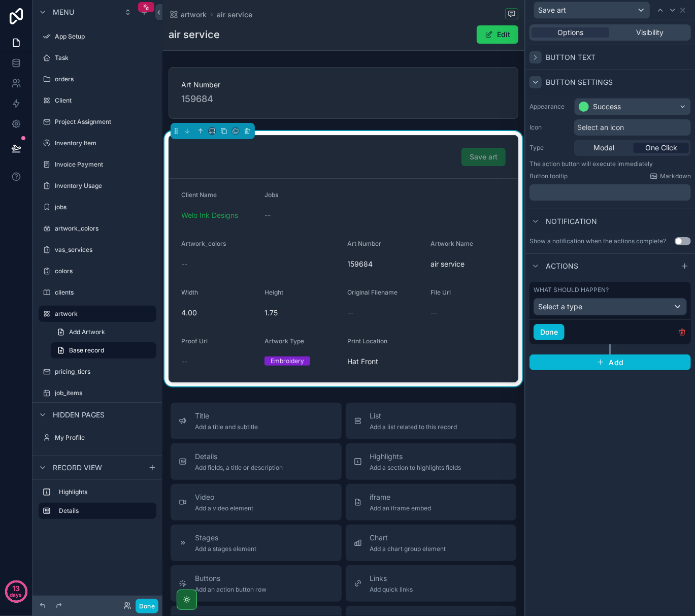
click at [540, 84] on div at bounding box center [535, 82] width 12 height 12
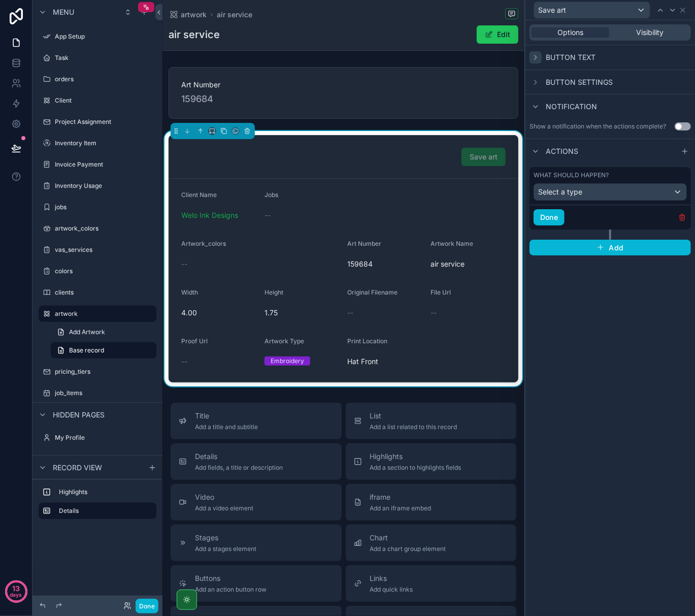
click at [683, 219] on icon "button" at bounding box center [683, 218] width 0 height 2
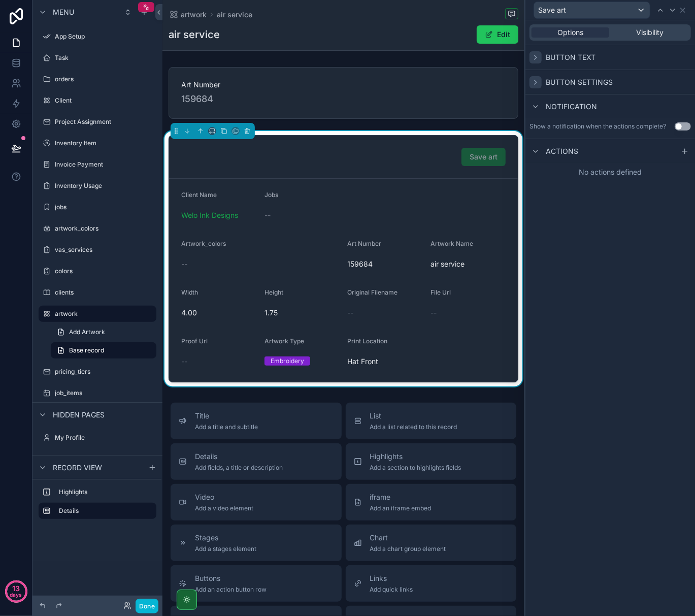
click at [536, 84] on icon at bounding box center [535, 82] width 8 height 8
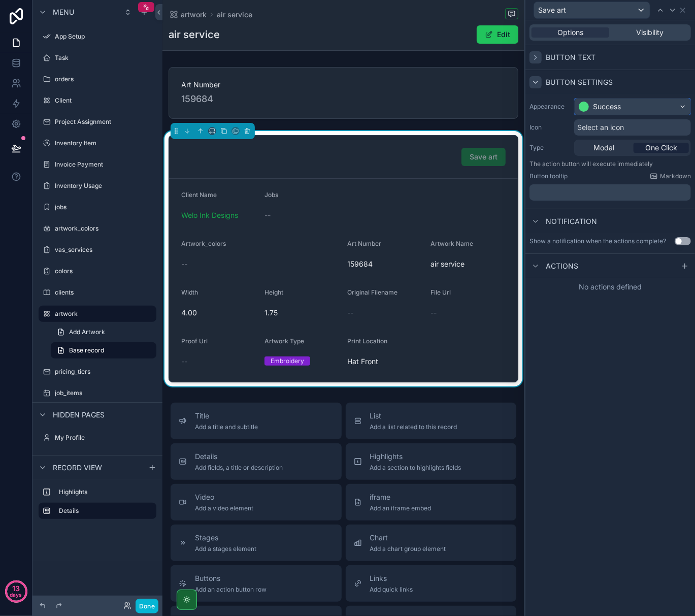
click at [610, 112] on div "Success" at bounding box center [633, 106] width 116 height 16
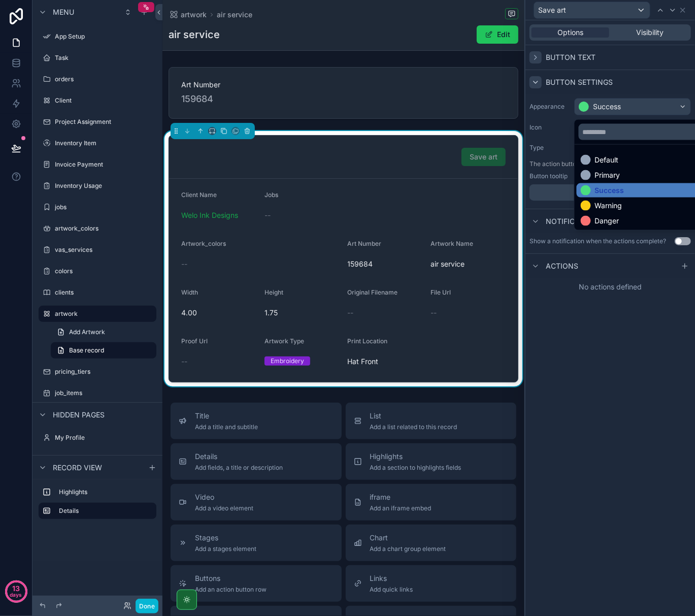
click at [536, 59] on div at bounding box center [610, 308] width 170 height 616
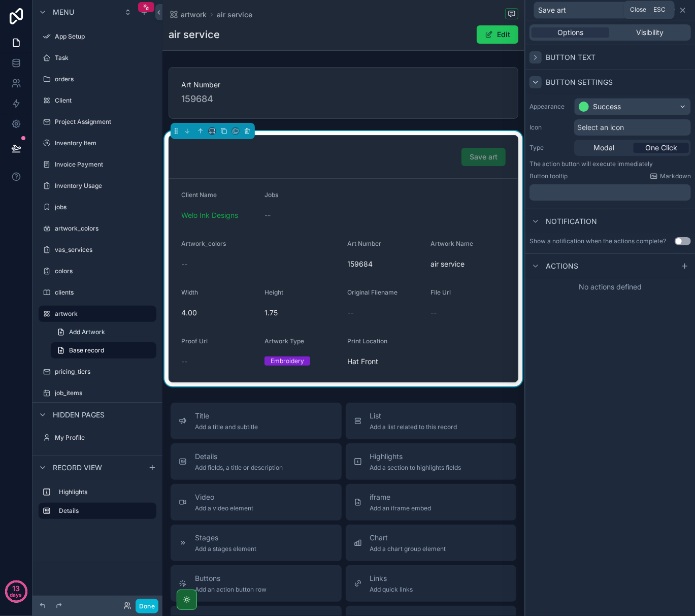
click at [683, 8] on icon at bounding box center [683, 10] width 8 height 8
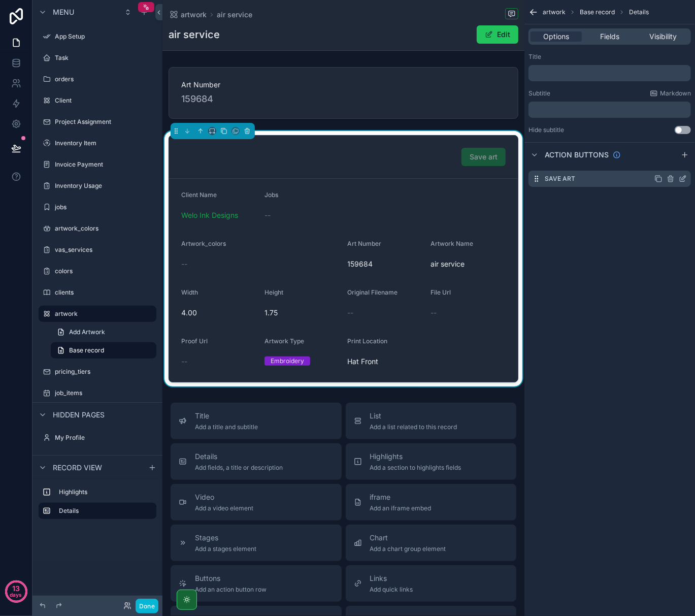
click at [670, 180] on icon "scrollable content" at bounding box center [670, 179] width 0 height 2
click at [669, 162] on icon at bounding box center [666, 162] width 8 height 8
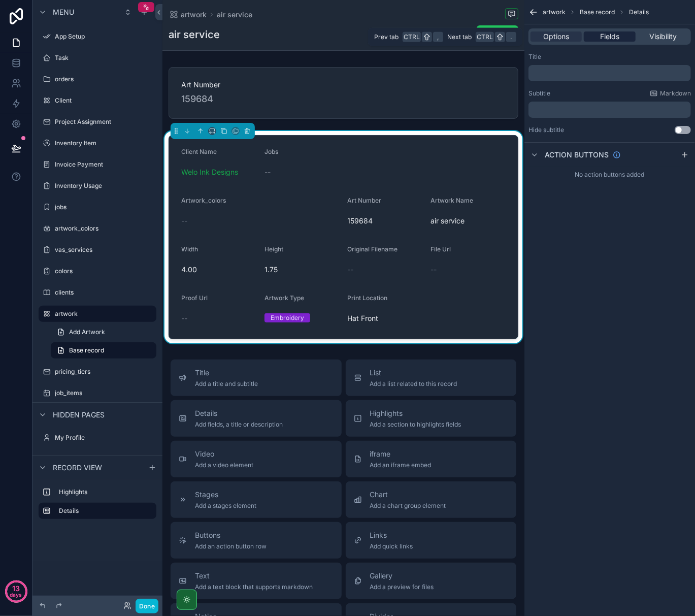
click at [610, 31] on span "Fields" at bounding box center [609, 36] width 19 height 10
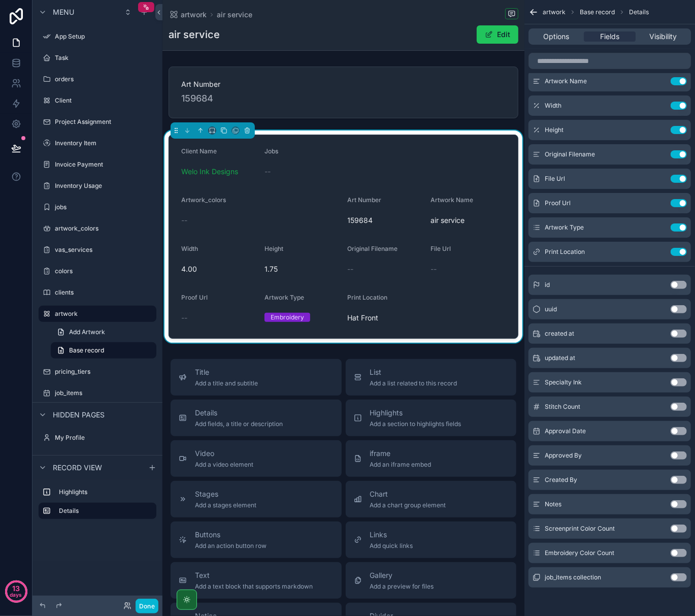
scroll to position [0, 0]
